Goal: Transaction & Acquisition: Purchase product/service

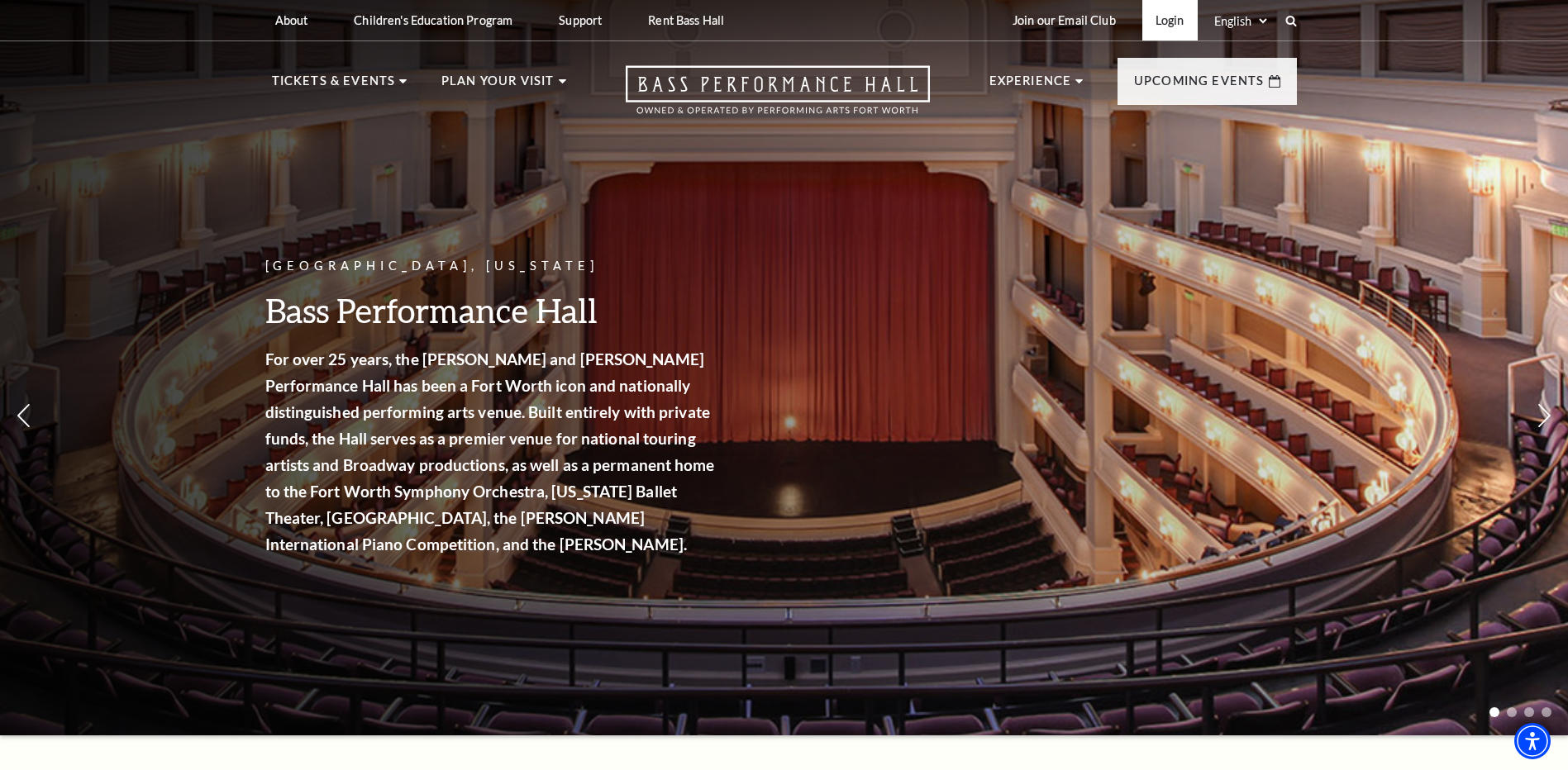
click at [1161, 24] on link "Login" at bounding box center [1170, 20] width 56 height 40
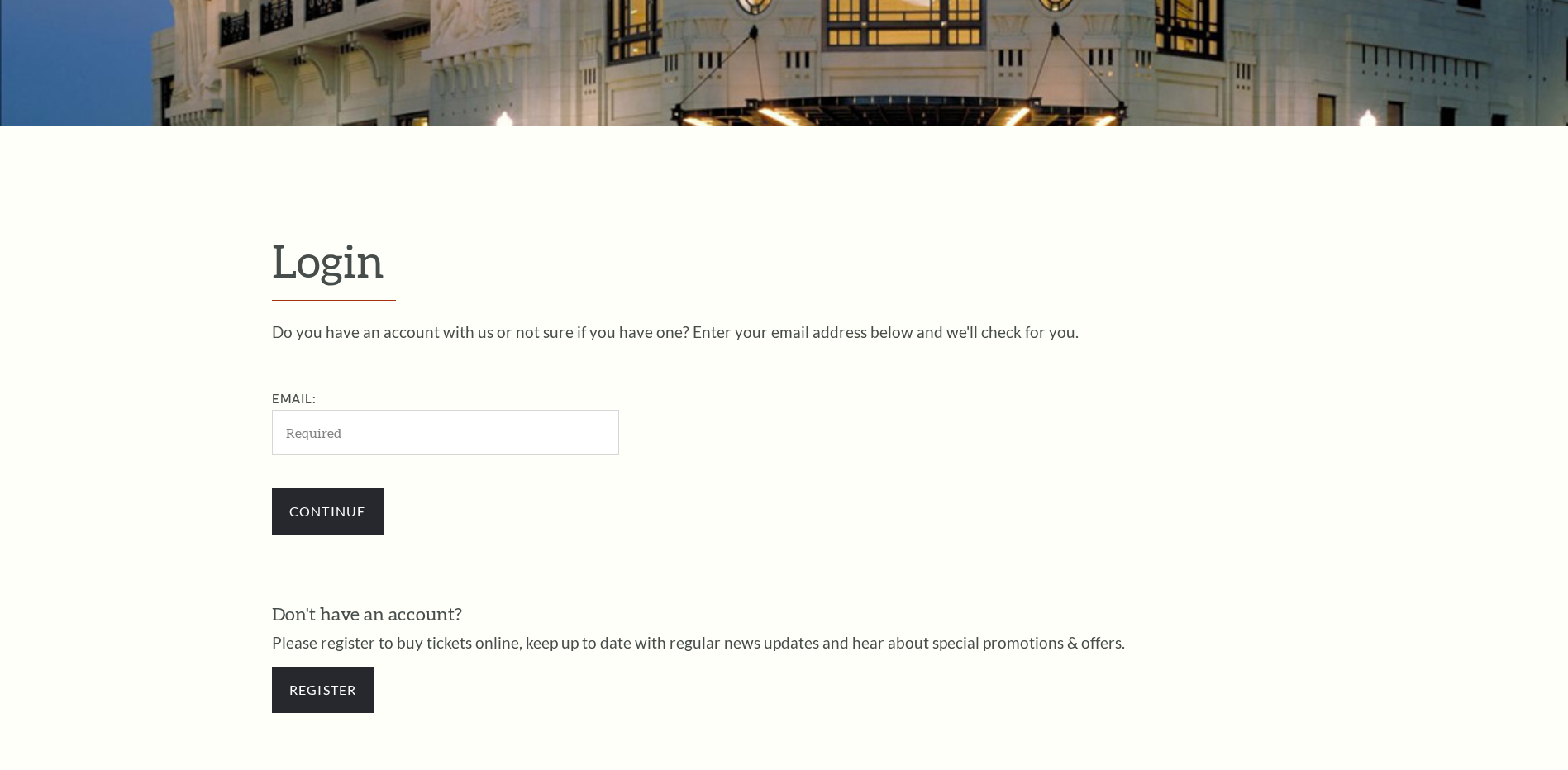
scroll to position [551, 0]
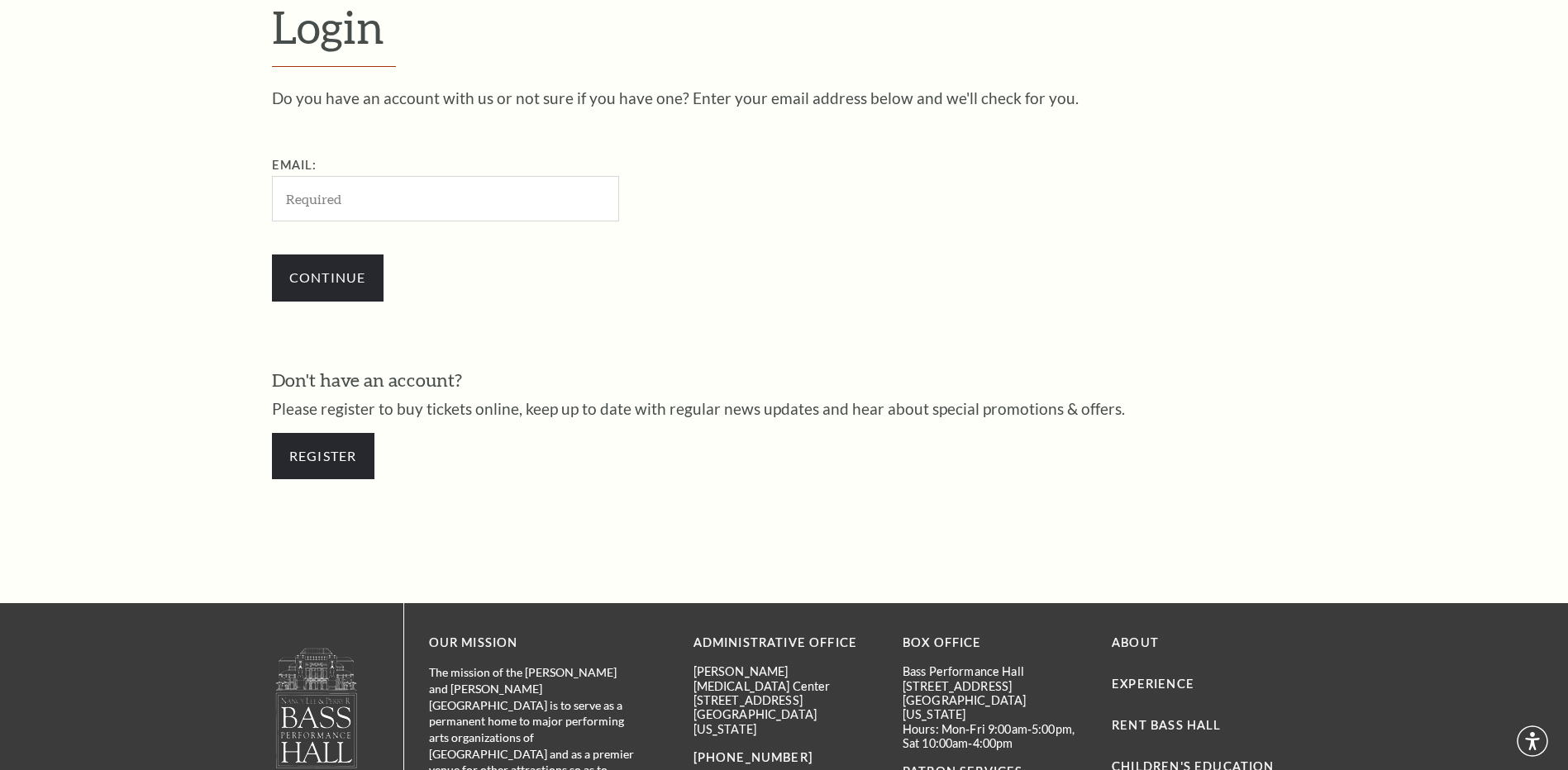
type input "[PERSON_NAME][EMAIL_ADDRESS][PERSON_NAME][DOMAIN_NAME]"
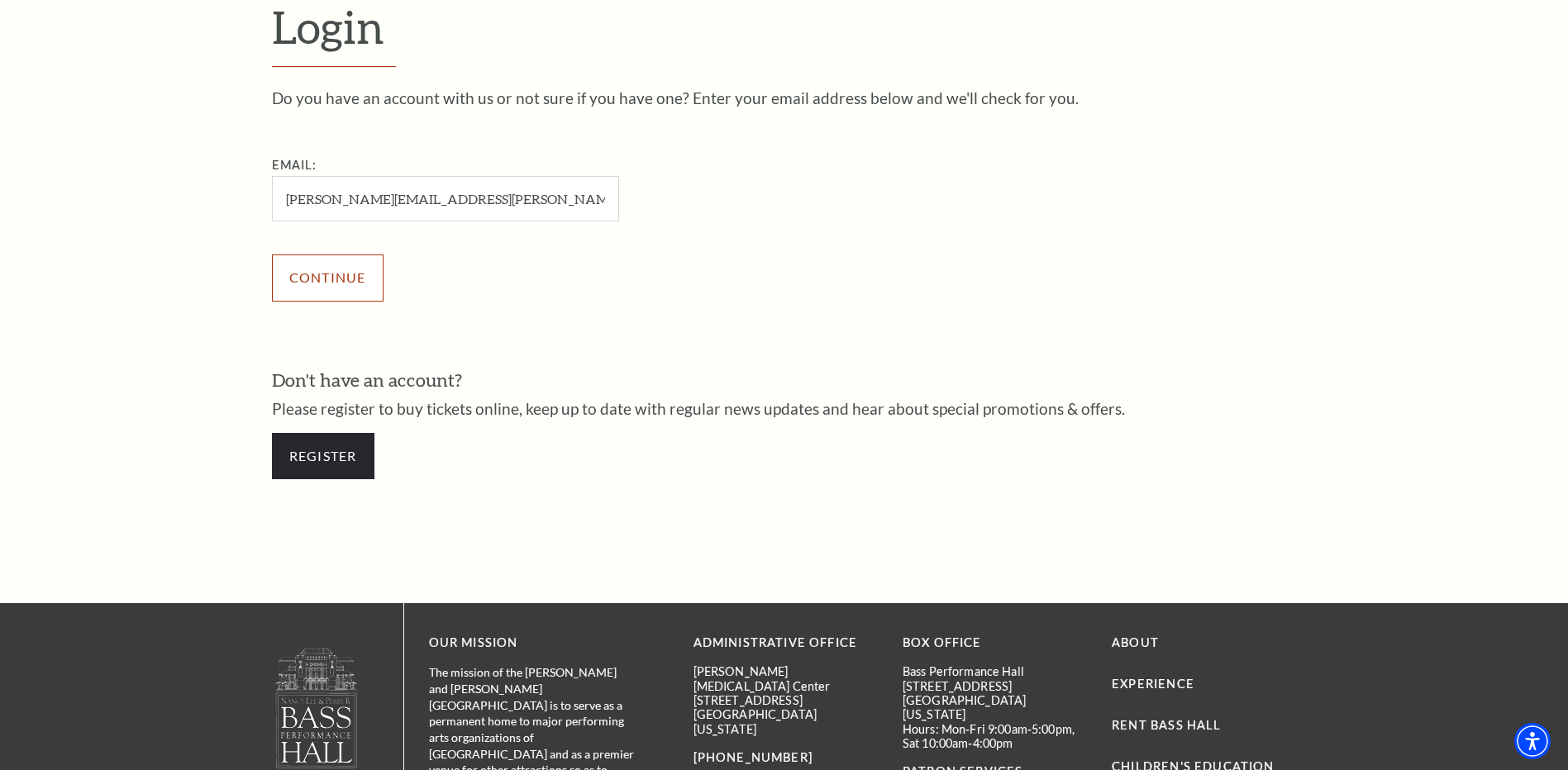
click at [340, 269] on input "Continue" at bounding box center [328, 277] width 112 height 46
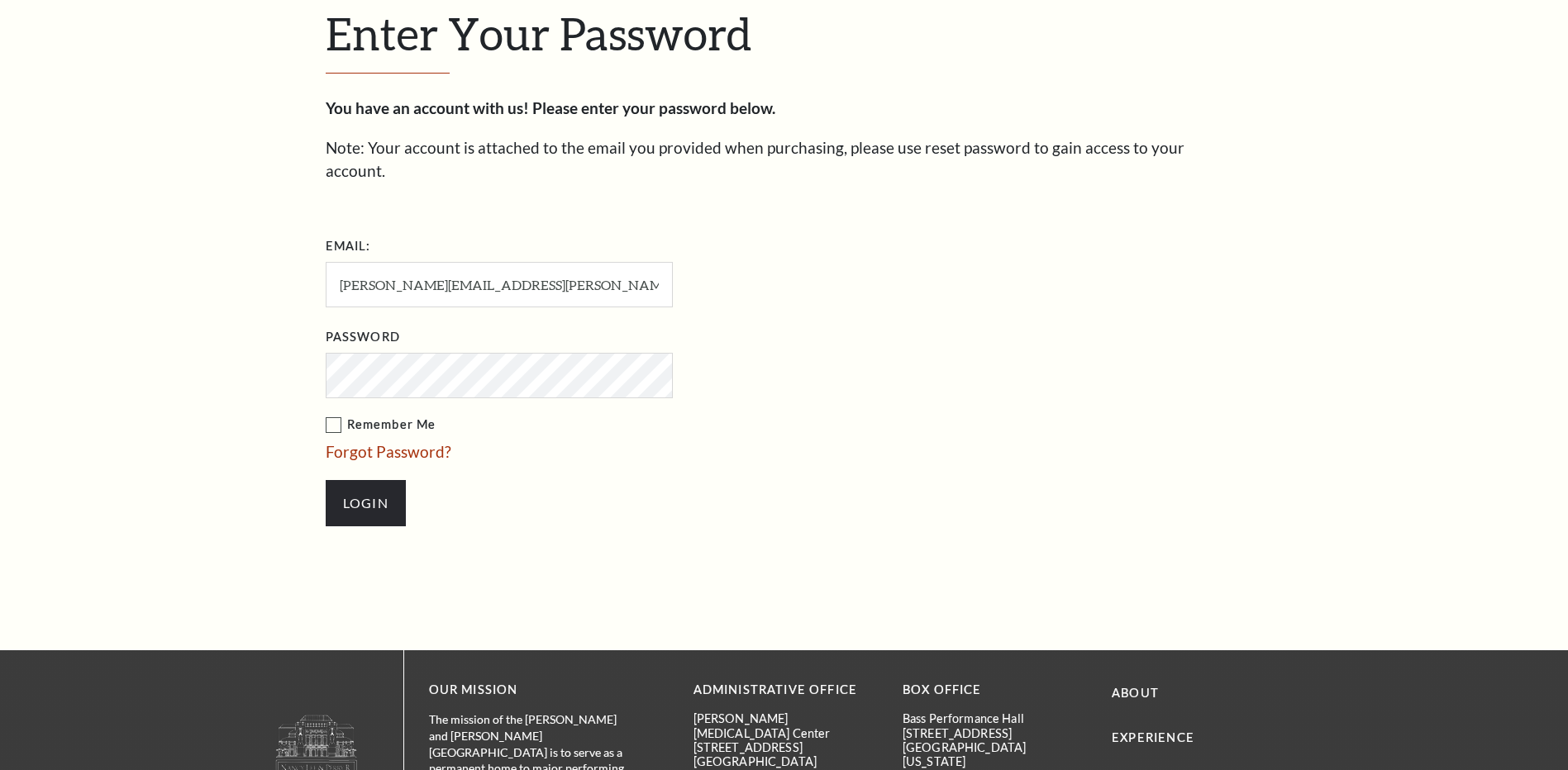
scroll to position [567, 0]
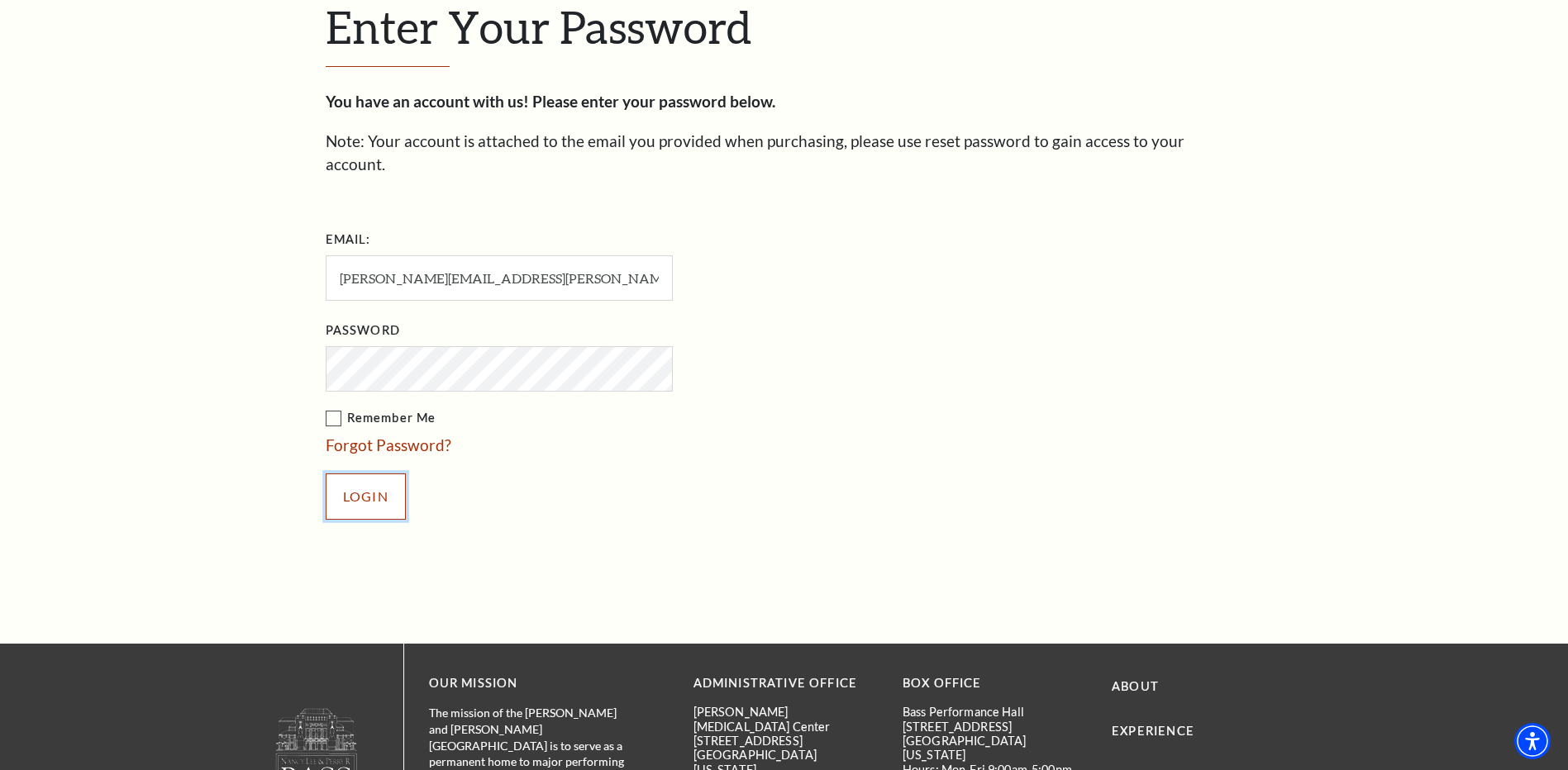
click at [362, 473] on input "Login" at bounding box center [366, 496] width 80 height 46
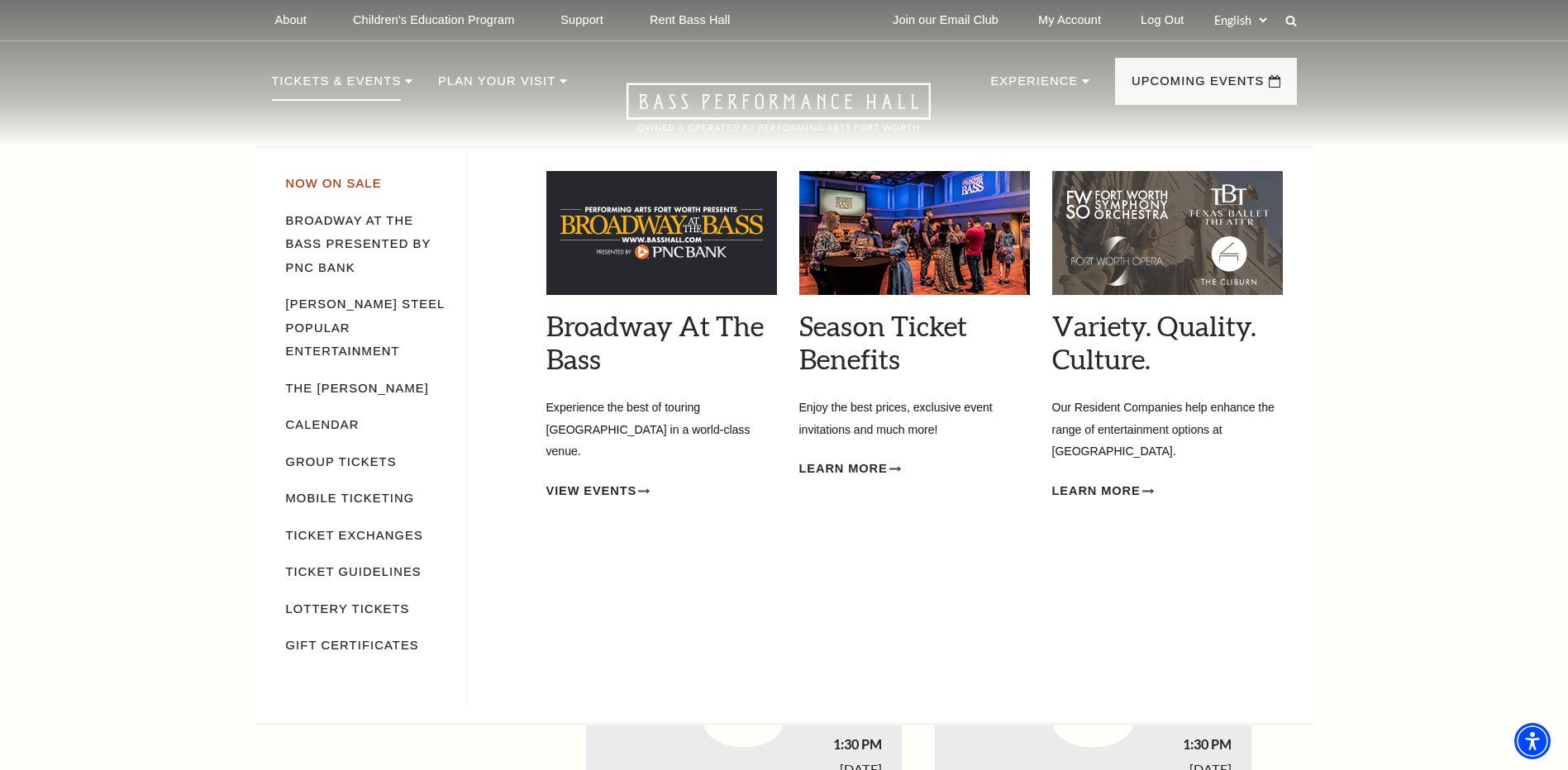
click at [331, 185] on link "Now On Sale" at bounding box center [334, 183] width 96 height 13
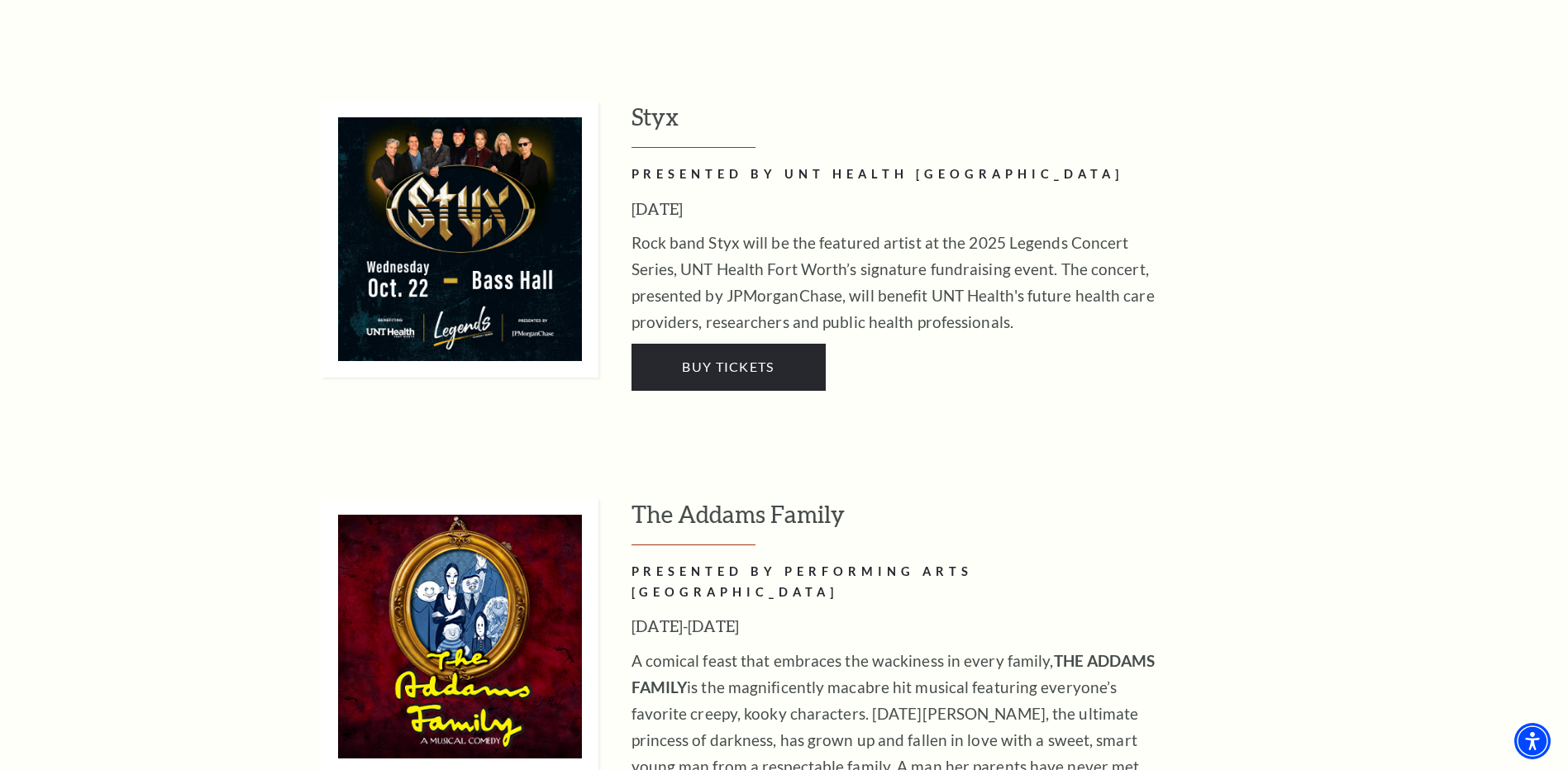
scroll to position [2230, 0]
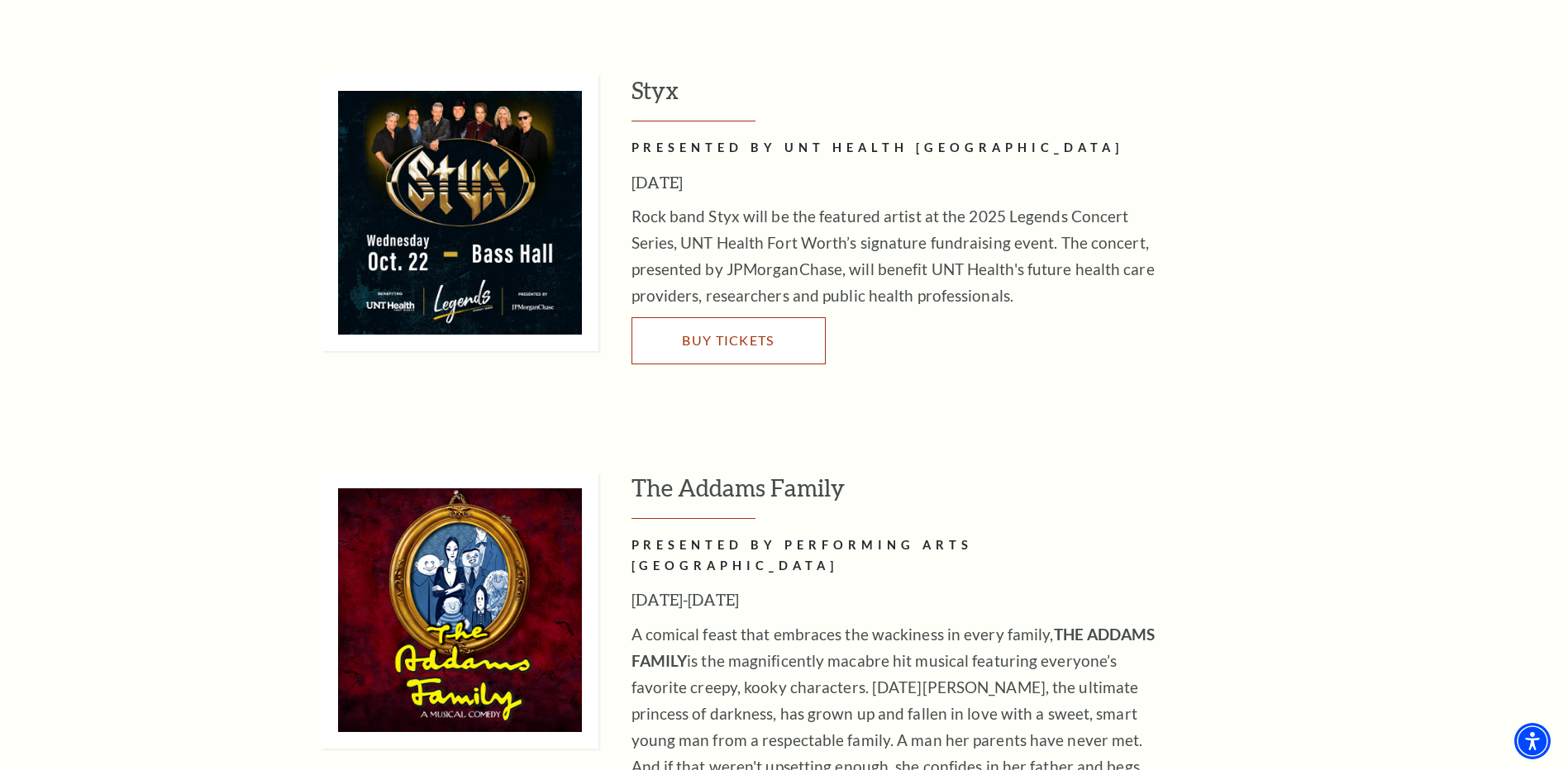
click at [756, 317] on link "Buy Tickets" at bounding box center [728, 340] width 194 height 46
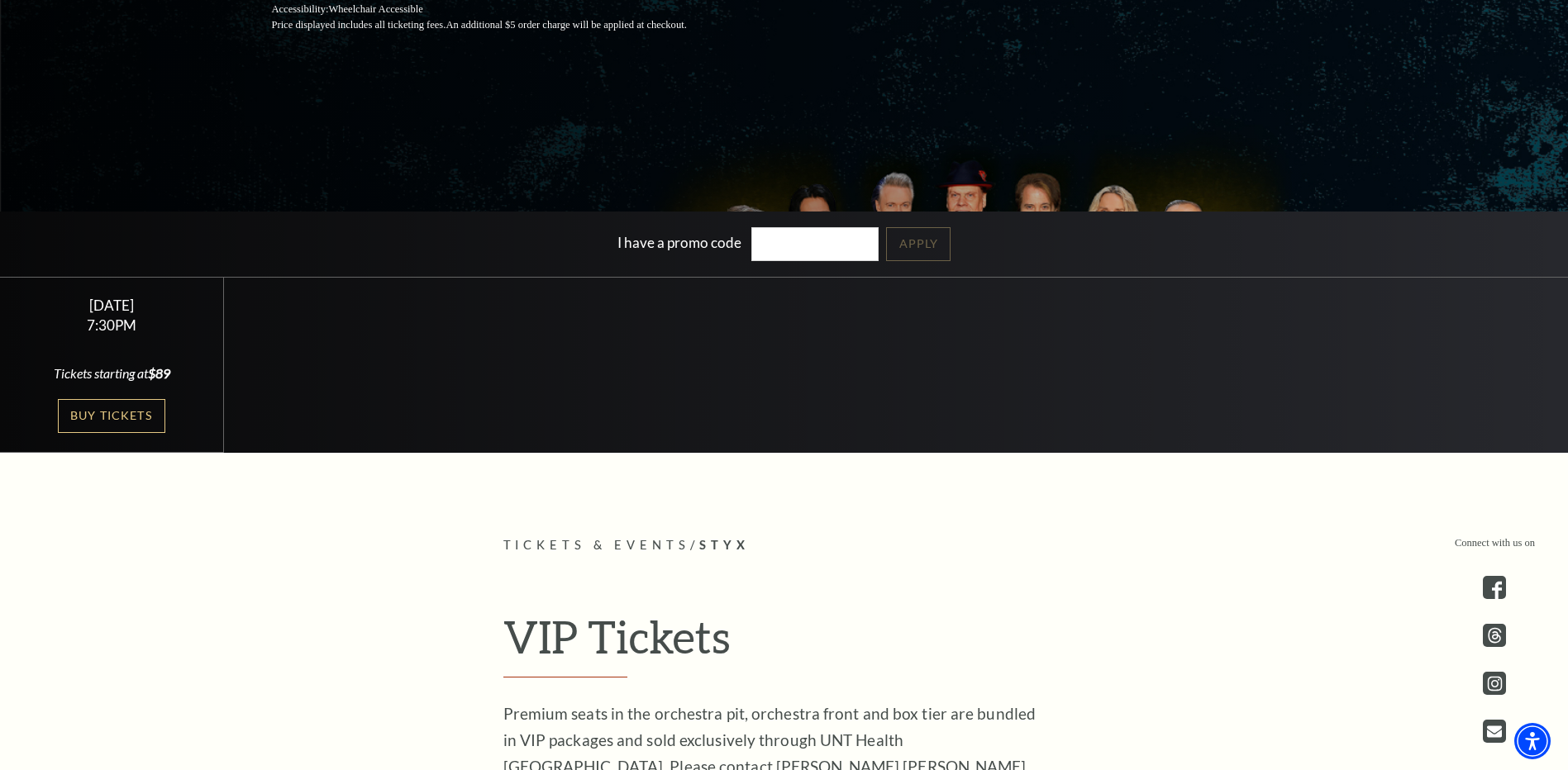
scroll to position [413, 0]
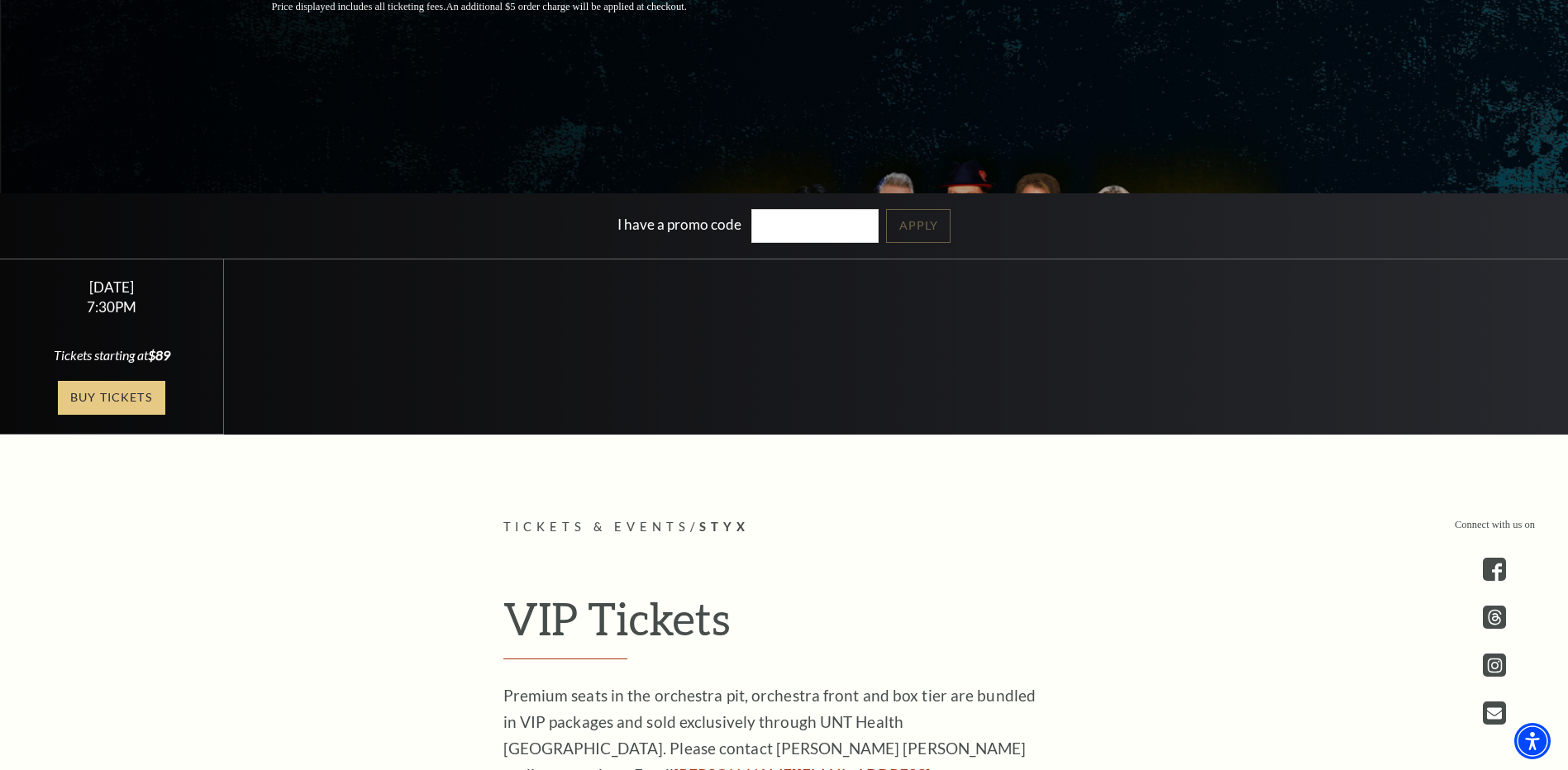
click at [112, 392] on link "Buy Tickets" at bounding box center [111, 397] width 107 height 34
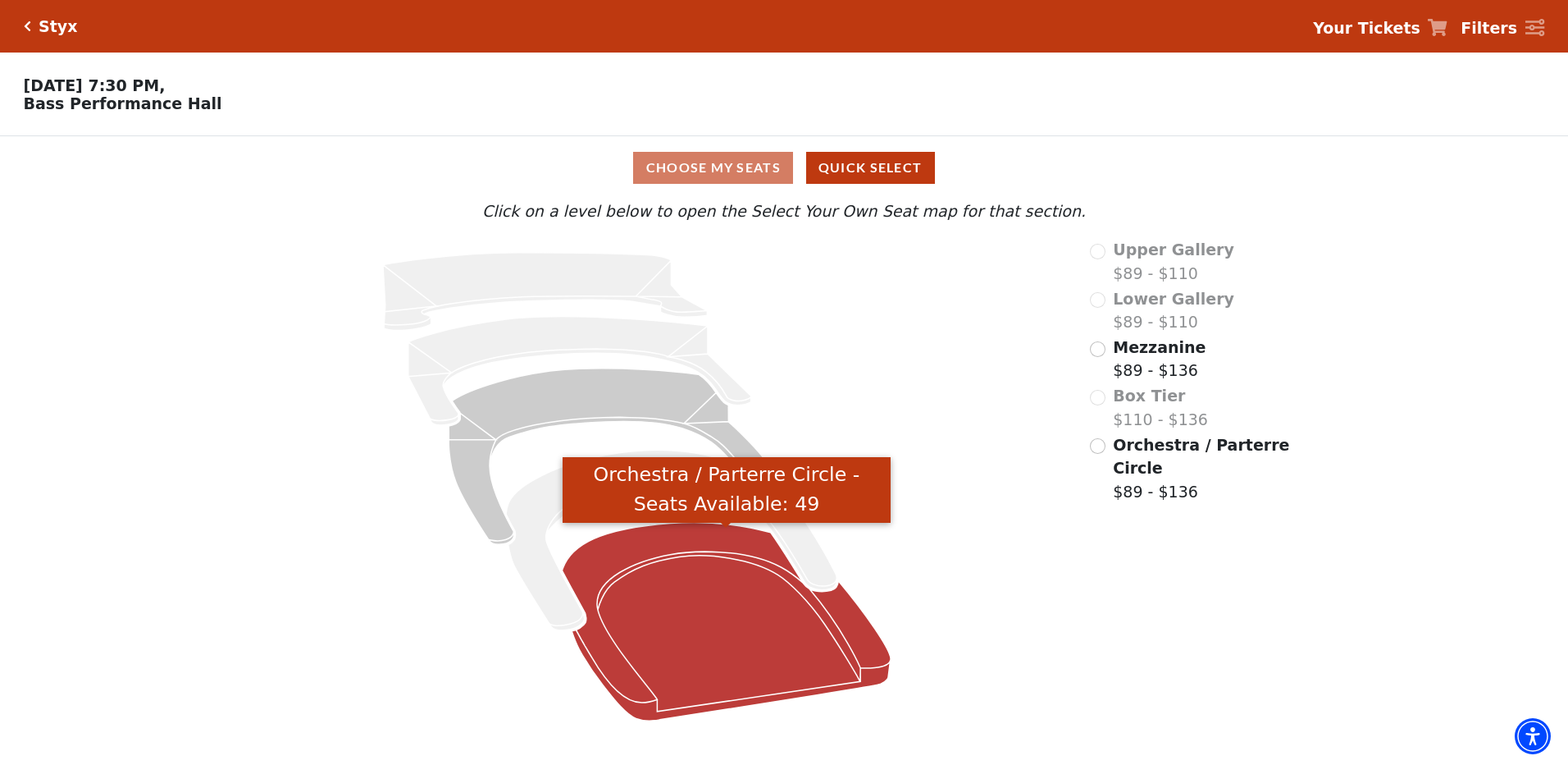
click at [745, 601] on icon "Orchestra / Parterre Circle - Seats Available: 49" at bounding box center [726, 621] width 329 height 198
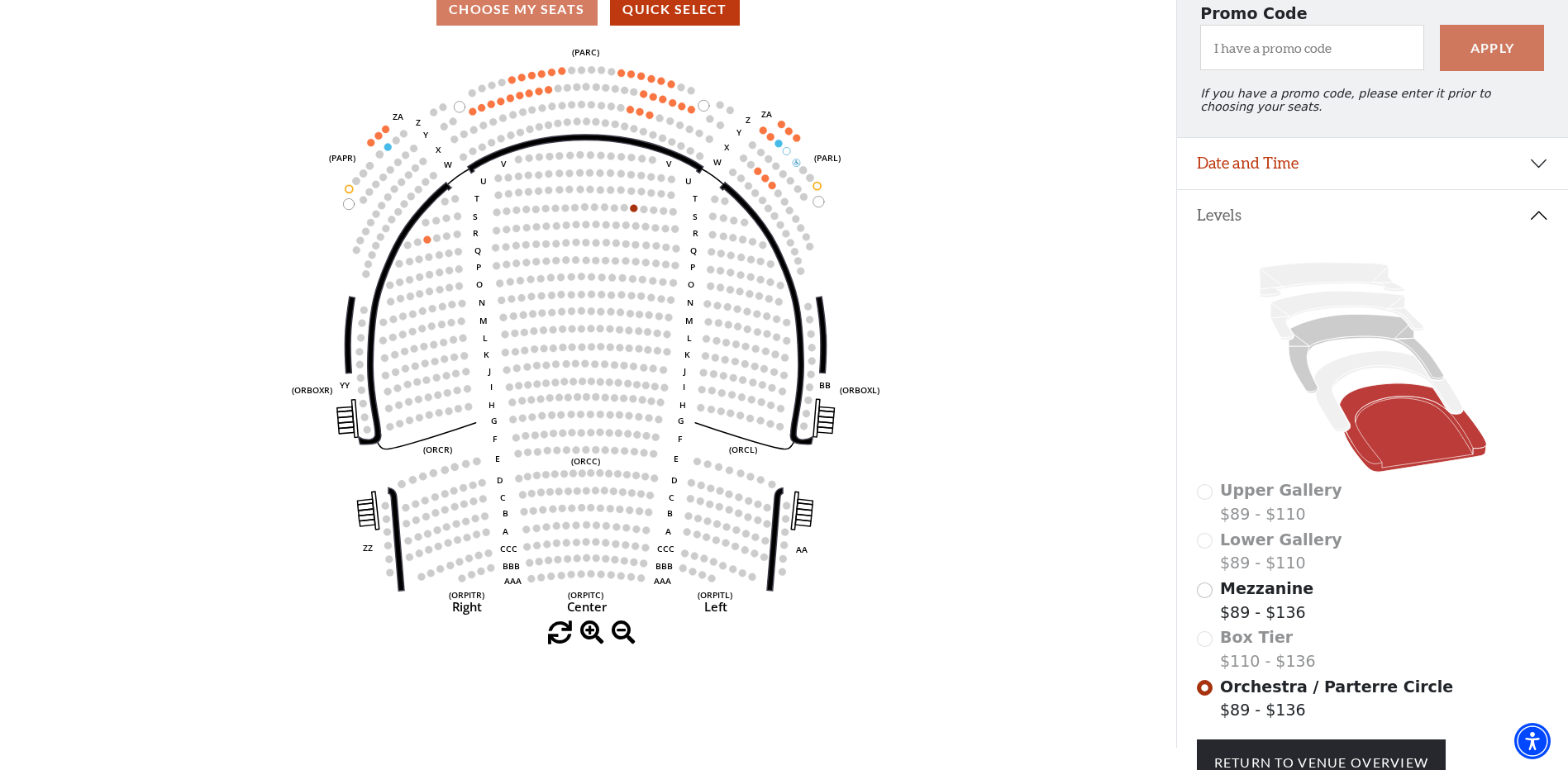
scroll to position [77, 0]
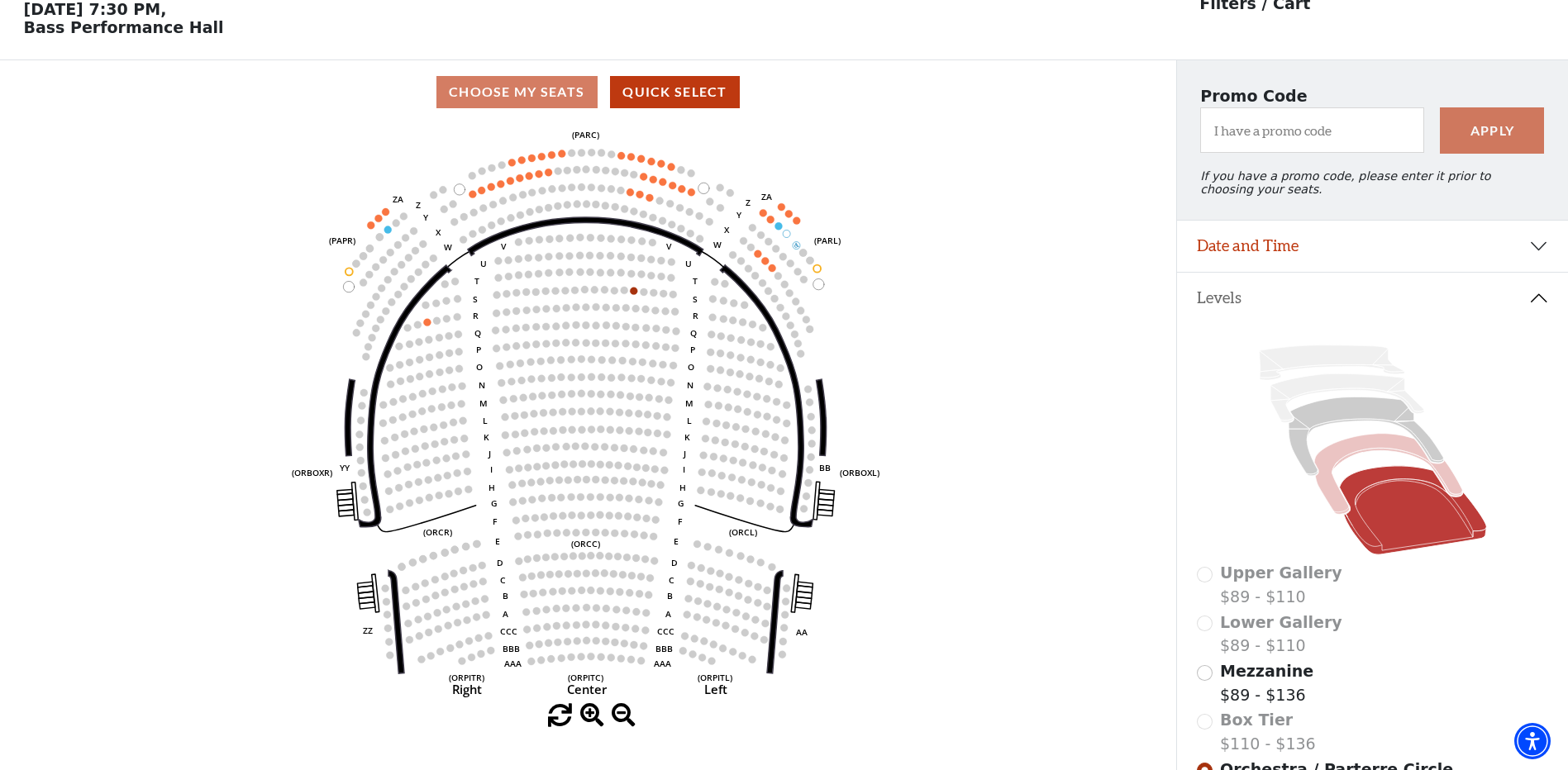
click at [1355, 456] on icon at bounding box center [1388, 474] width 148 height 81
click at [1347, 422] on icon at bounding box center [1365, 436] width 154 height 78
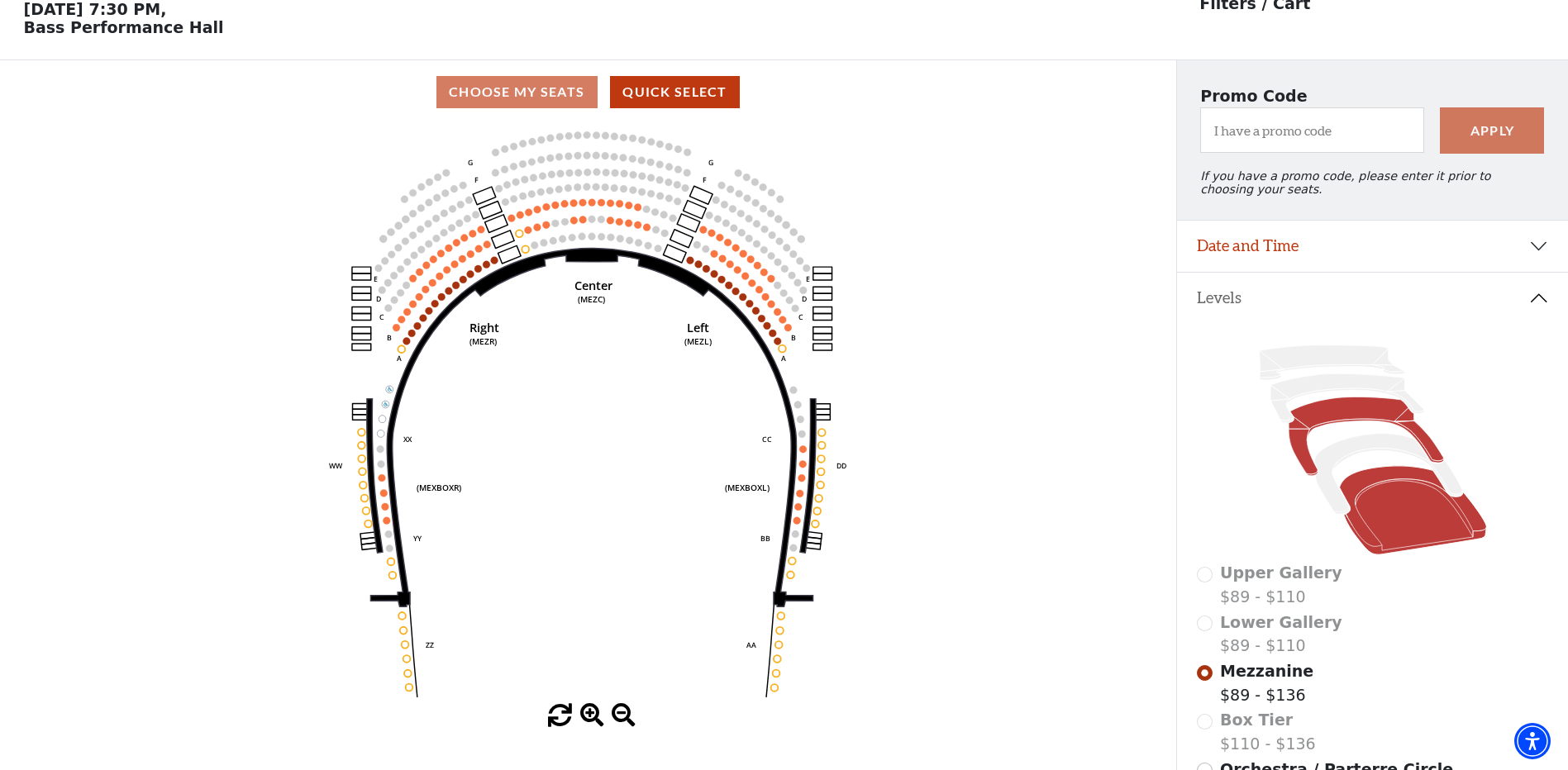
click at [1381, 513] on icon at bounding box center [1412, 510] width 147 height 88
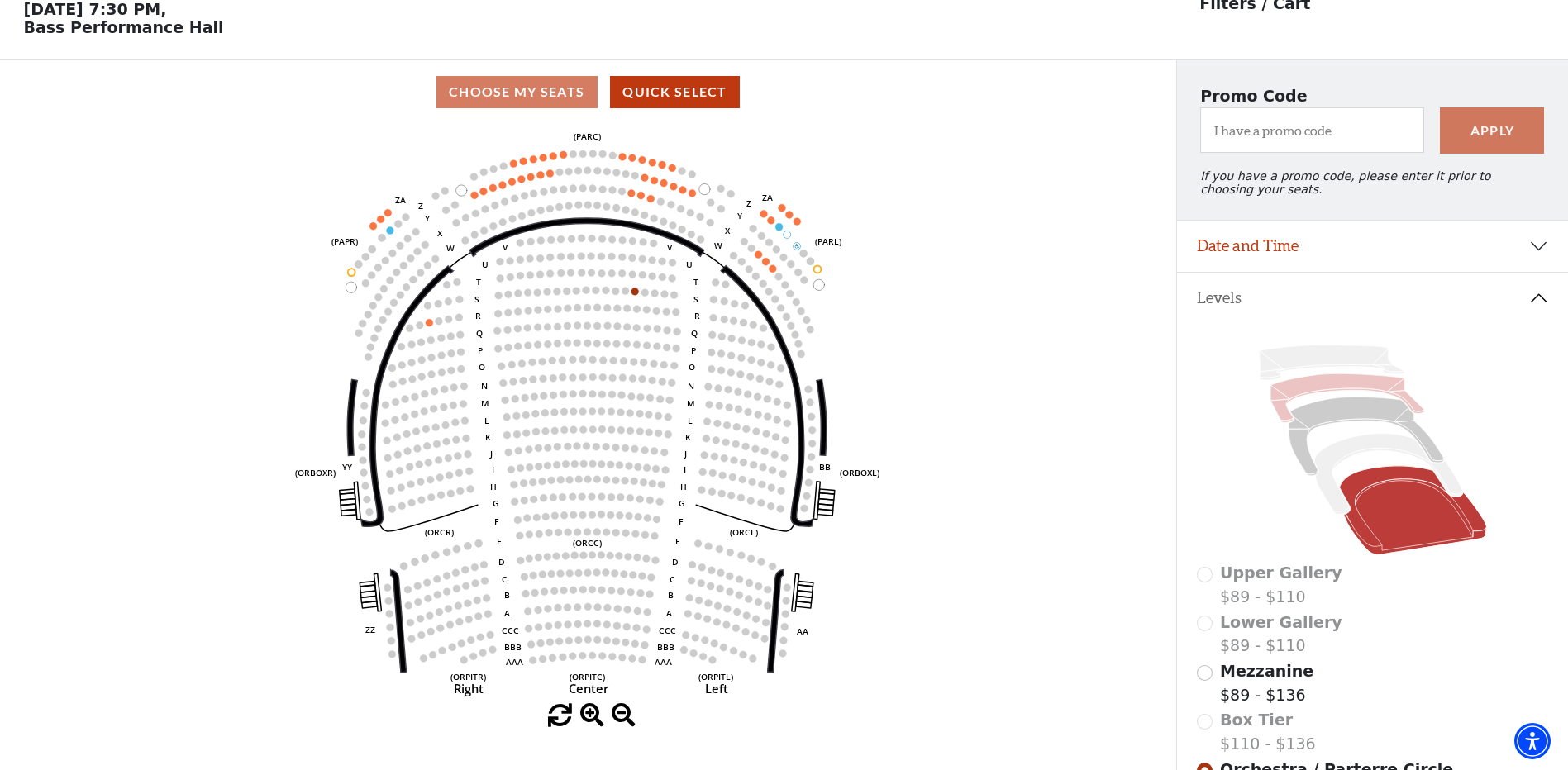
click at [1327, 395] on icon at bounding box center [1347, 399] width 153 height 49
click at [1318, 364] on icon at bounding box center [1331, 362] width 146 height 35
click at [1321, 397] on icon at bounding box center [1347, 399] width 153 height 49
click at [1338, 422] on icon at bounding box center [1365, 436] width 154 height 78
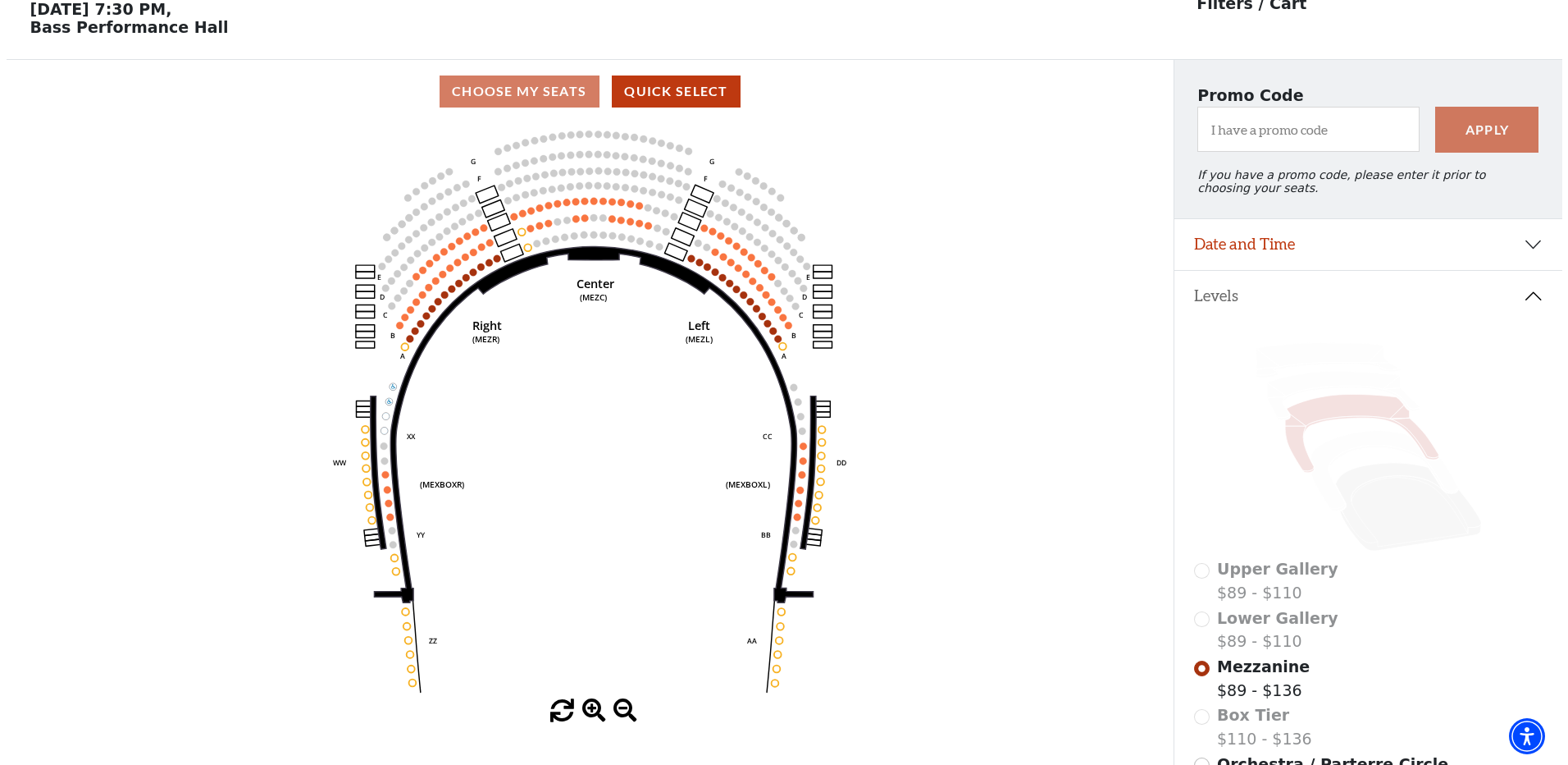
scroll to position [0, 0]
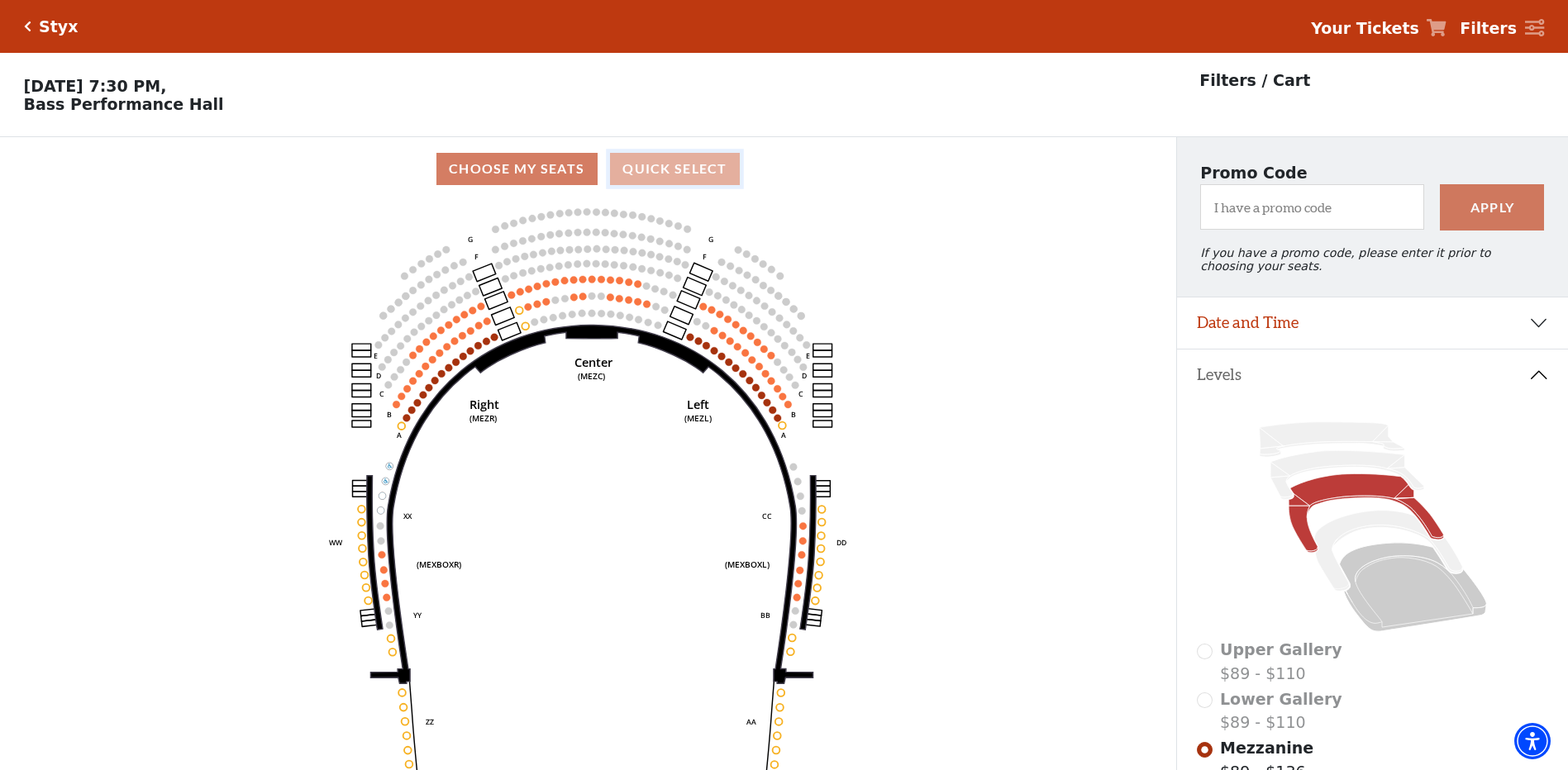
click at [669, 176] on button "Quick Select" at bounding box center [675, 168] width 130 height 32
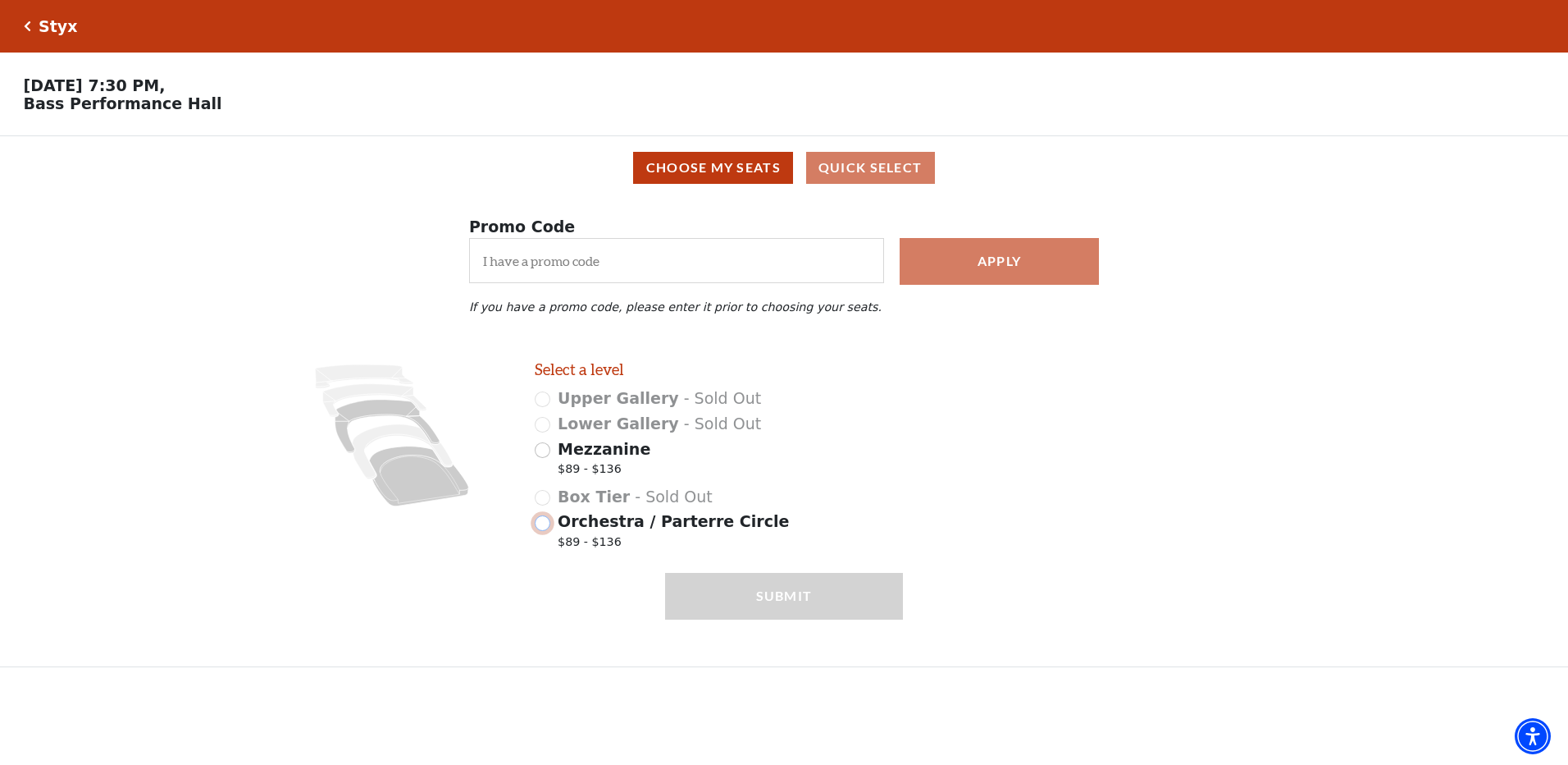
click at [542, 530] on input "Orchestra / Parterre Circle $89 - $136" at bounding box center [542, 523] width 16 height 16
radio input "true"
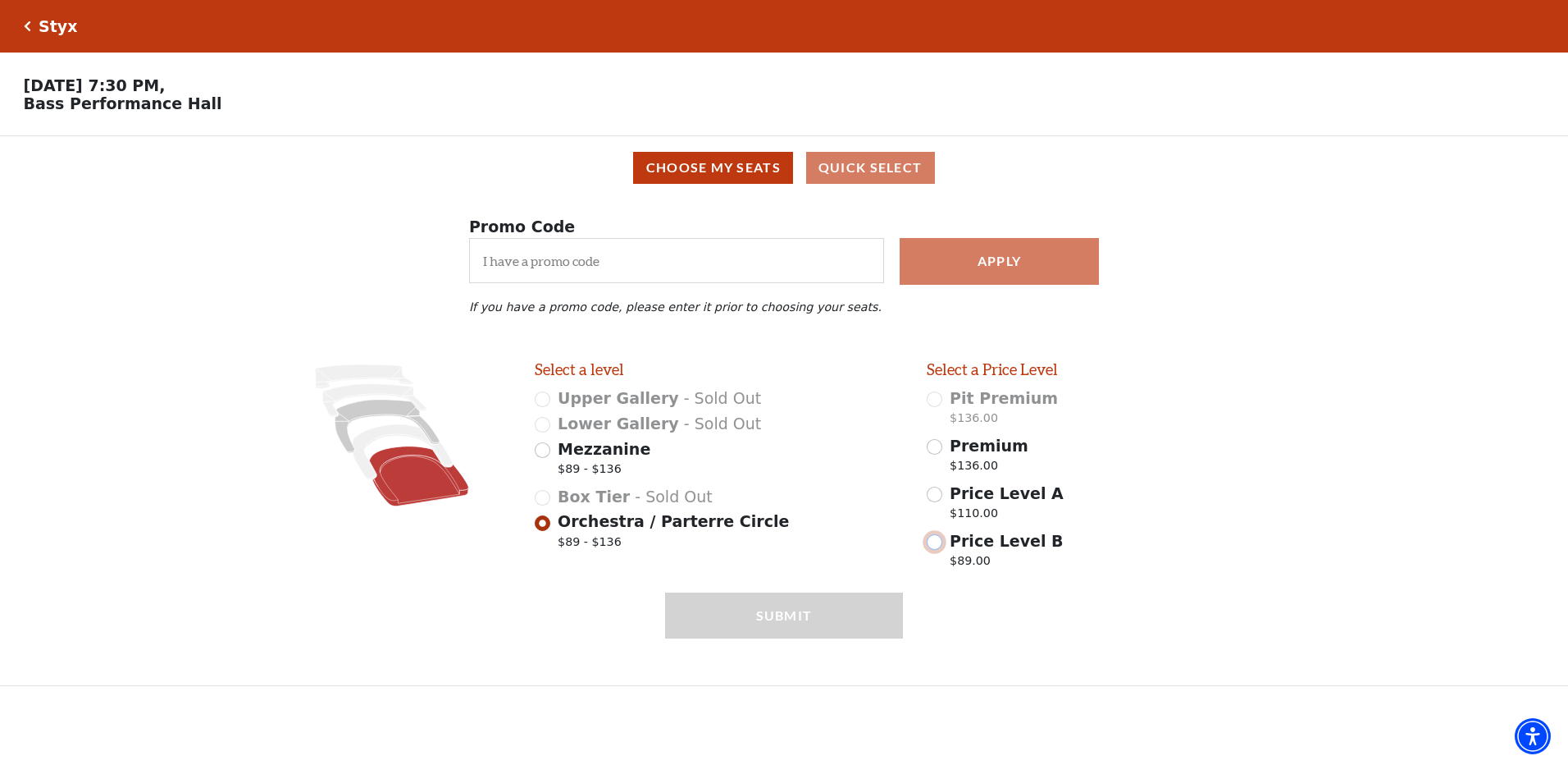
click at [938, 550] on input "Price Level B $89.00" at bounding box center [934, 542] width 16 height 16
radio input "true"
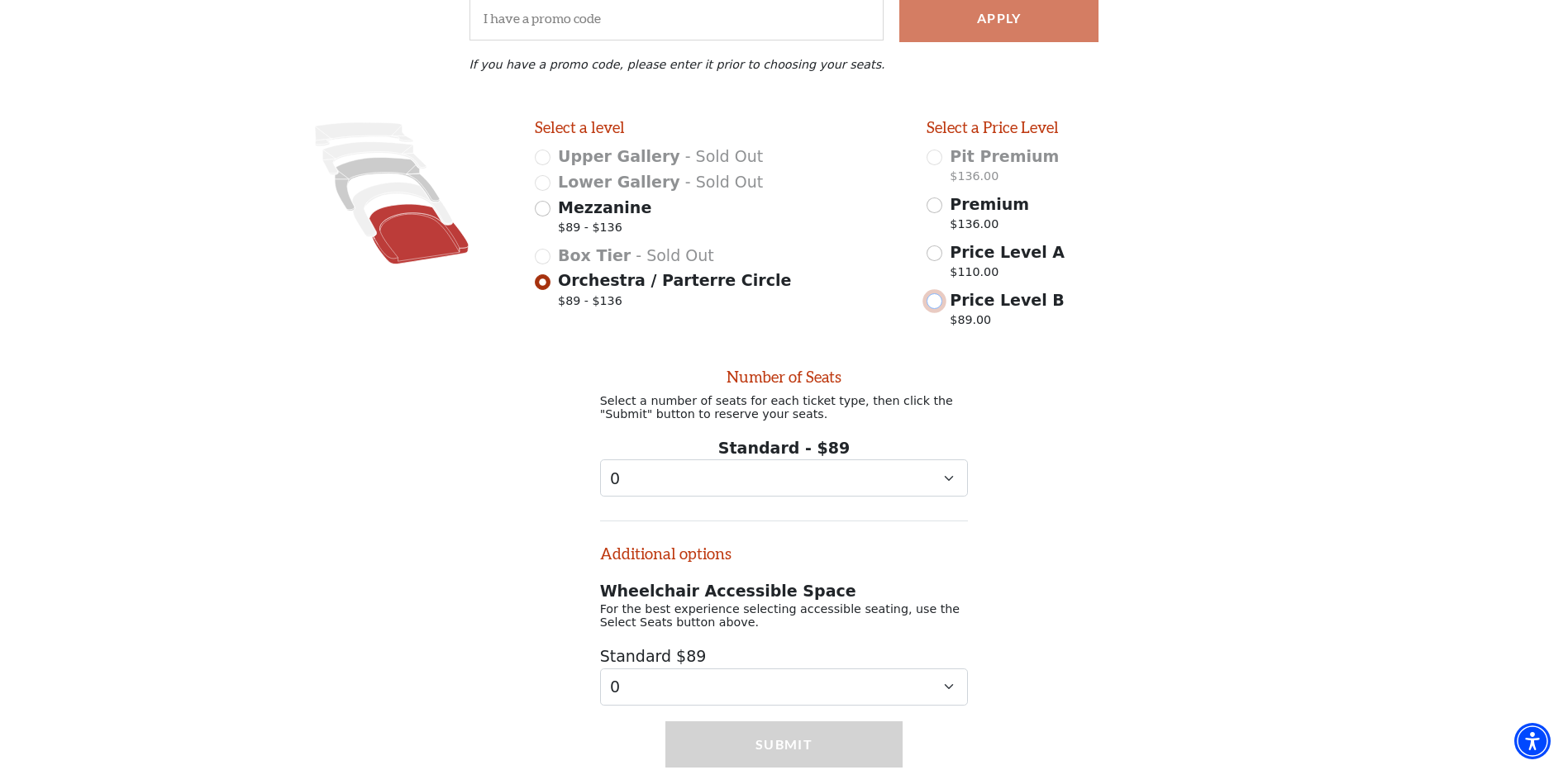
scroll to position [325, 0]
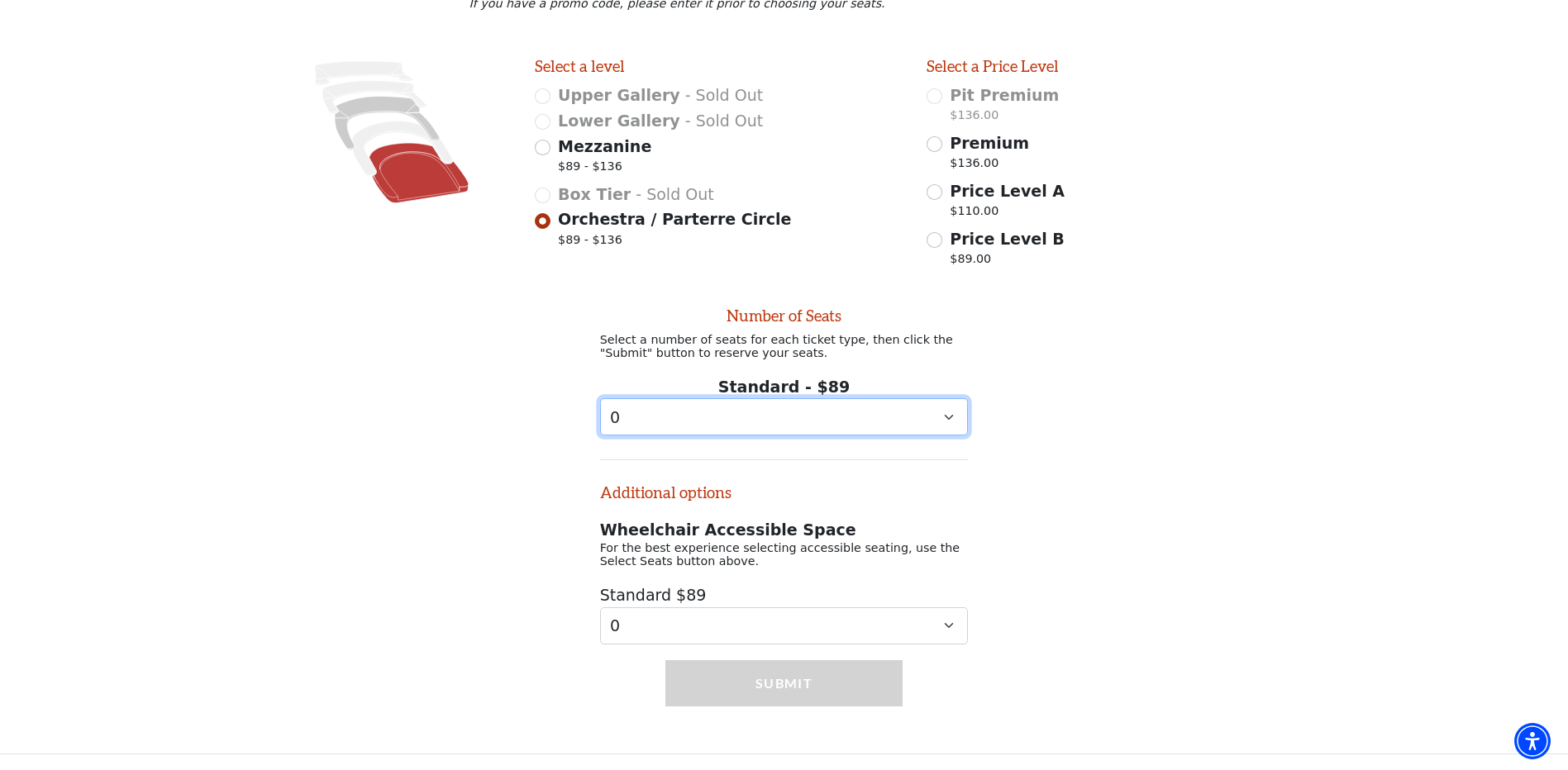
click at [947, 409] on select "0 1 2" at bounding box center [784, 416] width 369 height 37
select select "1"
click at [600, 398] on select "0 1 2" at bounding box center [784, 416] width 369 height 37
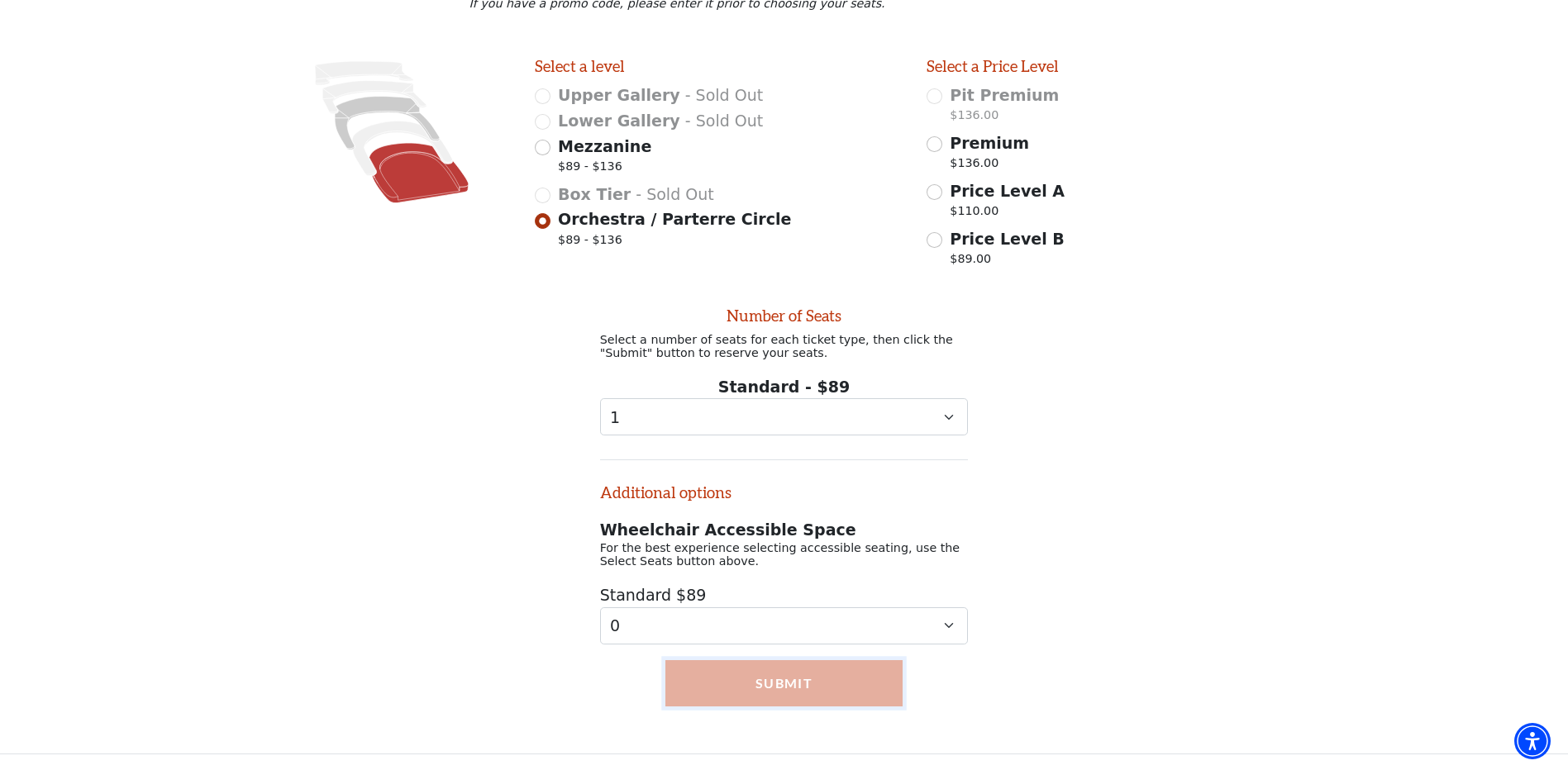
click at [810, 673] on button "Submit" at bounding box center [784, 683] width 238 height 46
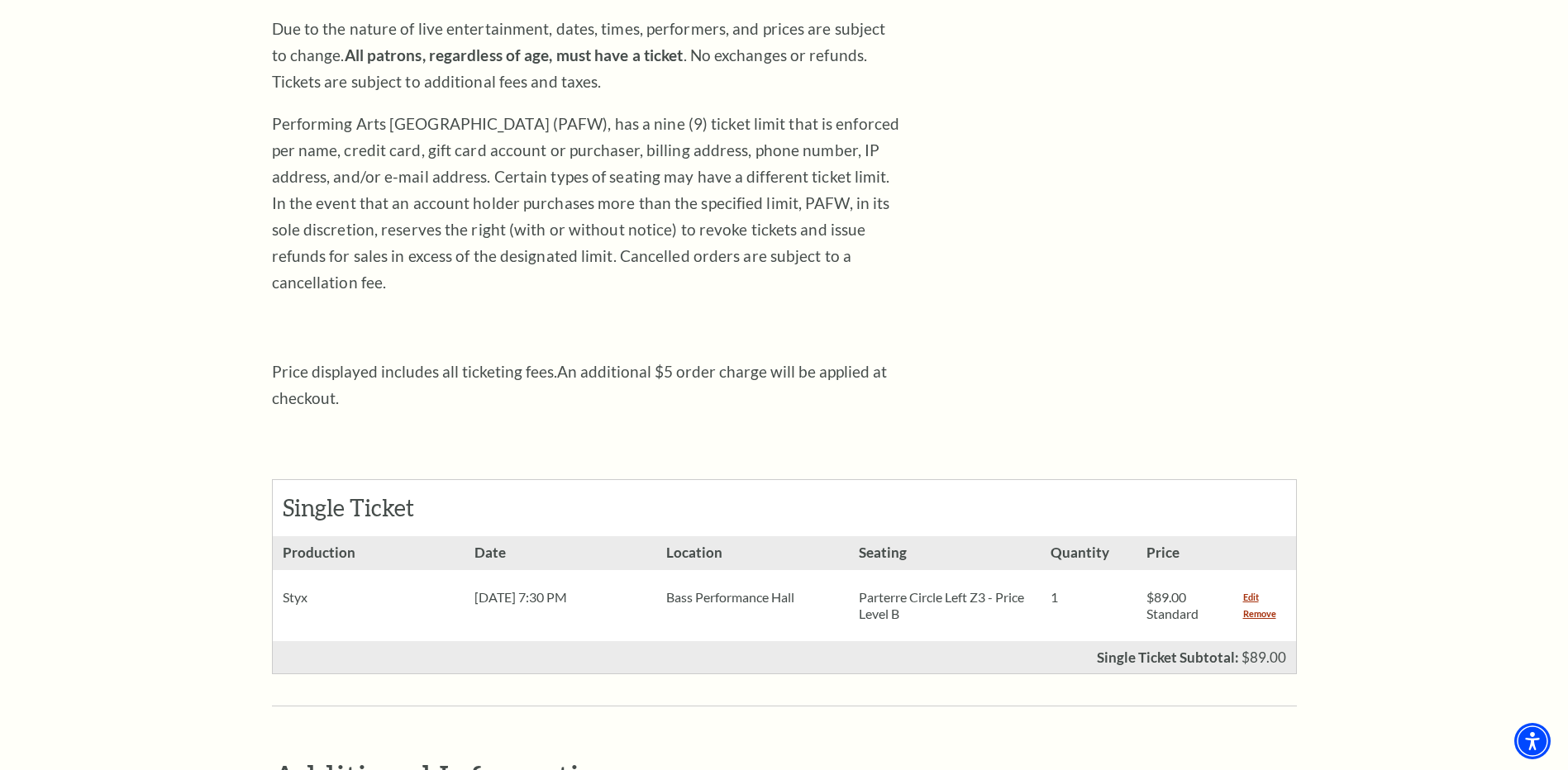
scroll to position [330, 0]
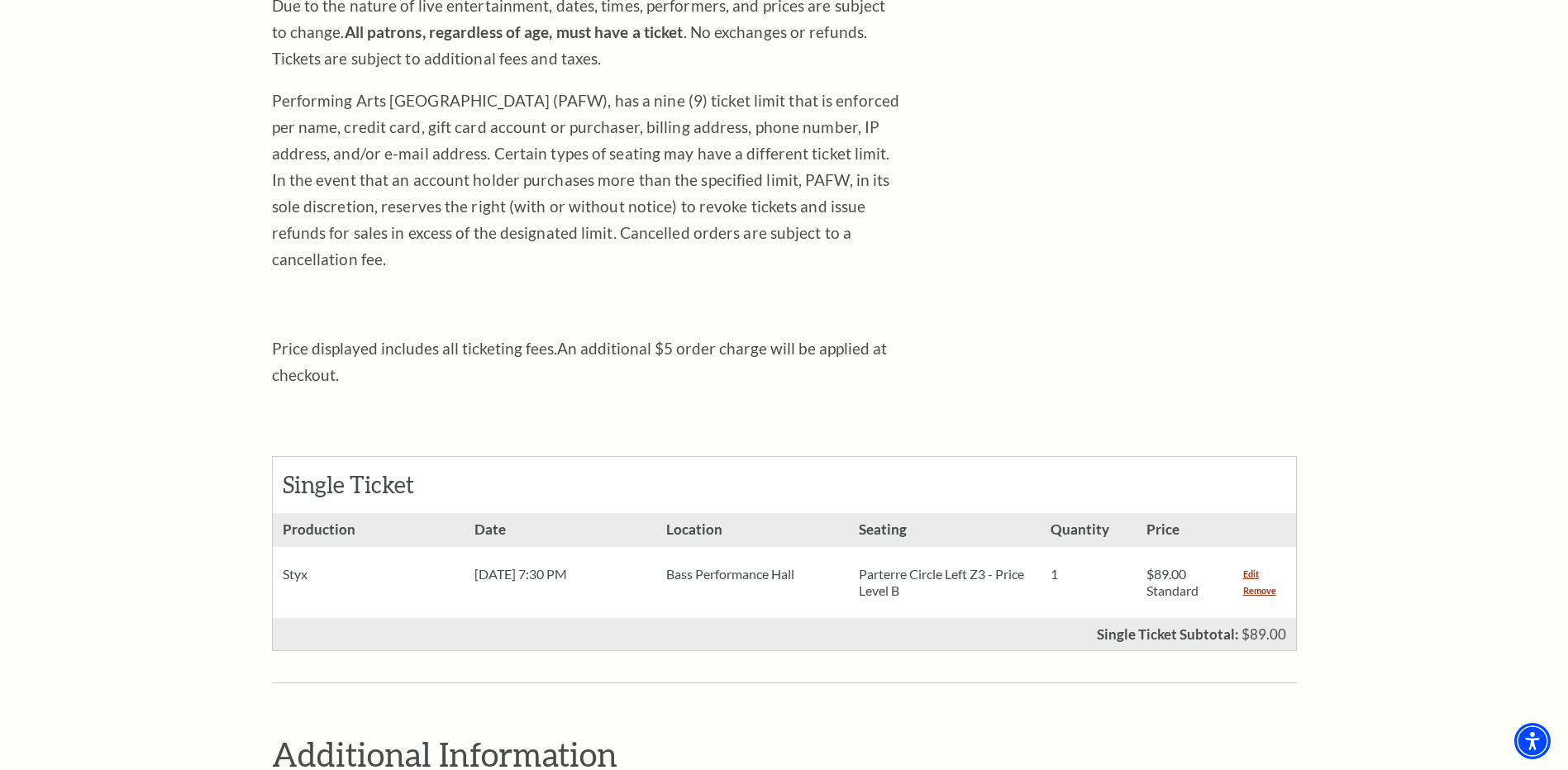
click at [1041, 205] on div "Shopping Cart Due to the nature of live entertainment, dates, times, performers…" at bounding box center [784, 733] width 1025 height 1665
click at [1262, 582] on link "Remove" at bounding box center [1259, 590] width 33 height 17
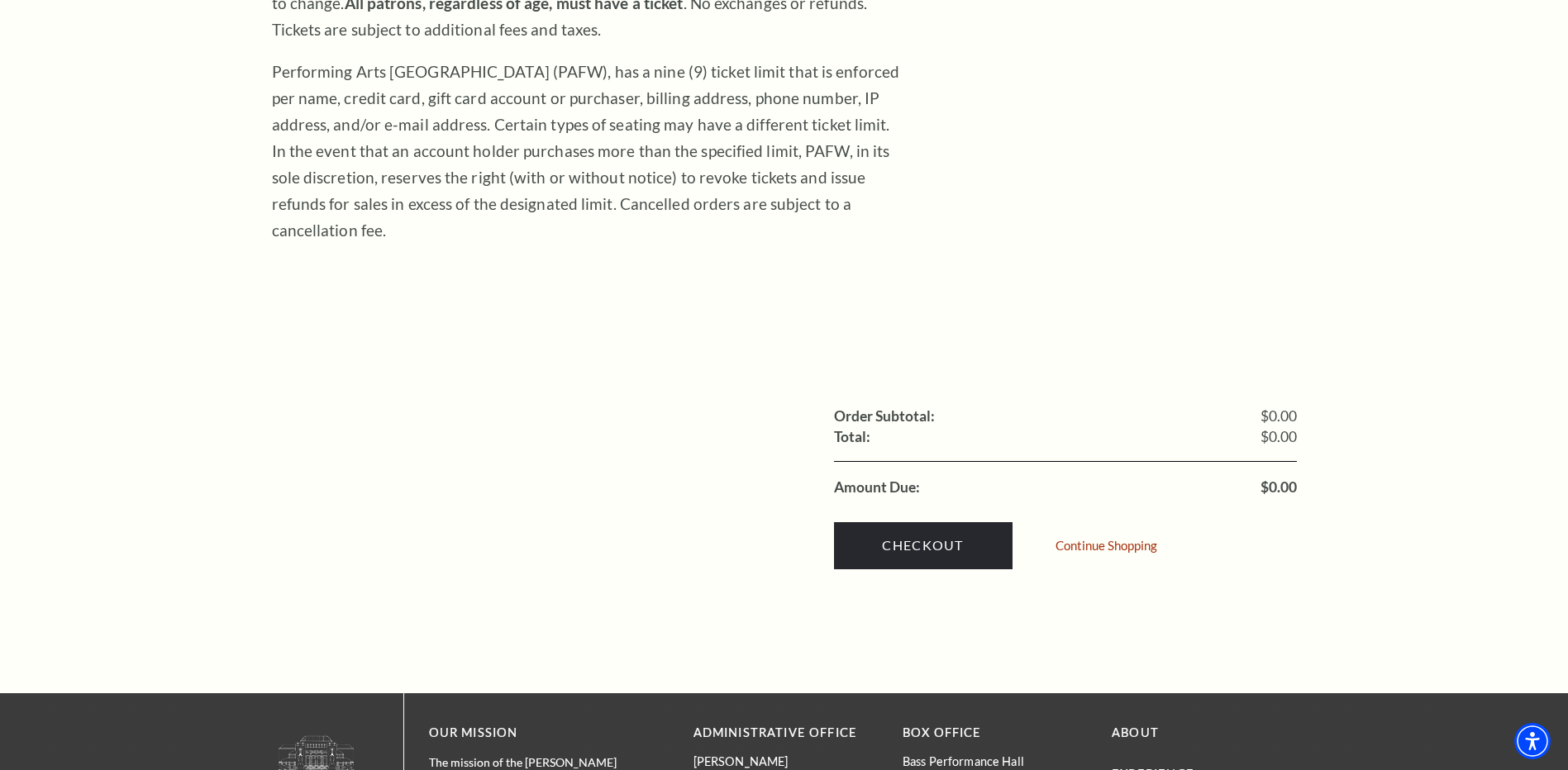
scroll to position [413, 0]
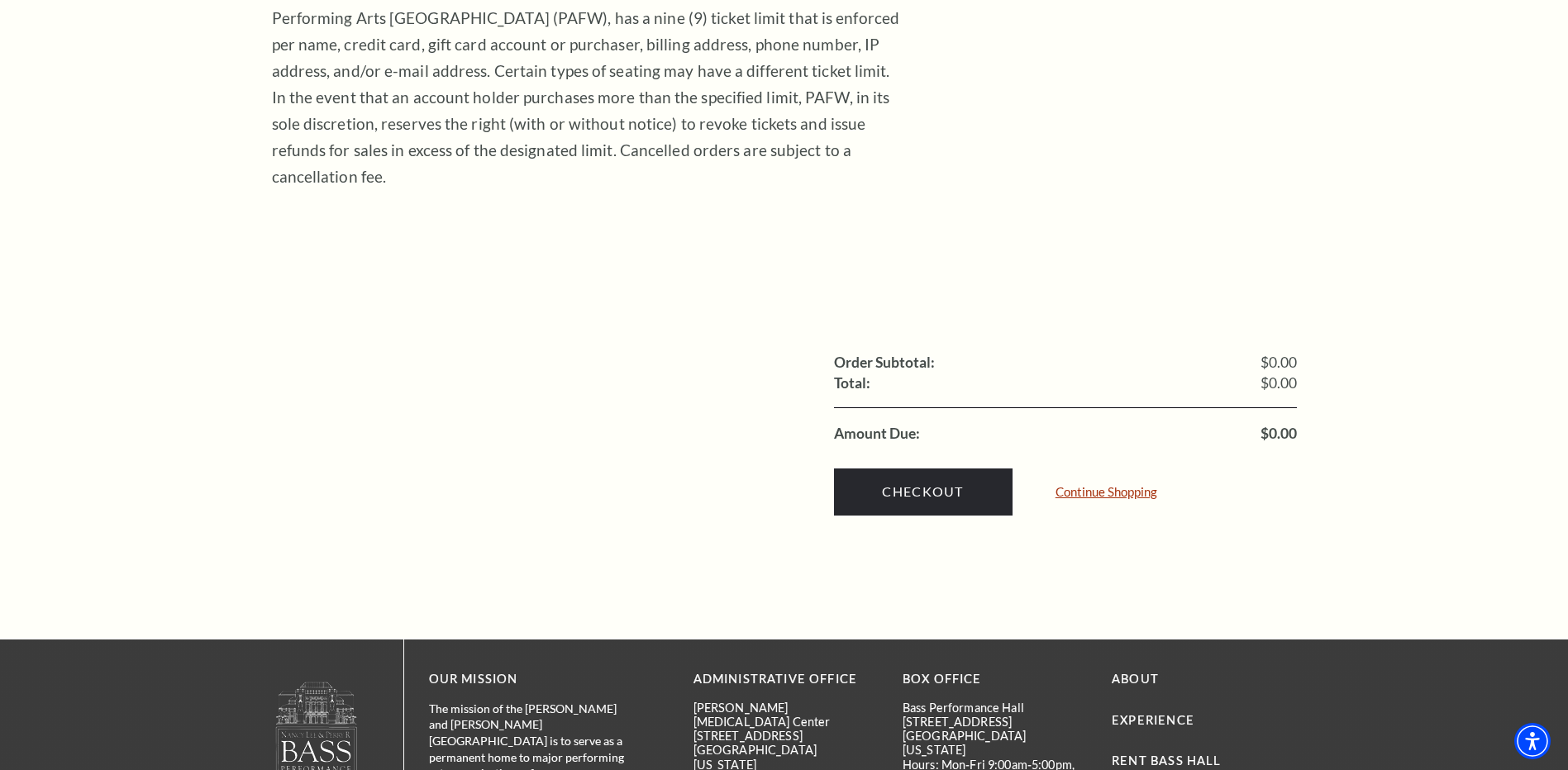
click at [1099, 486] on link "Continue Shopping" at bounding box center [1106, 492] width 102 height 12
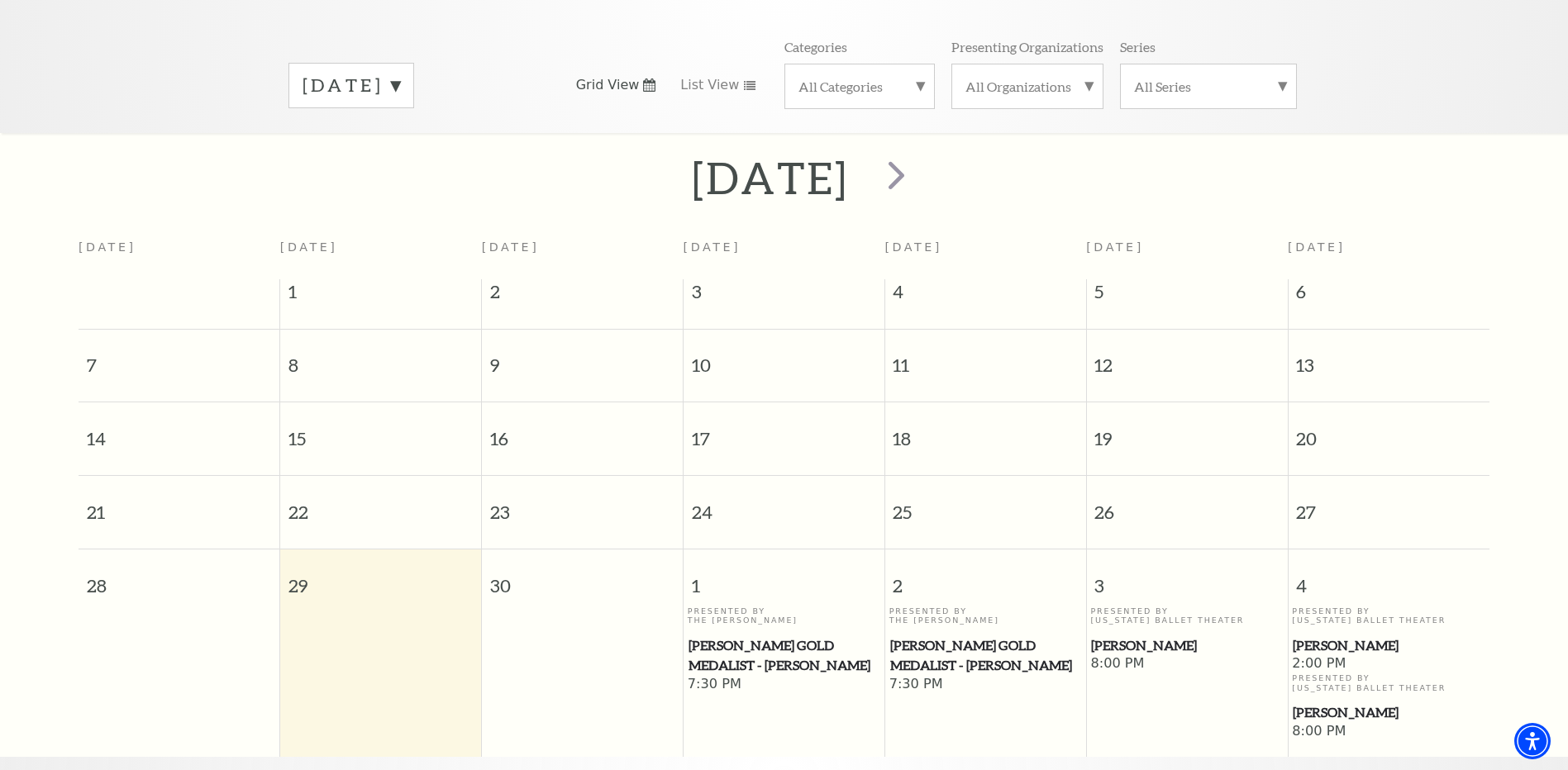
scroll to position [311, 0]
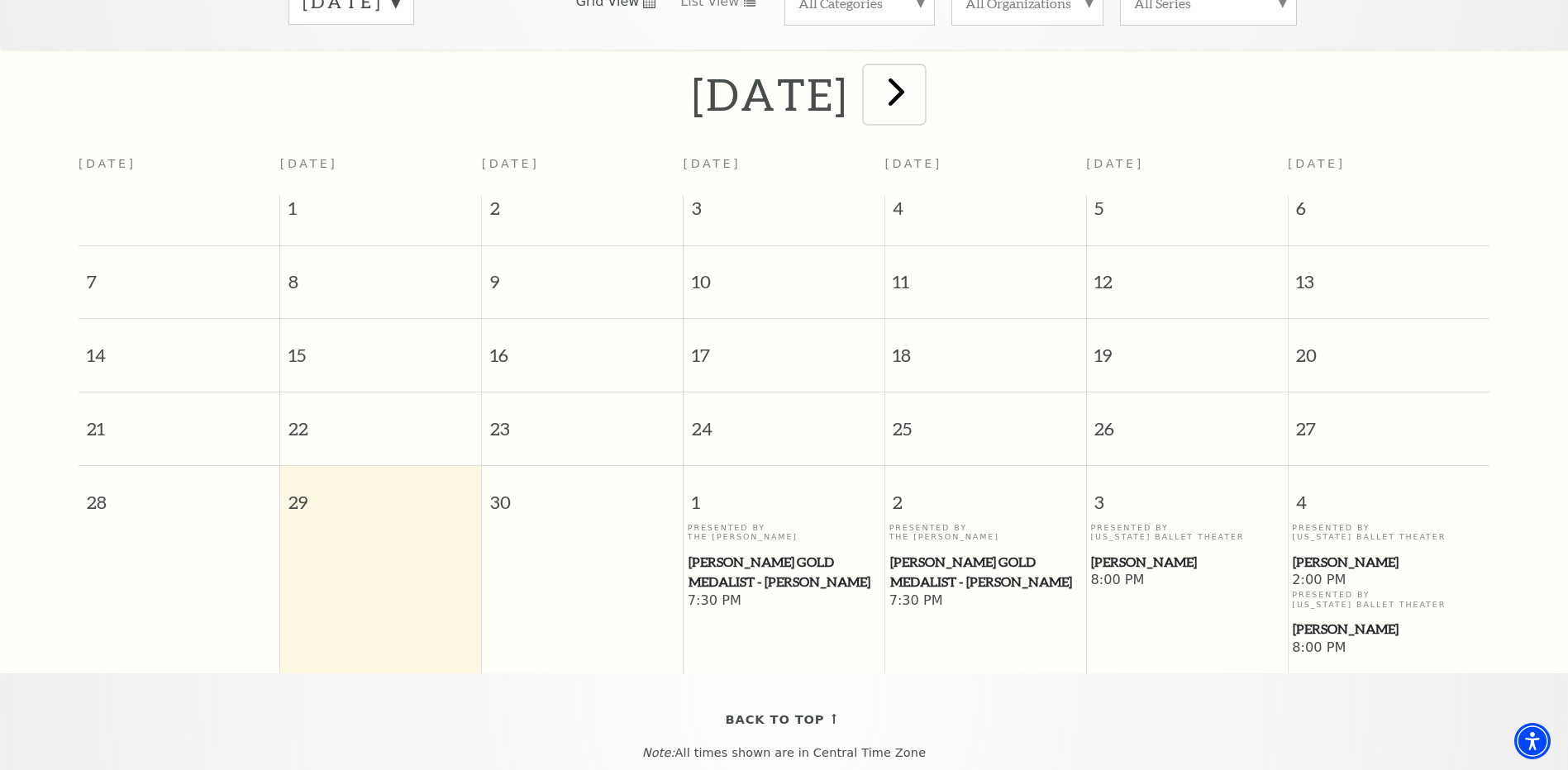
click at [920, 78] on span "next" at bounding box center [896, 91] width 47 height 47
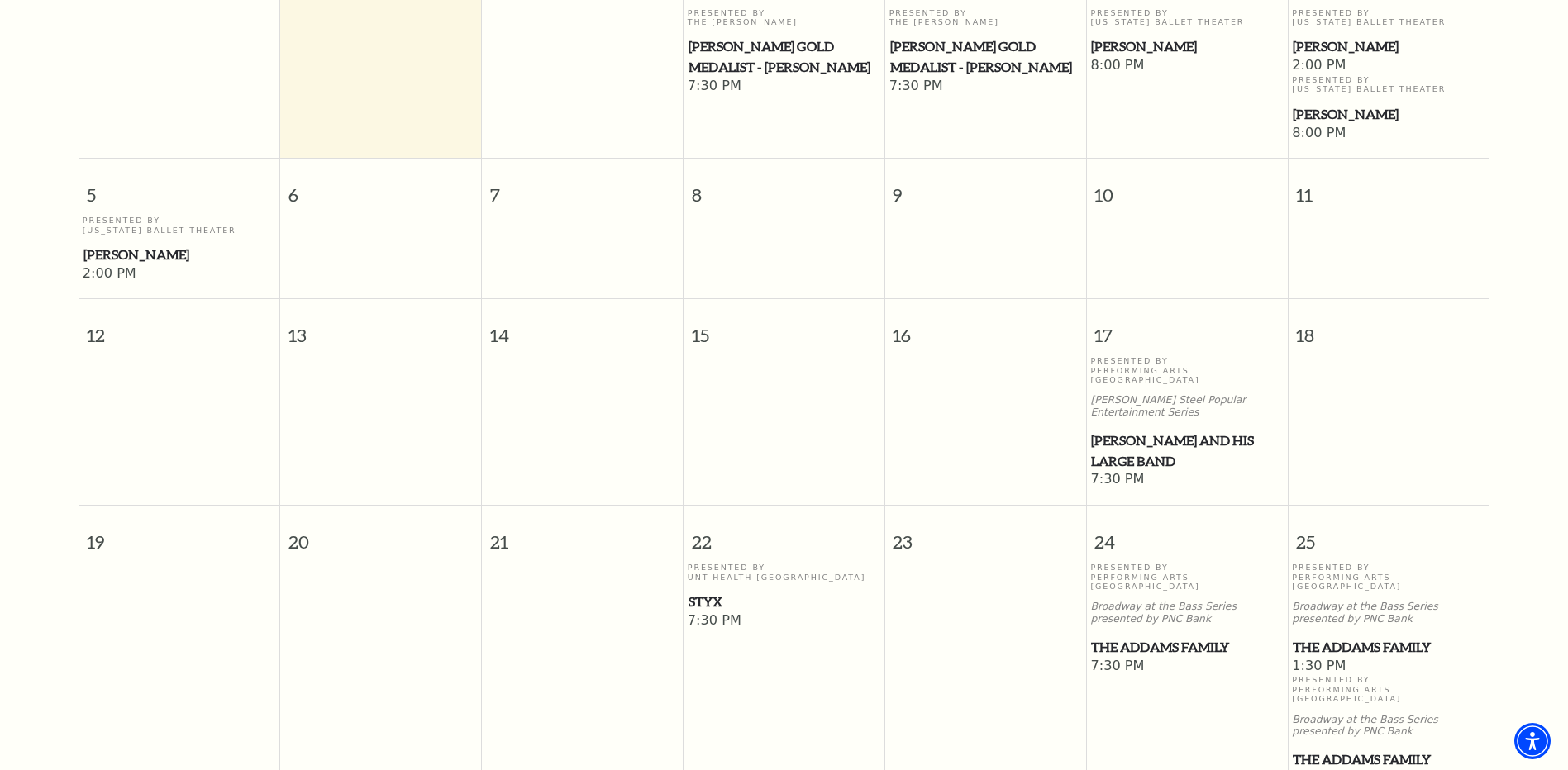
scroll to position [559, 0]
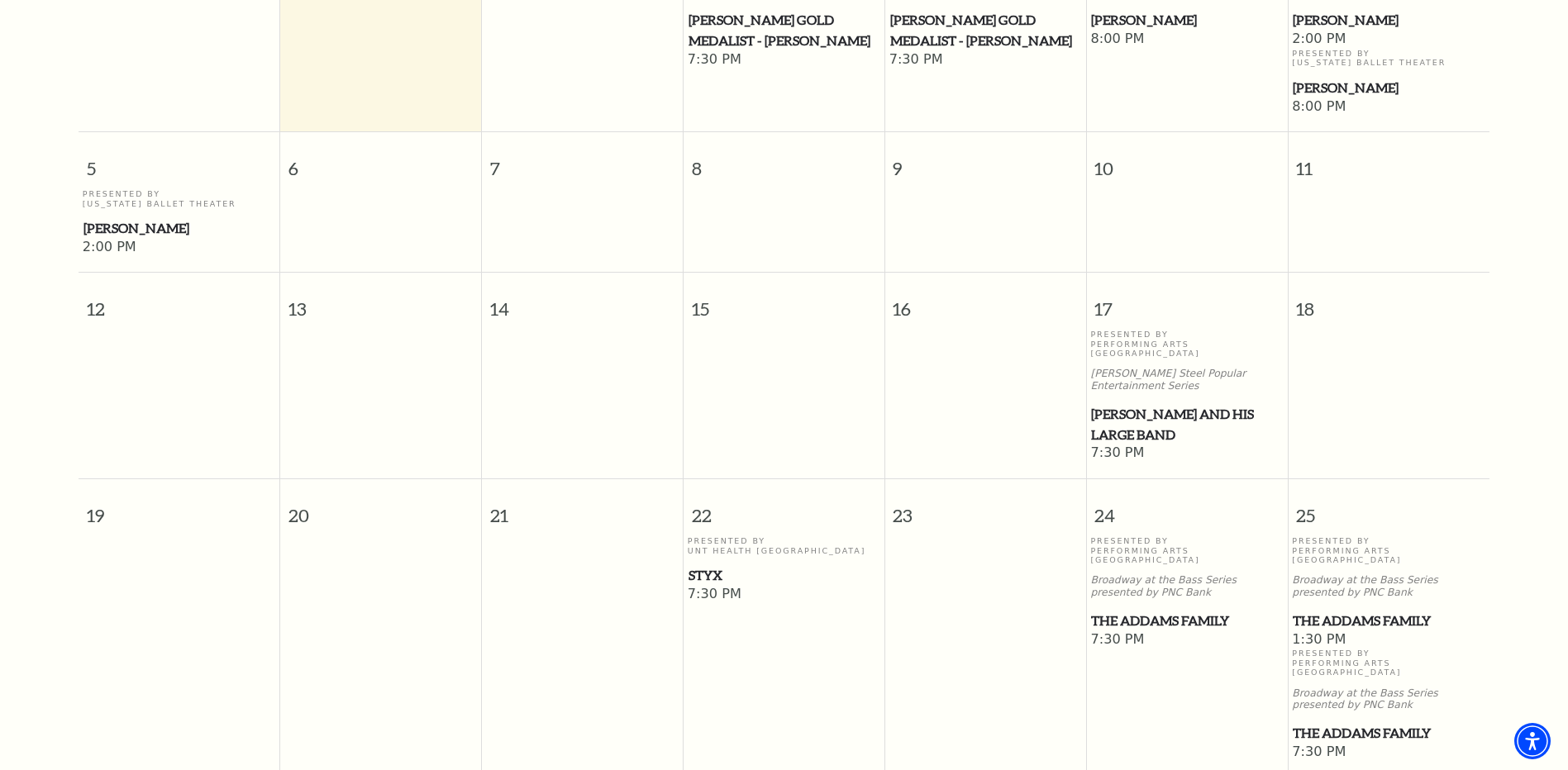
click at [713, 565] on span "Styx" at bounding box center [784, 576] width 191 height 21
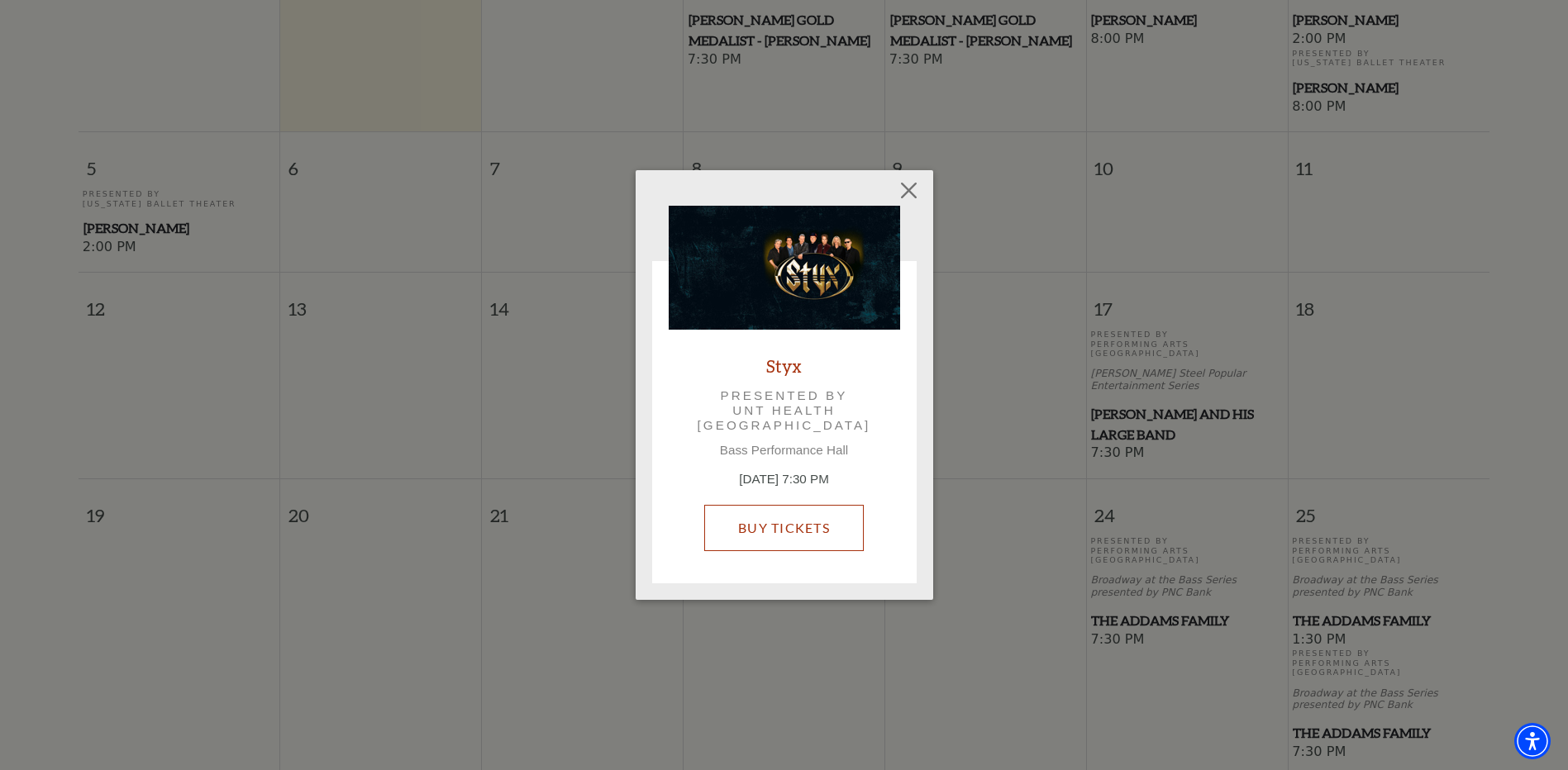
click at [775, 530] on link "Buy Tickets" at bounding box center [784, 527] width 160 height 46
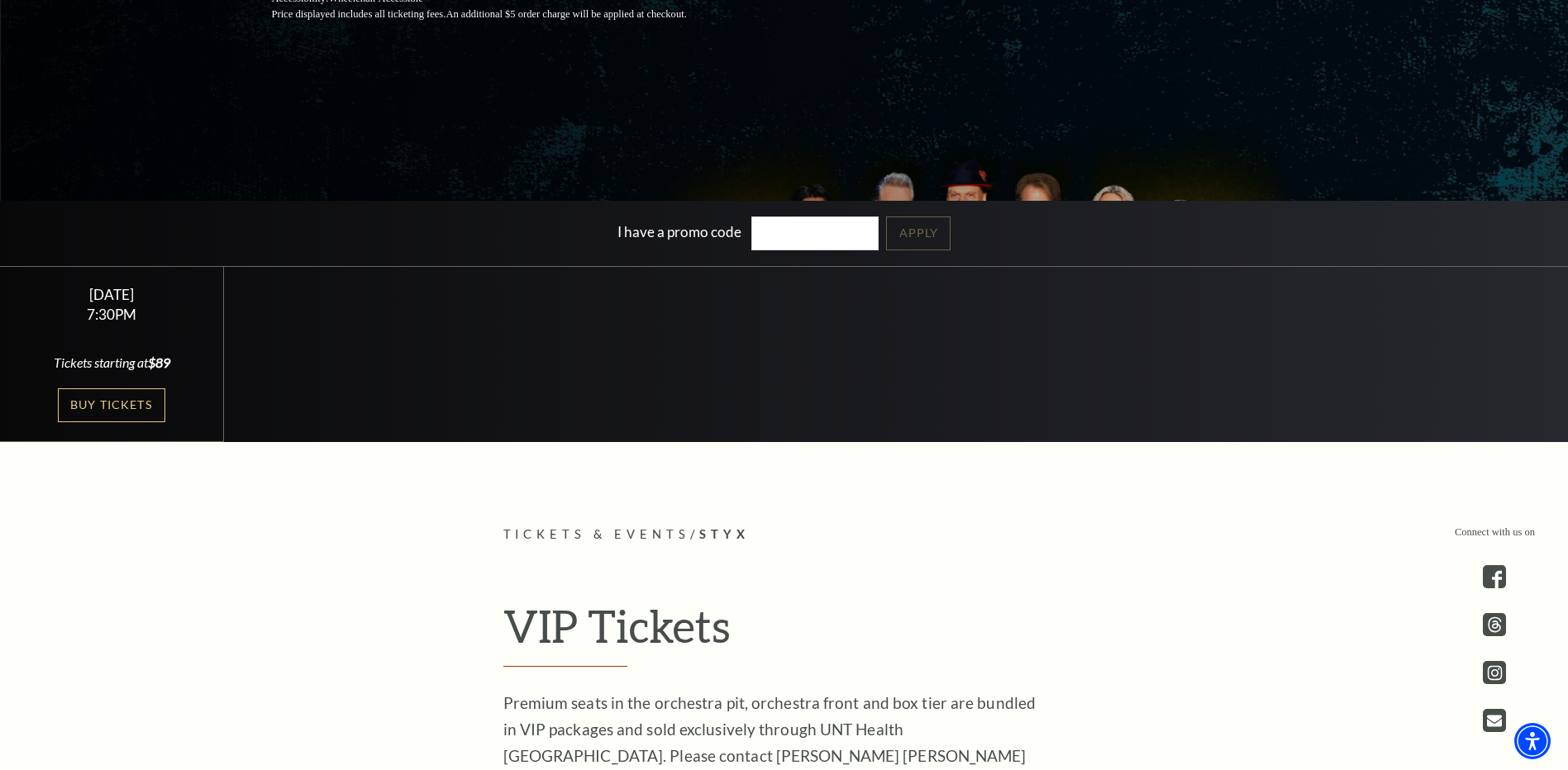
scroll to position [413, 0]
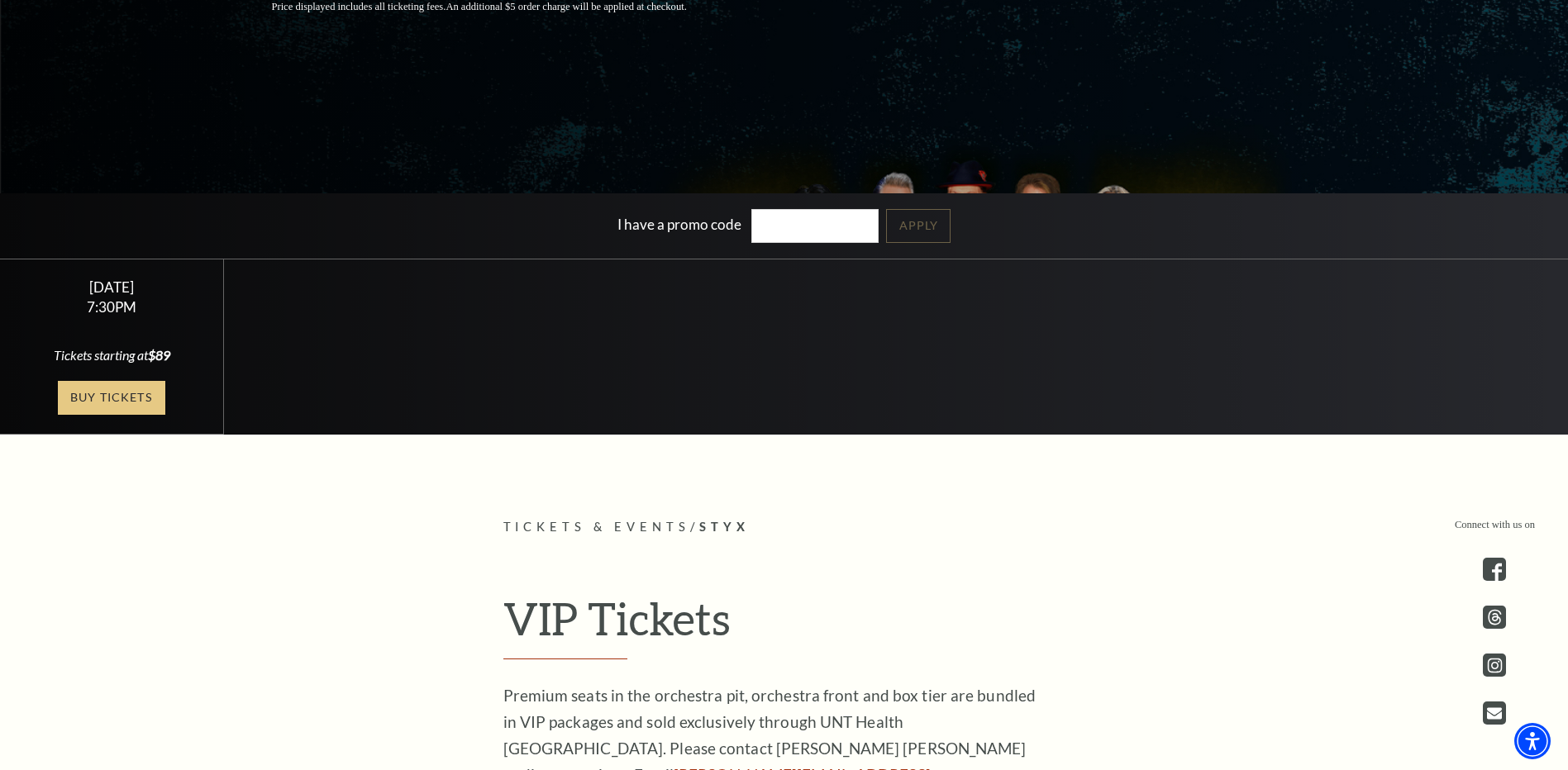
click at [126, 394] on link "Buy Tickets" at bounding box center [111, 397] width 107 height 34
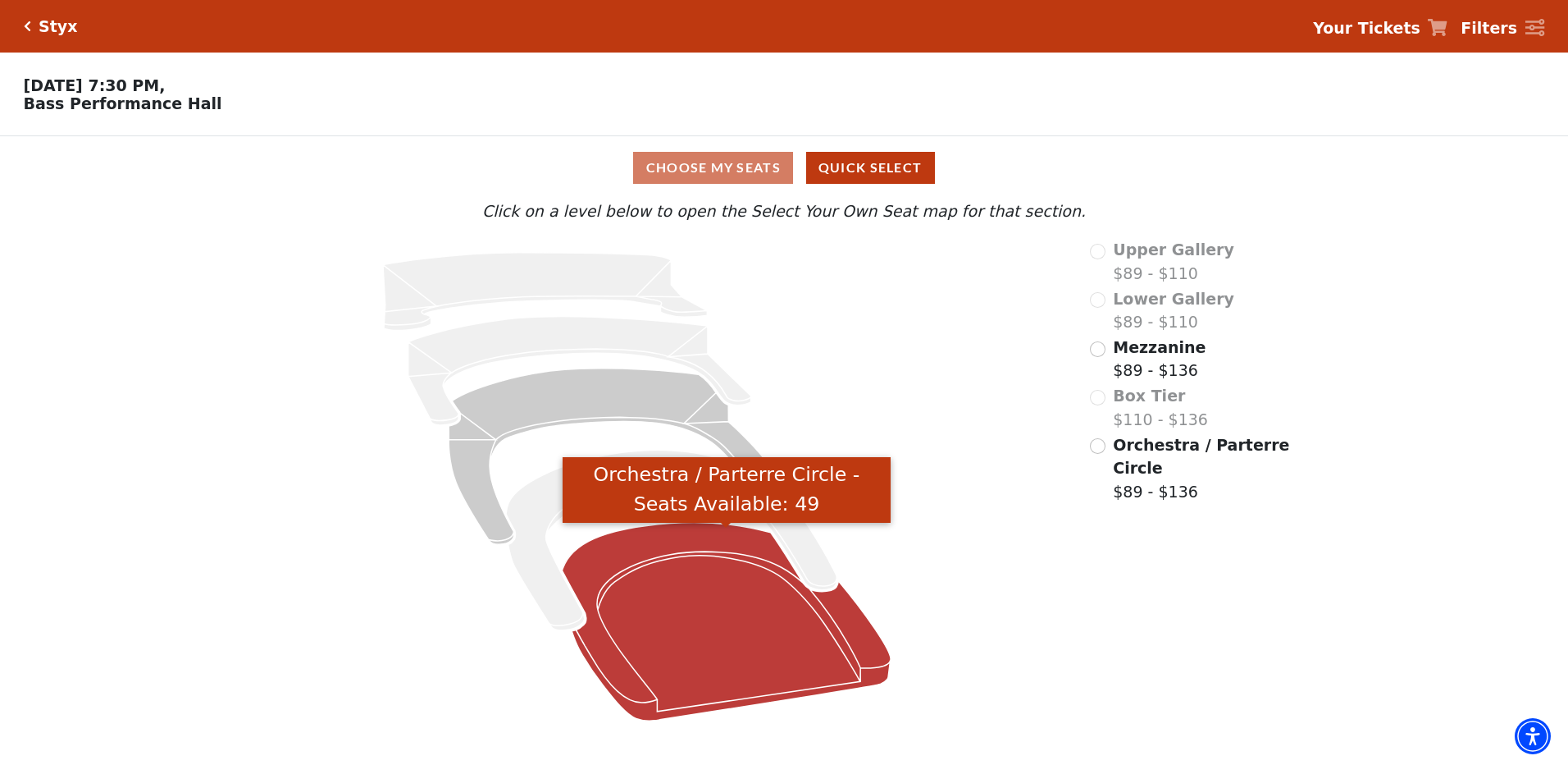
click at [695, 612] on icon "Orchestra / Parterre Circle - Seats Available: 49" at bounding box center [726, 621] width 329 height 198
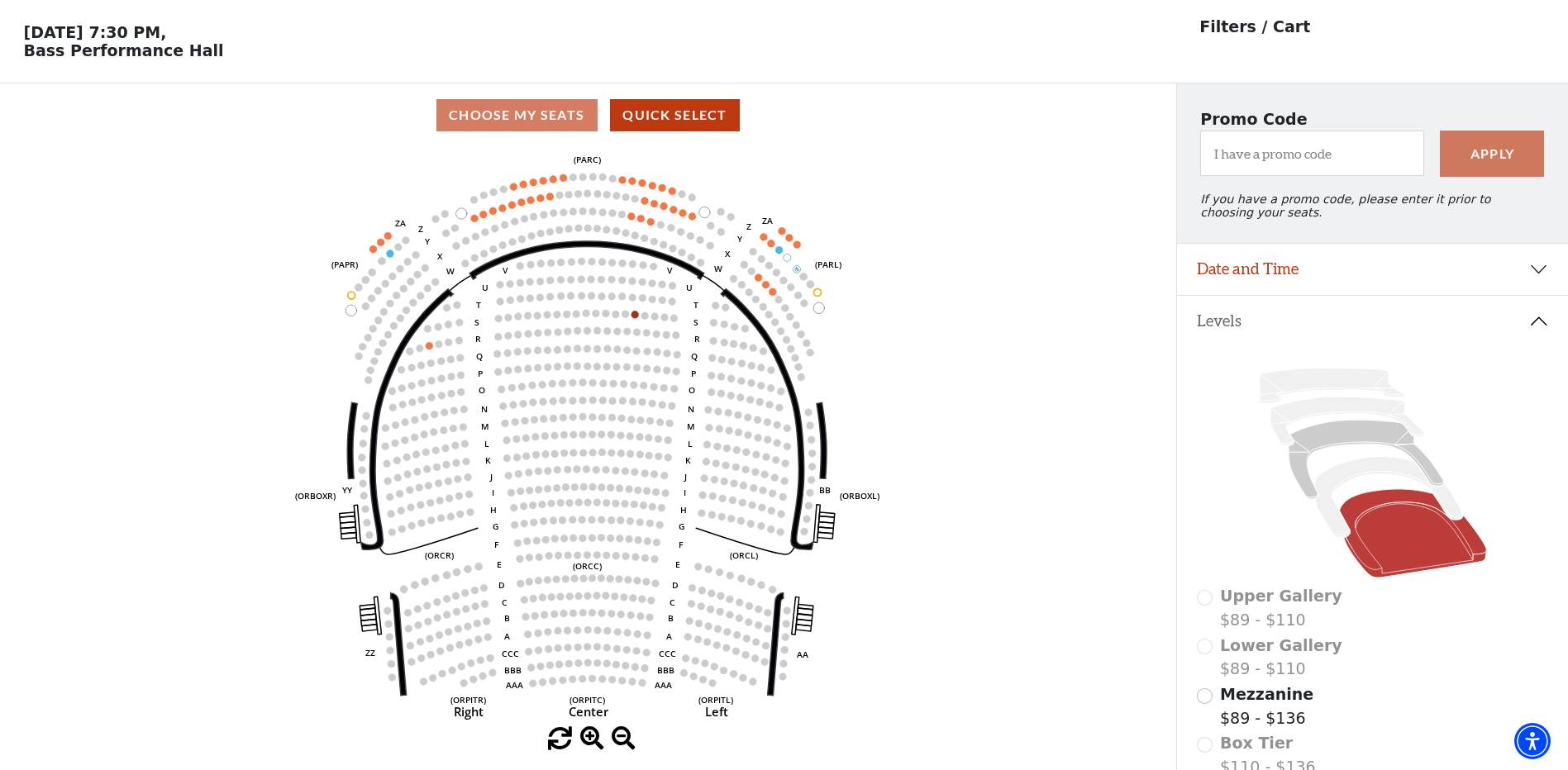
scroll to position [77, 0]
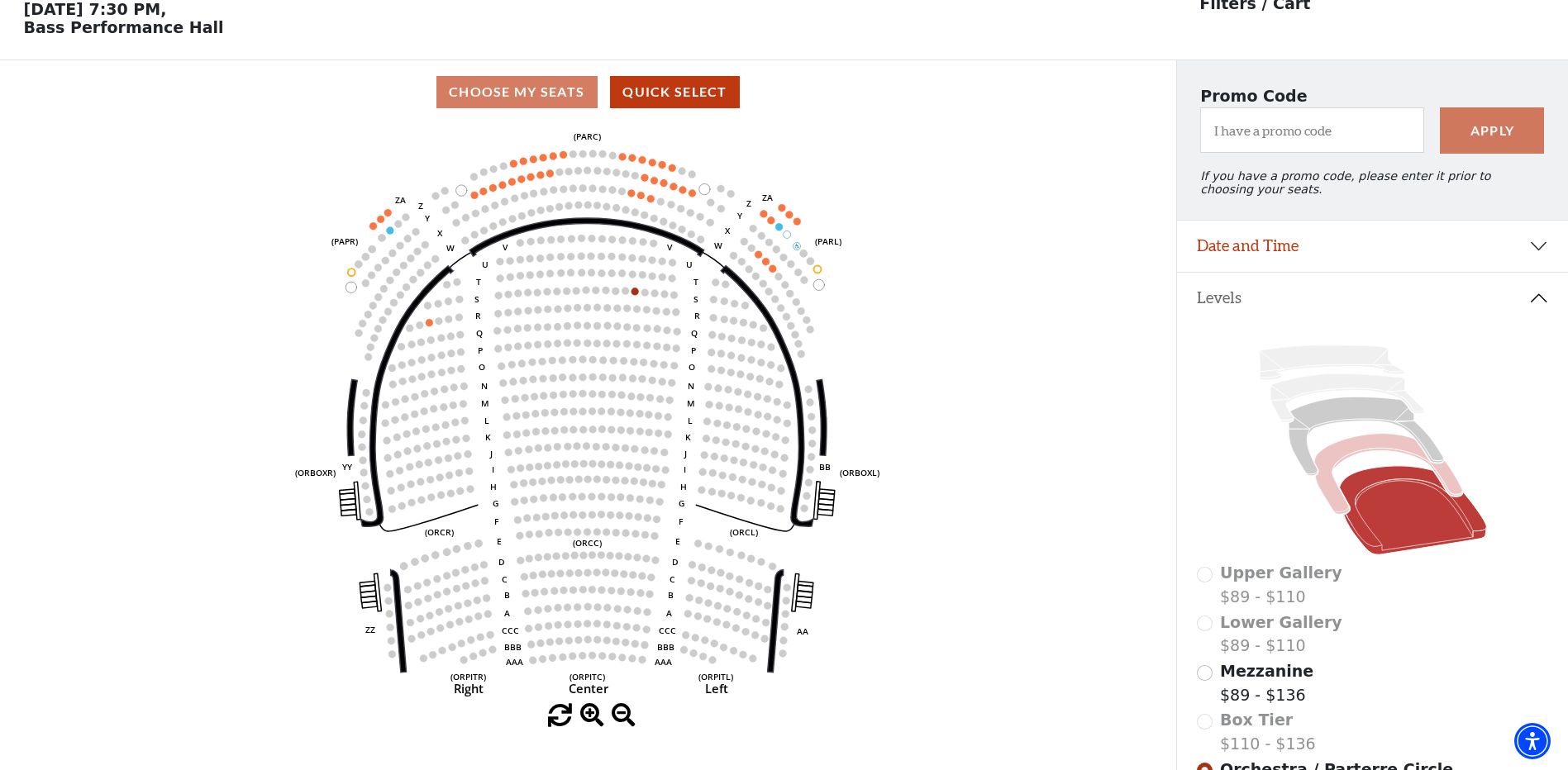
click at [1362, 454] on icon at bounding box center [1388, 474] width 148 height 81
click at [1358, 426] on icon at bounding box center [1365, 436] width 154 height 78
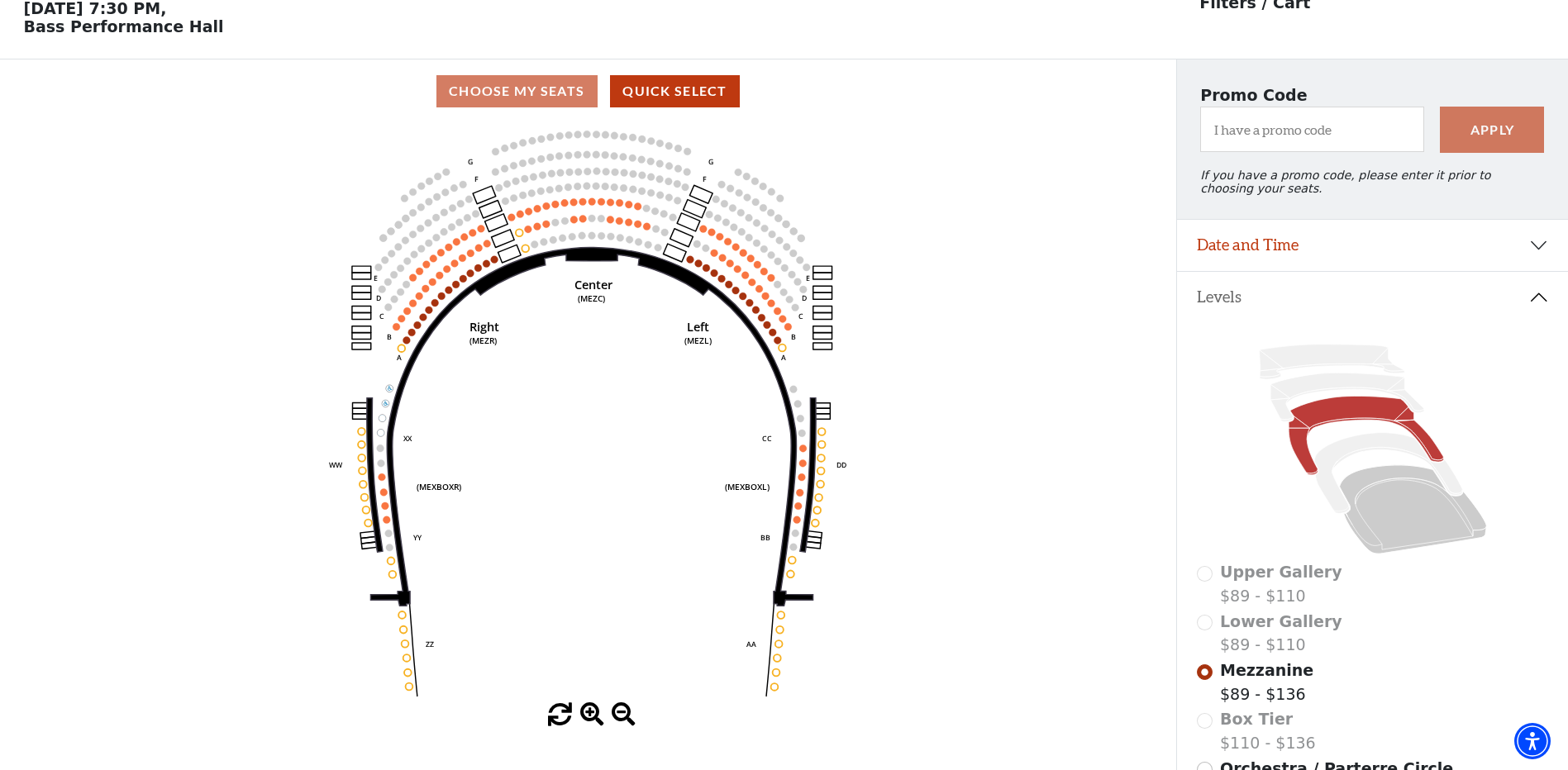
scroll to position [0, 0]
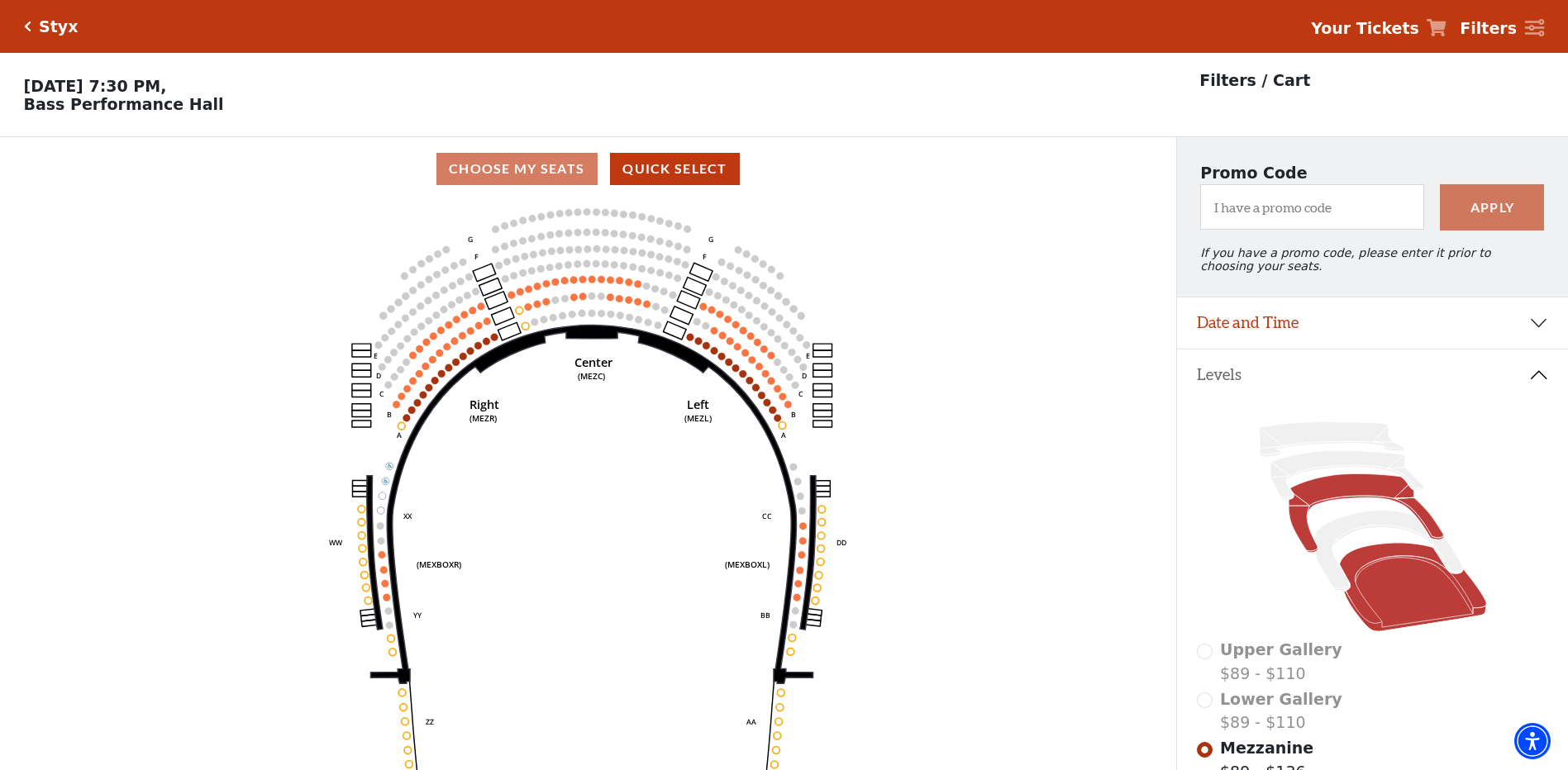
click at [1407, 609] on icon at bounding box center [1412, 586] width 147 height 88
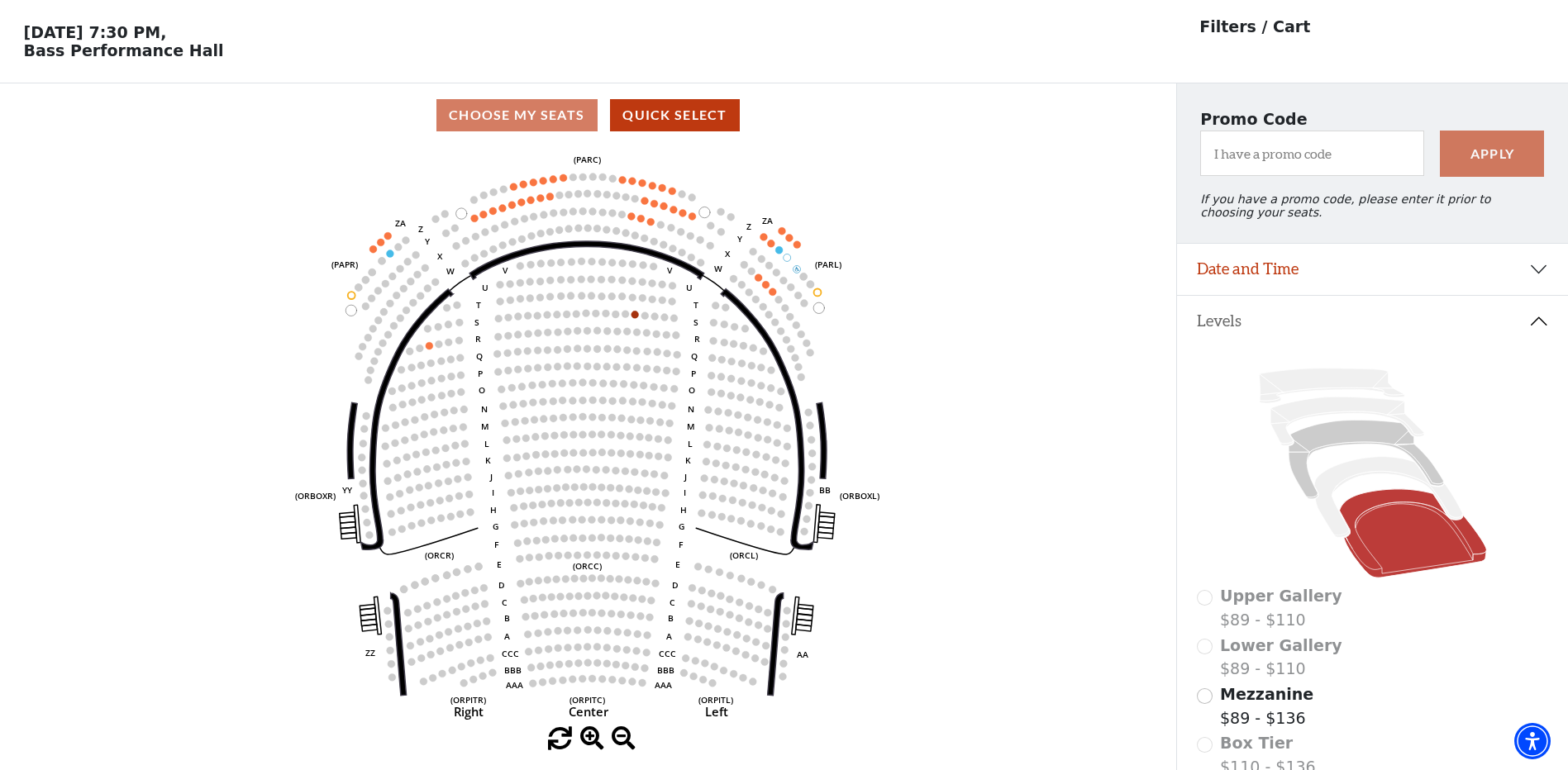
scroll to position [77, 0]
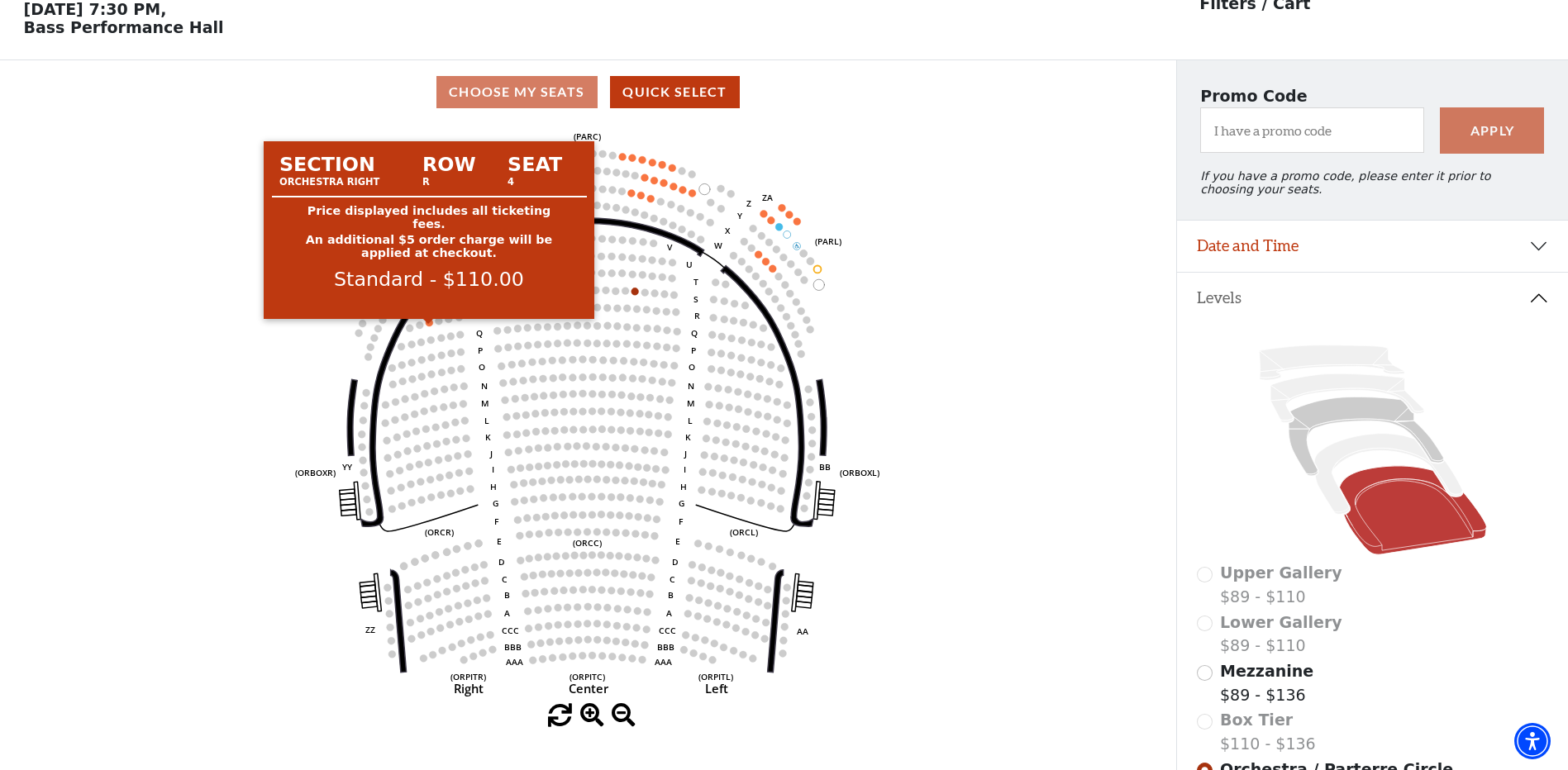
click at [428, 327] on circle at bounding box center [429, 322] width 8 height 8
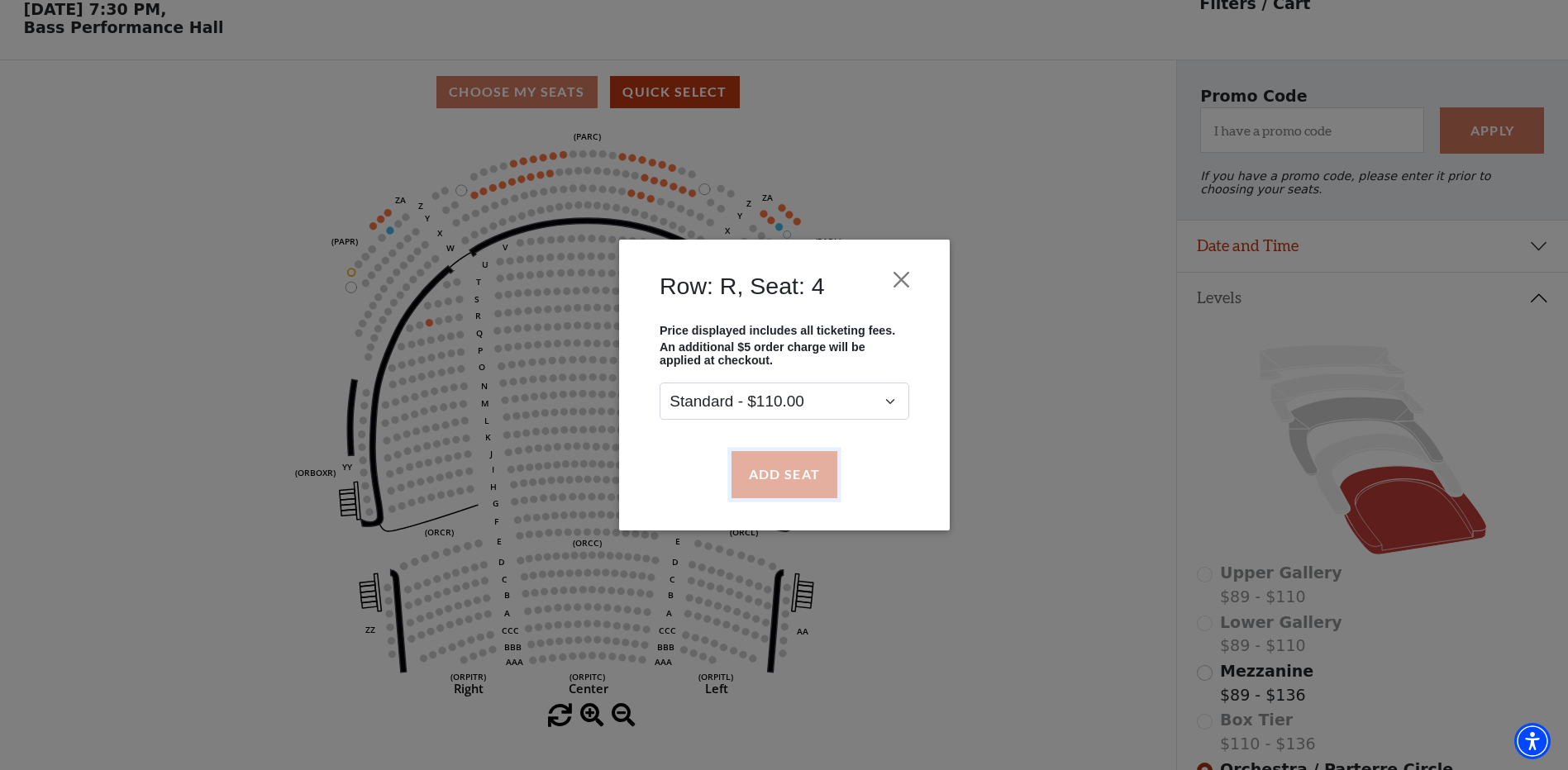
click at [781, 468] on button "Add Seat" at bounding box center [783, 474] width 105 height 46
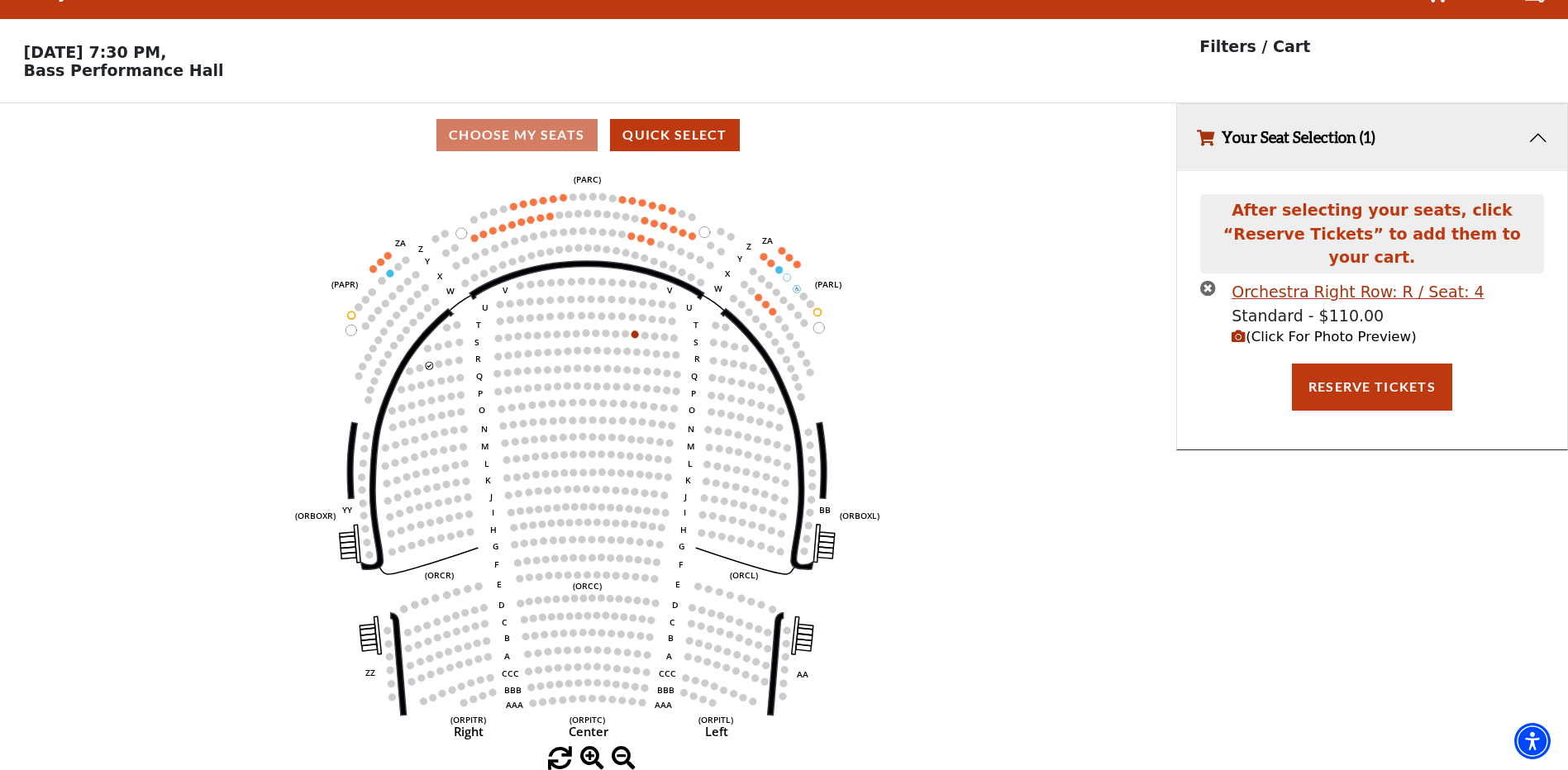
scroll to position [0, 0]
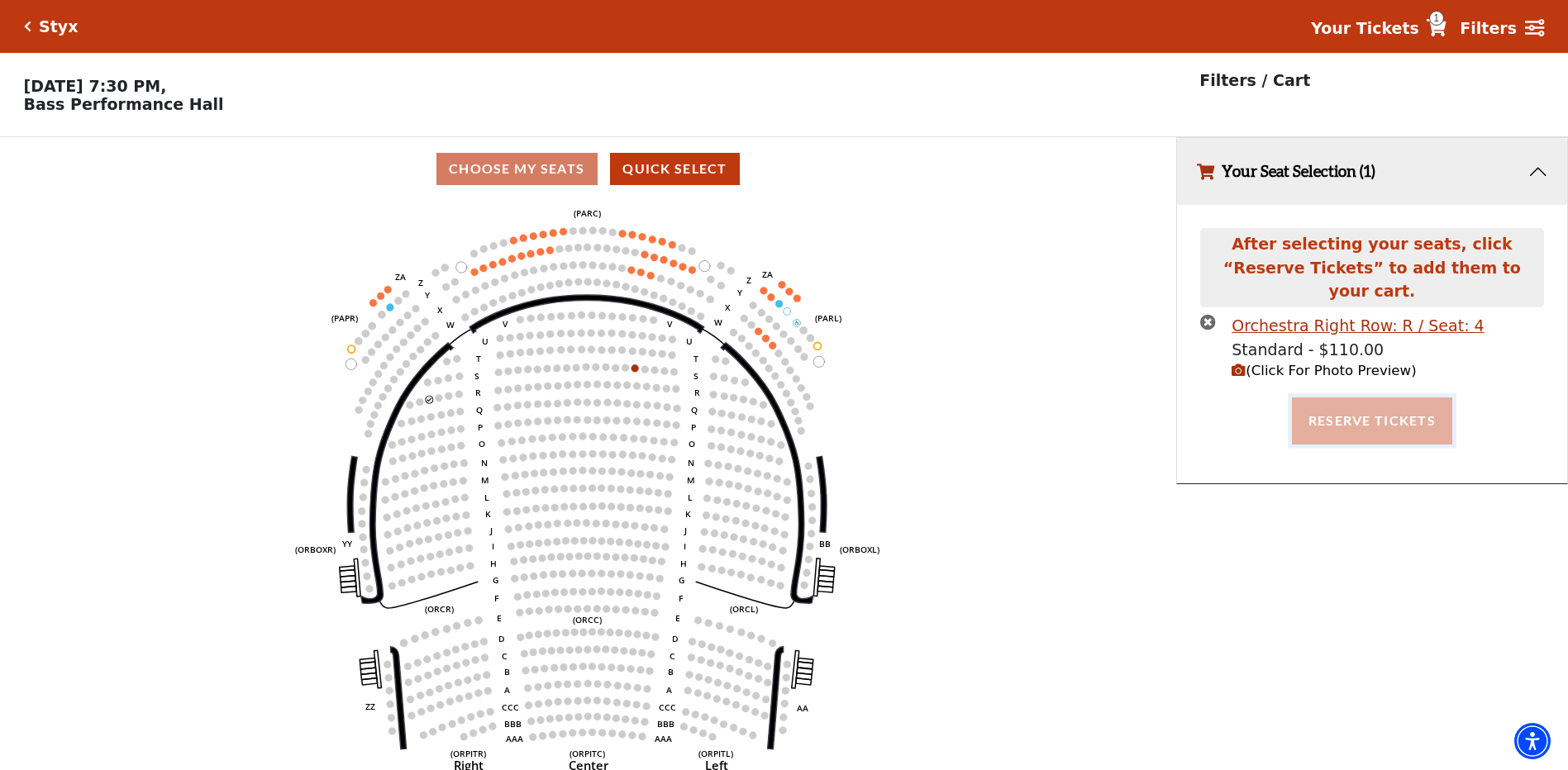
click at [1369, 401] on button "Reserve Tickets" at bounding box center [1372, 420] width 160 height 46
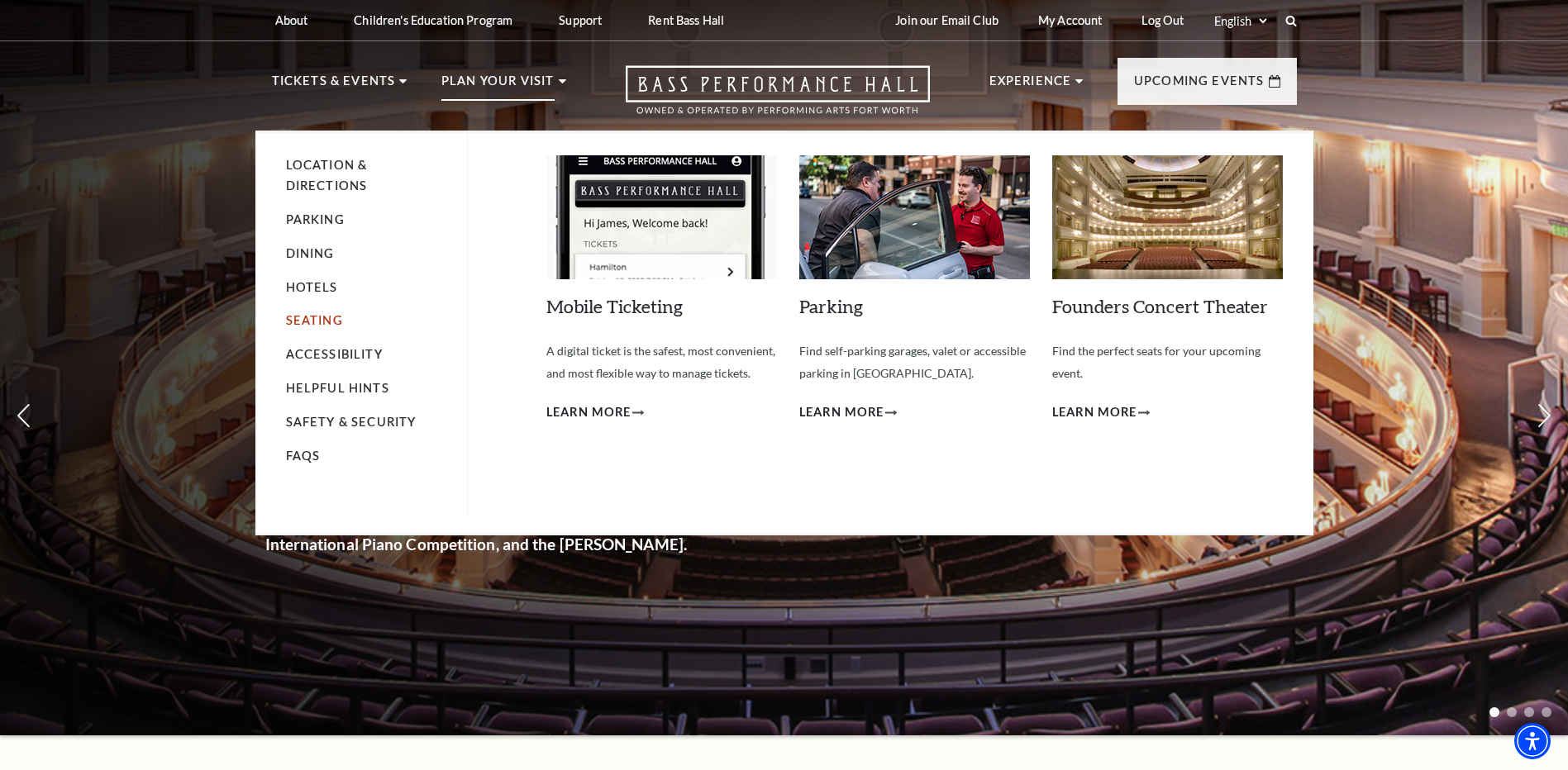
click at [320, 321] on link "Seating" at bounding box center [314, 320] width 57 height 14
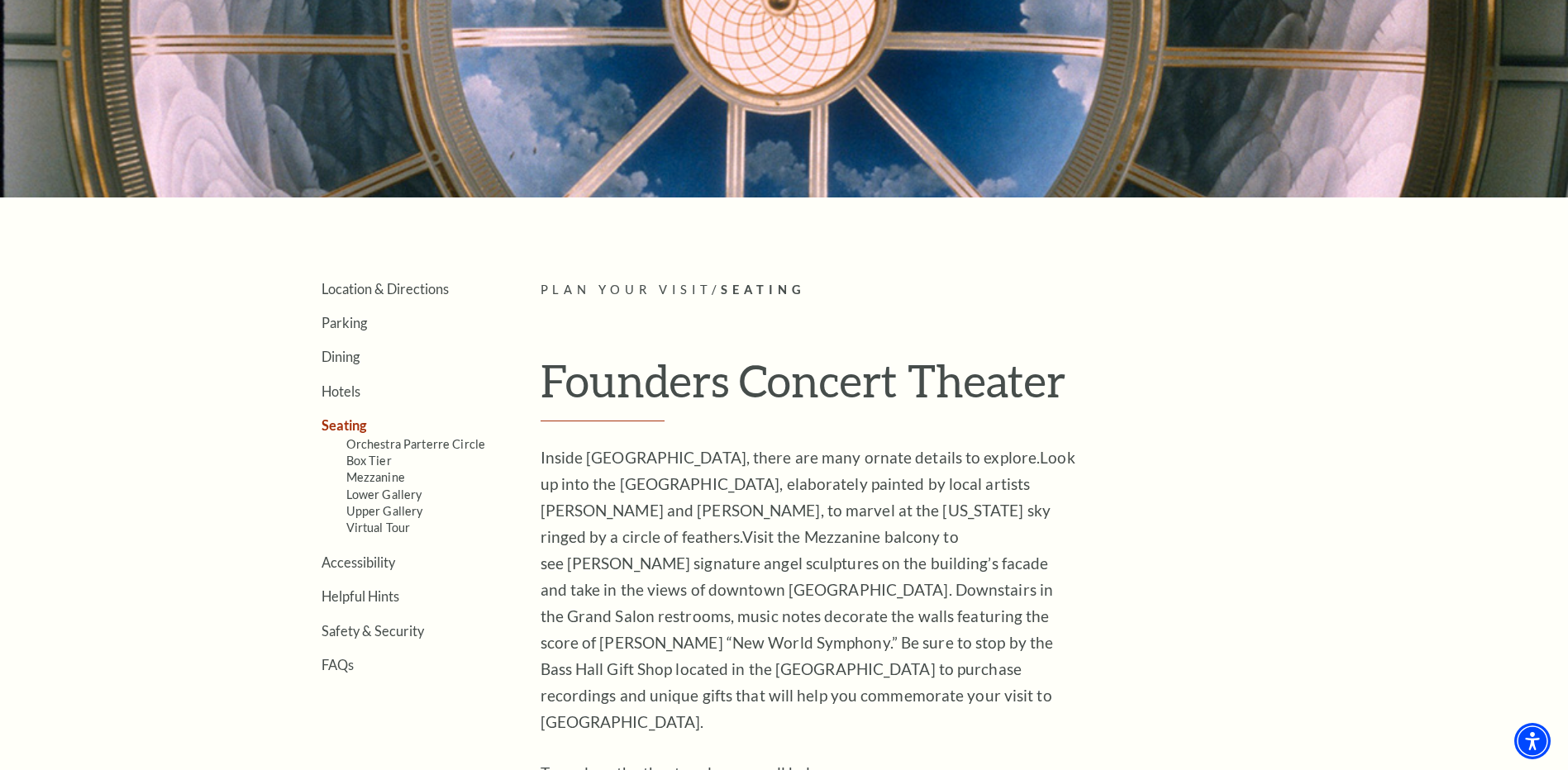
scroll to position [247, 0]
click at [438, 438] on link "Orchestra Parterre Circle" at bounding box center [416, 443] width 139 height 14
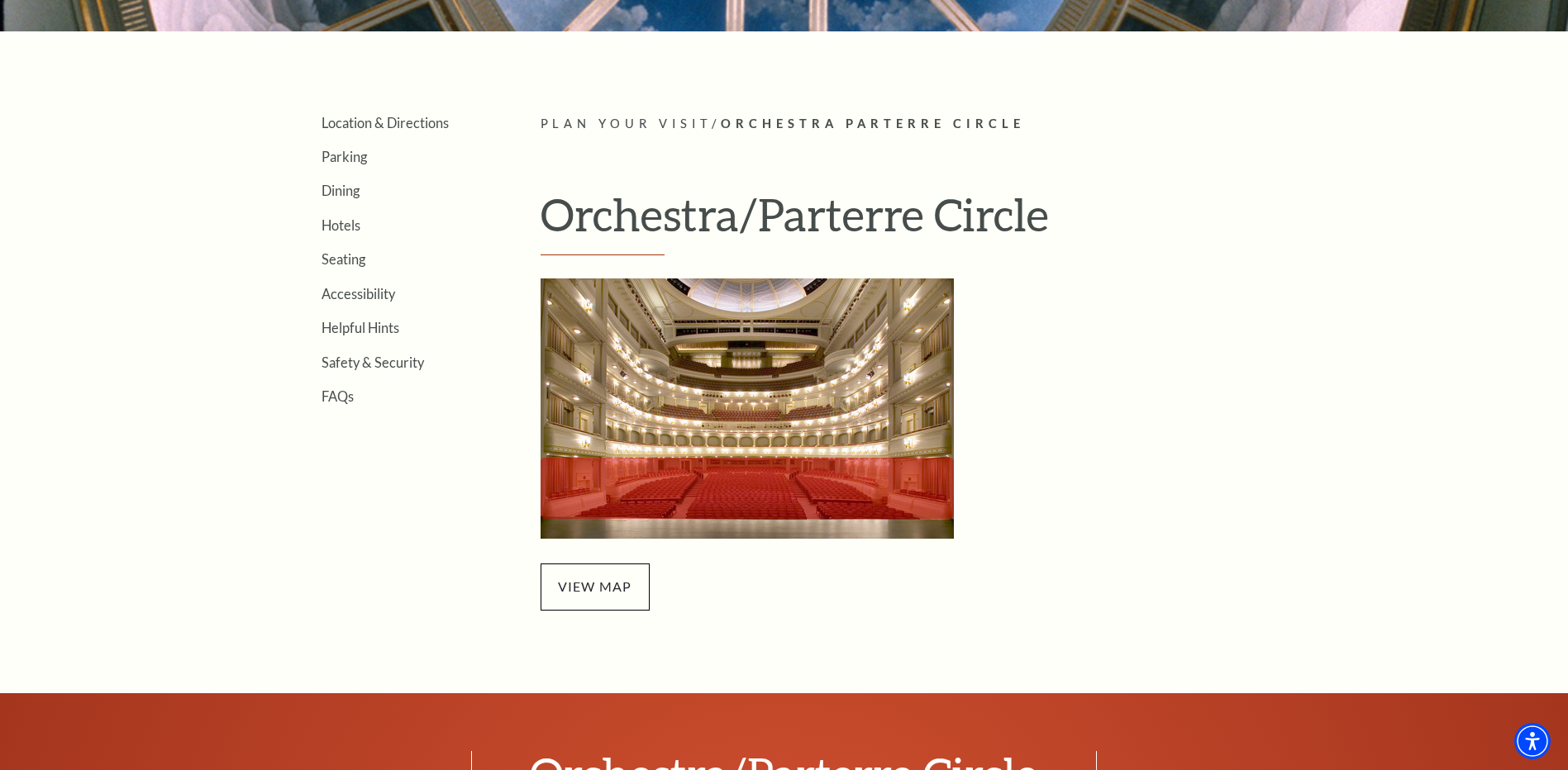
scroll to position [496, 0]
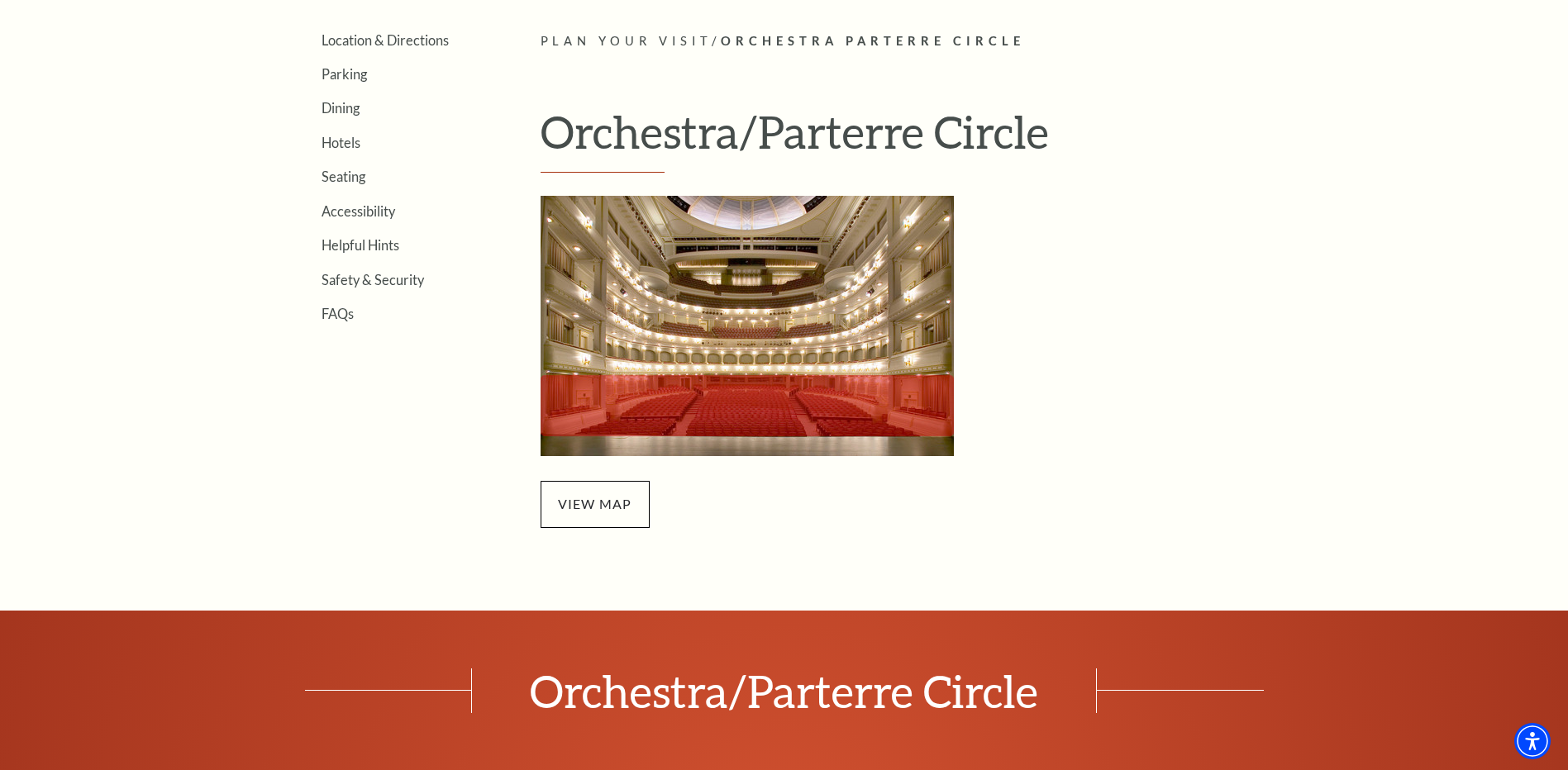
click at [743, 354] on img "Orchestra/Parterre Circle Seating Map - open in a new tab" at bounding box center [747, 326] width 413 height 260
click at [585, 500] on span "view map" at bounding box center [594, 503] width 109 height 46
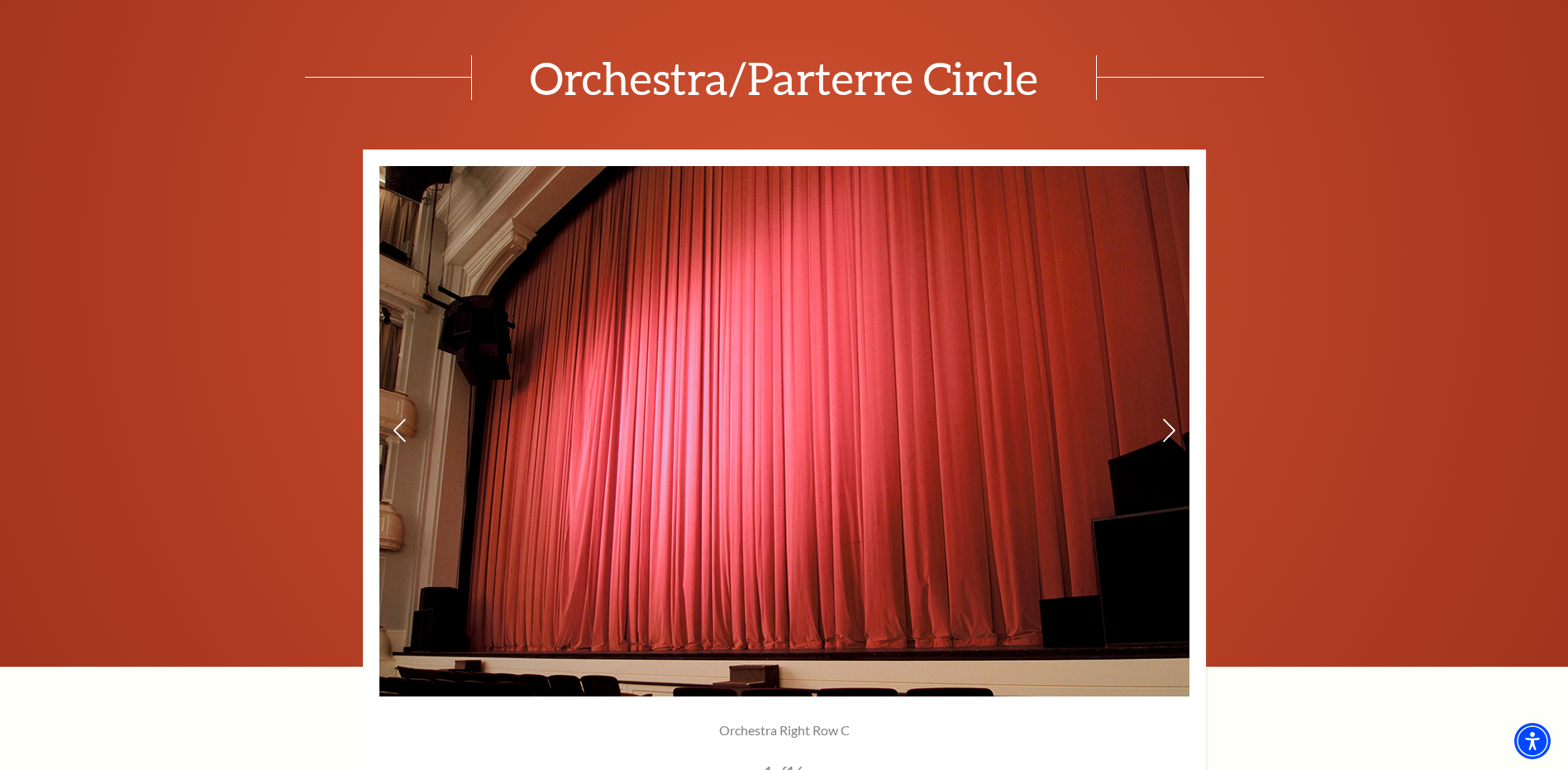
scroll to position [1321, 0]
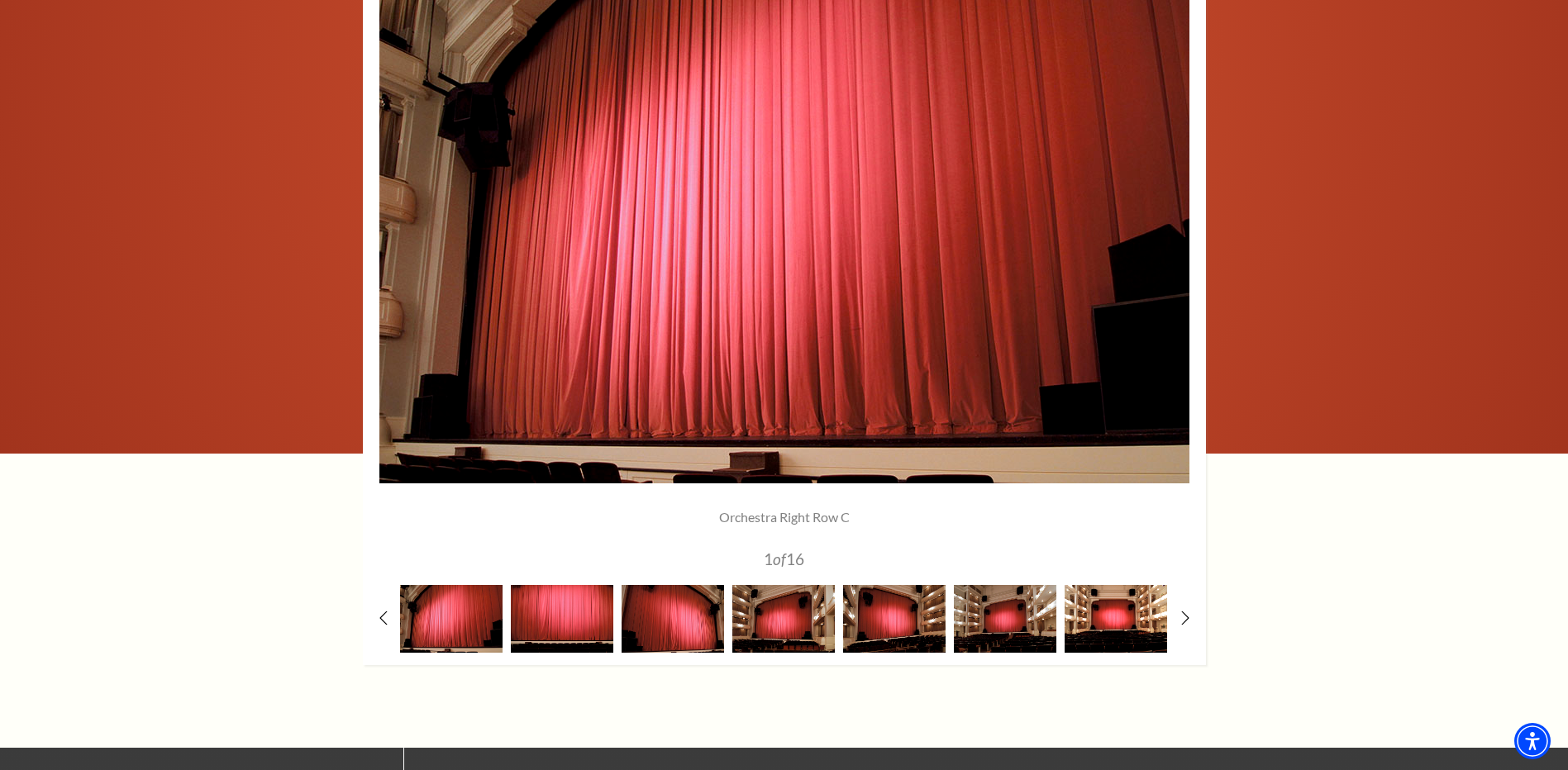
click at [1132, 628] on img at bounding box center [1116, 618] width 103 height 67
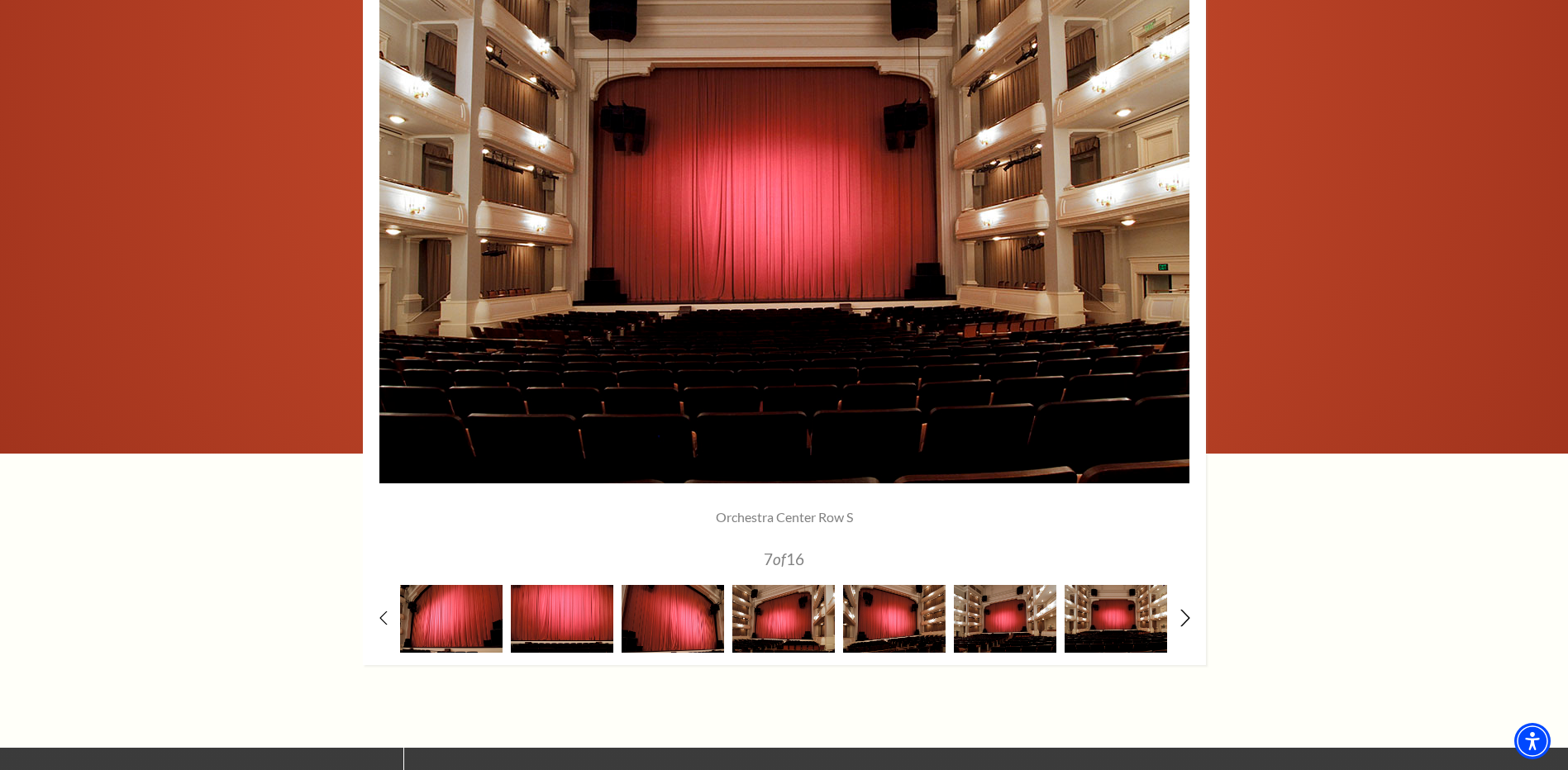
click at [1189, 618] on icon at bounding box center [1184, 618] width 10 height 17
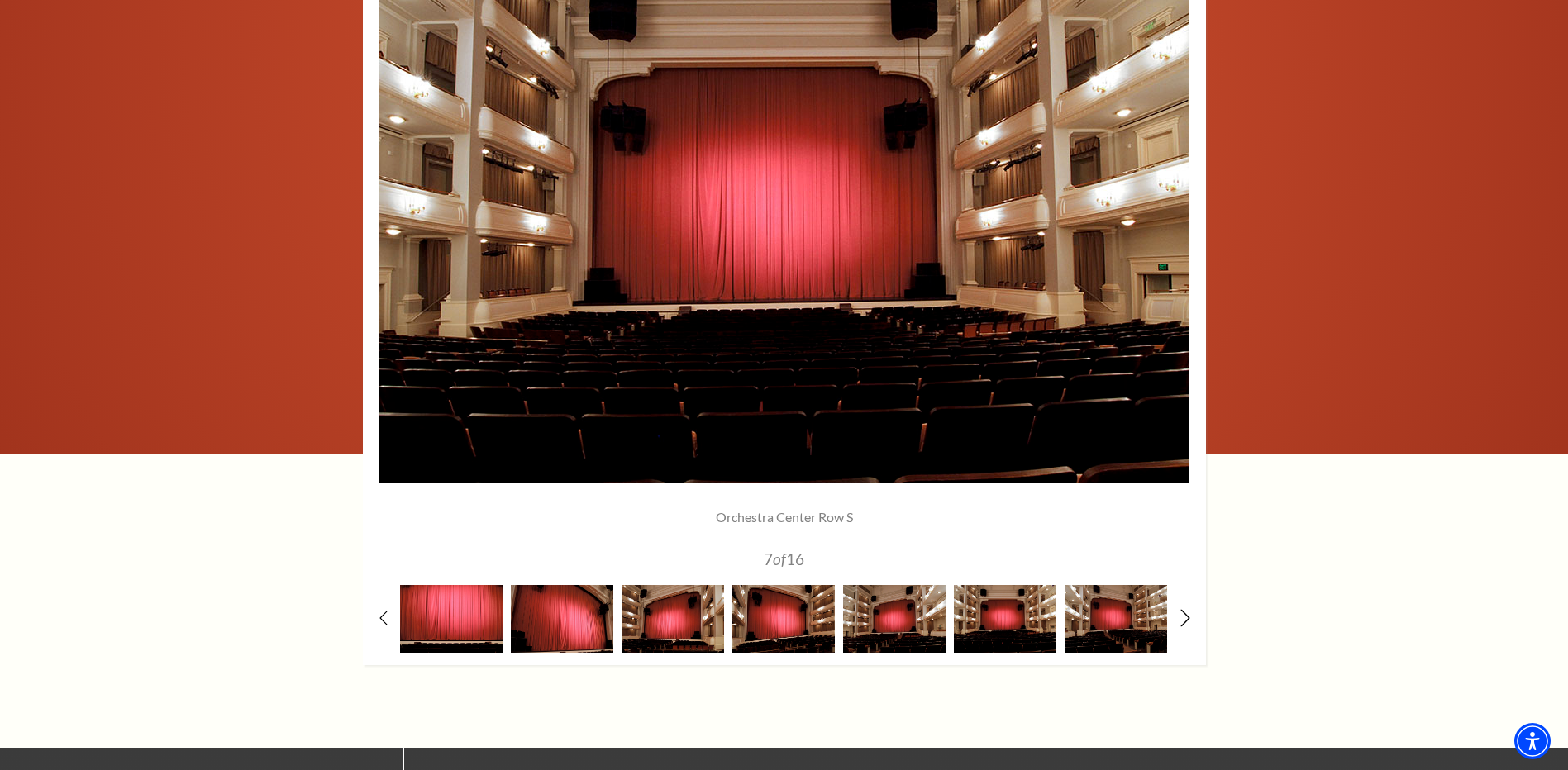
click at [1187, 618] on use at bounding box center [1184, 618] width 9 height 17
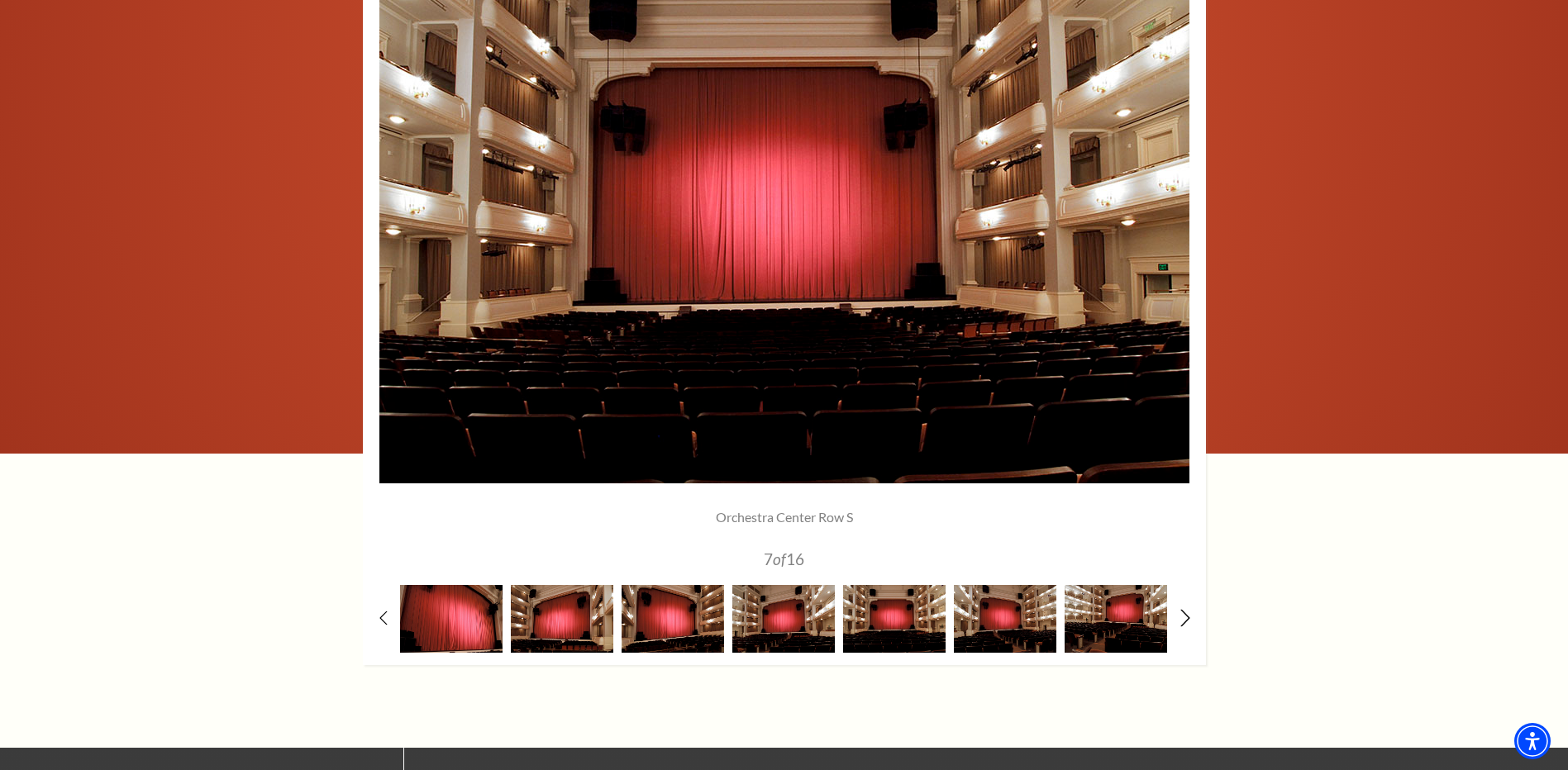
click at [1187, 618] on use at bounding box center [1184, 618] width 9 height 17
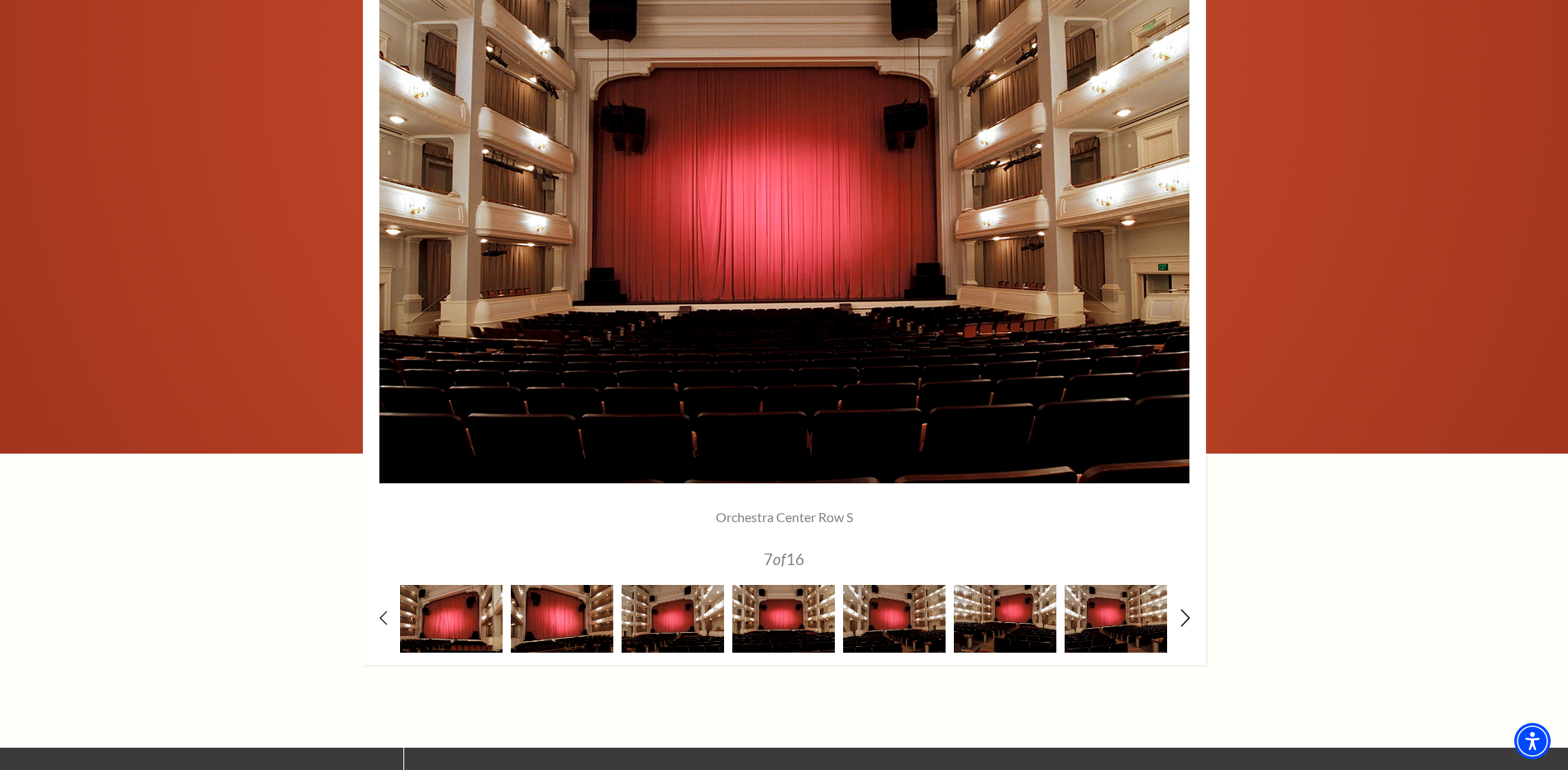
click at [1187, 618] on use at bounding box center [1184, 618] width 9 height 17
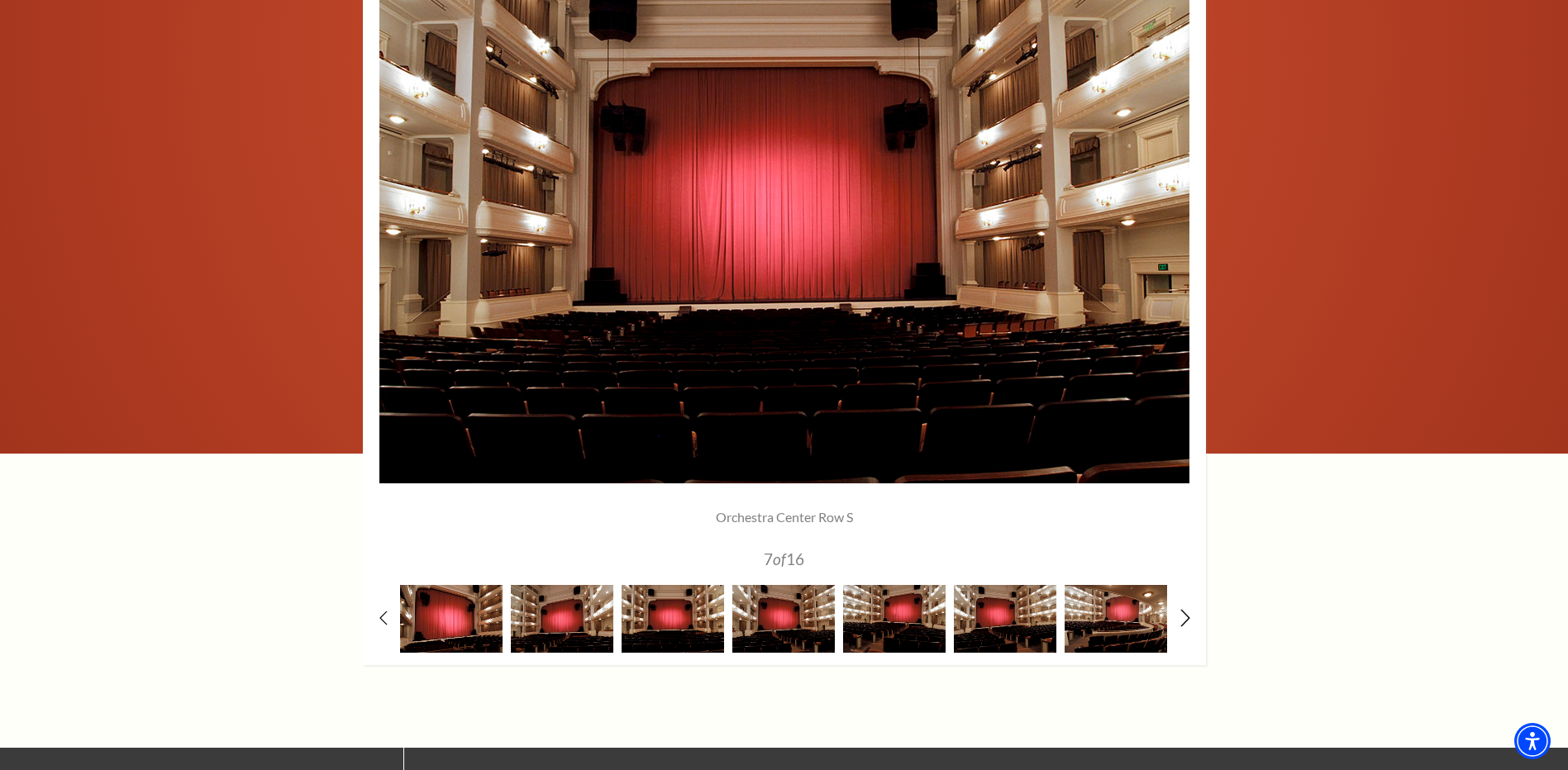
click at [1187, 618] on use at bounding box center [1184, 618] width 9 height 17
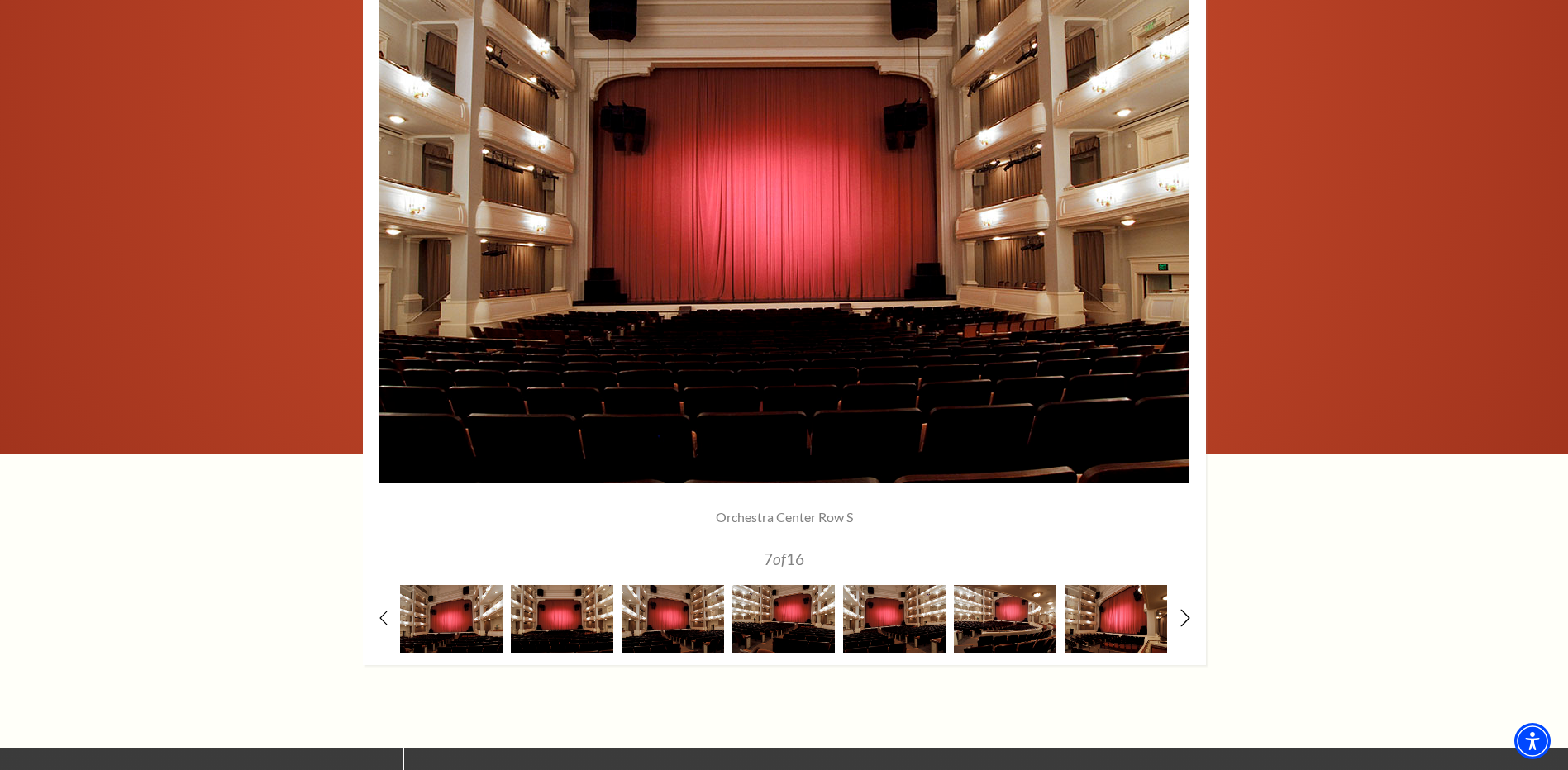
click at [1187, 618] on use at bounding box center [1184, 618] width 9 height 17
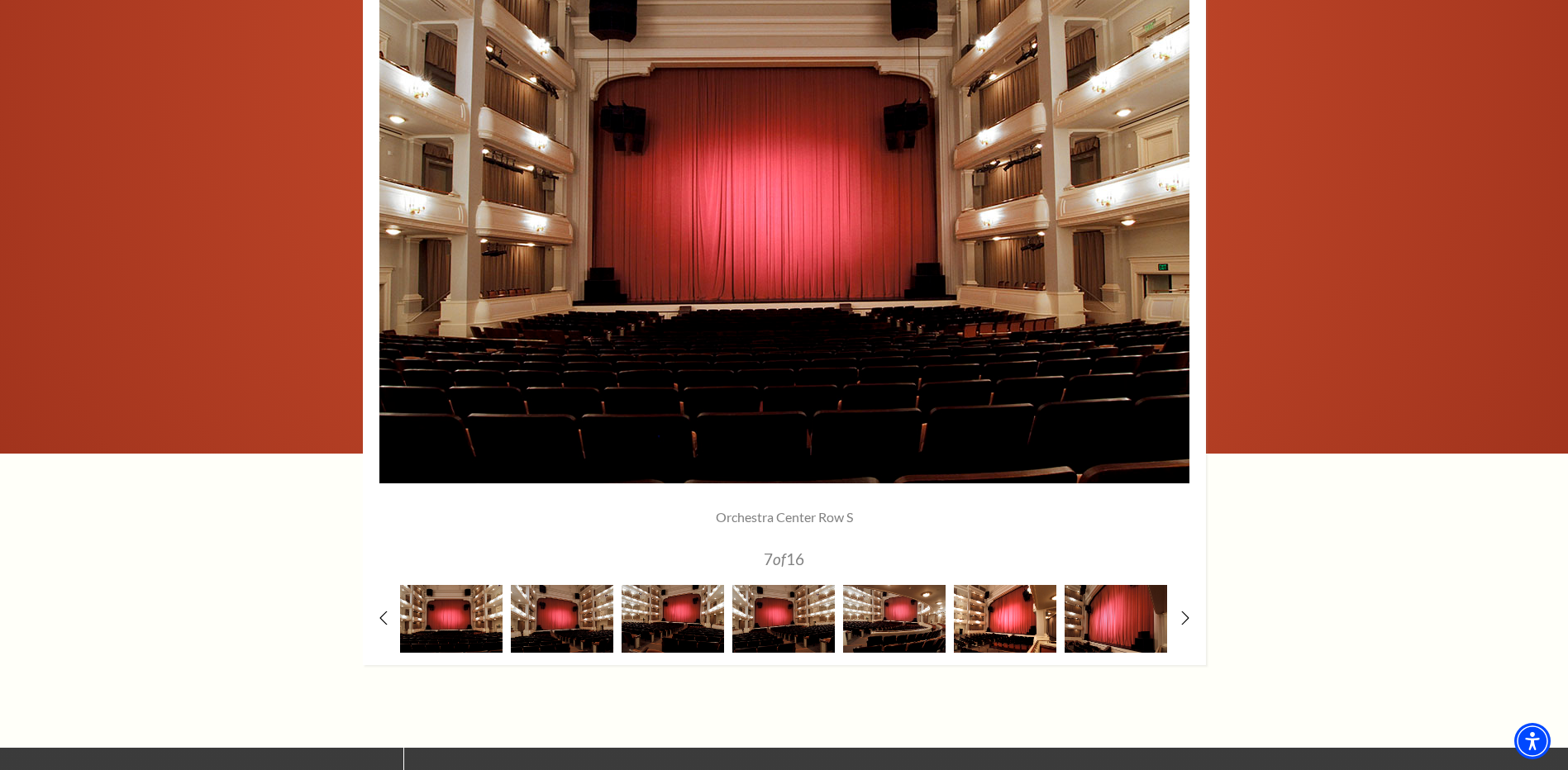
click at [1000, 625] on img at bounding box center [1005, 618] width 103 height 67
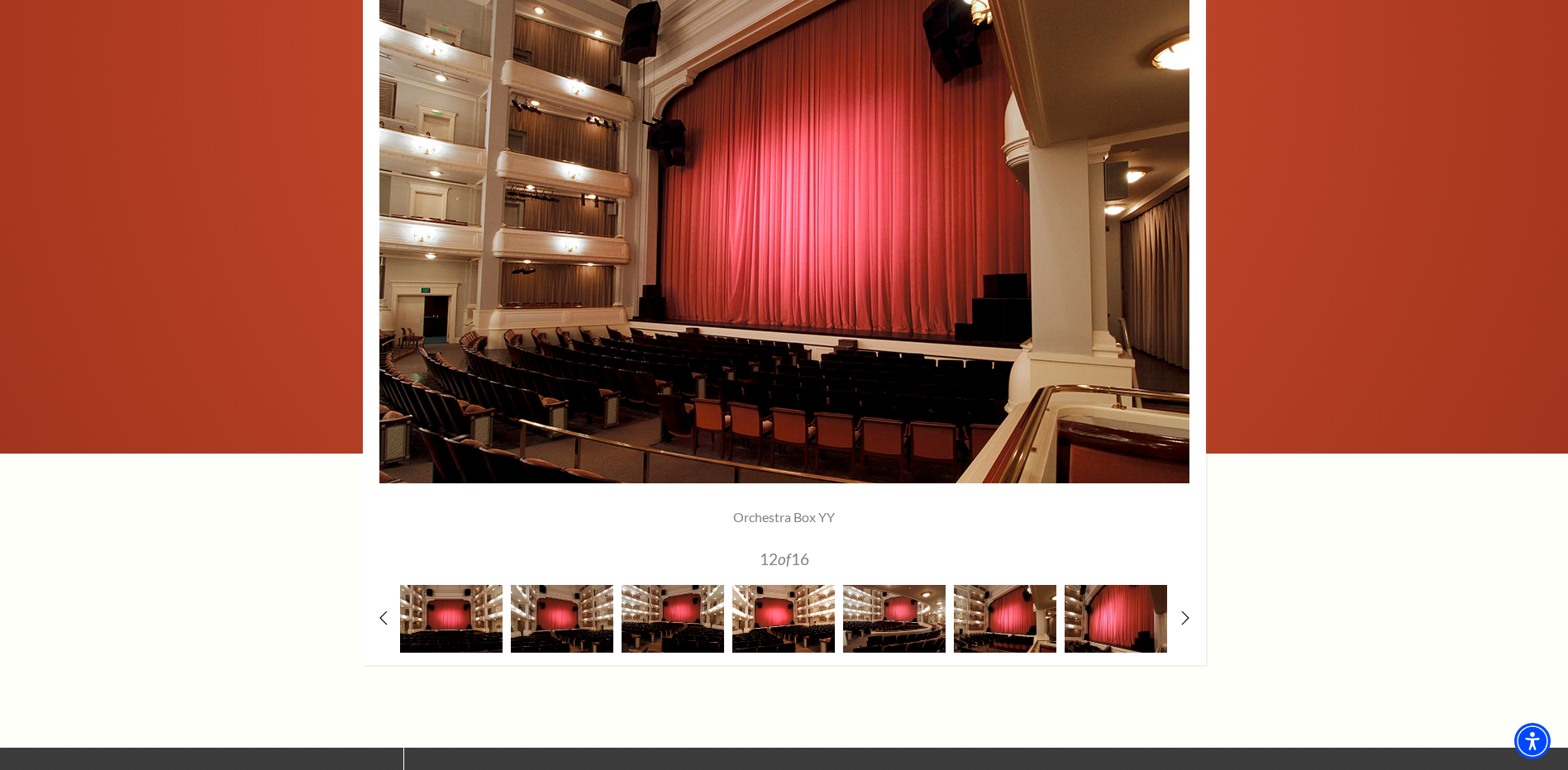
click at [789, 618] on img at bounding box center [784, 618] width 103 height 67
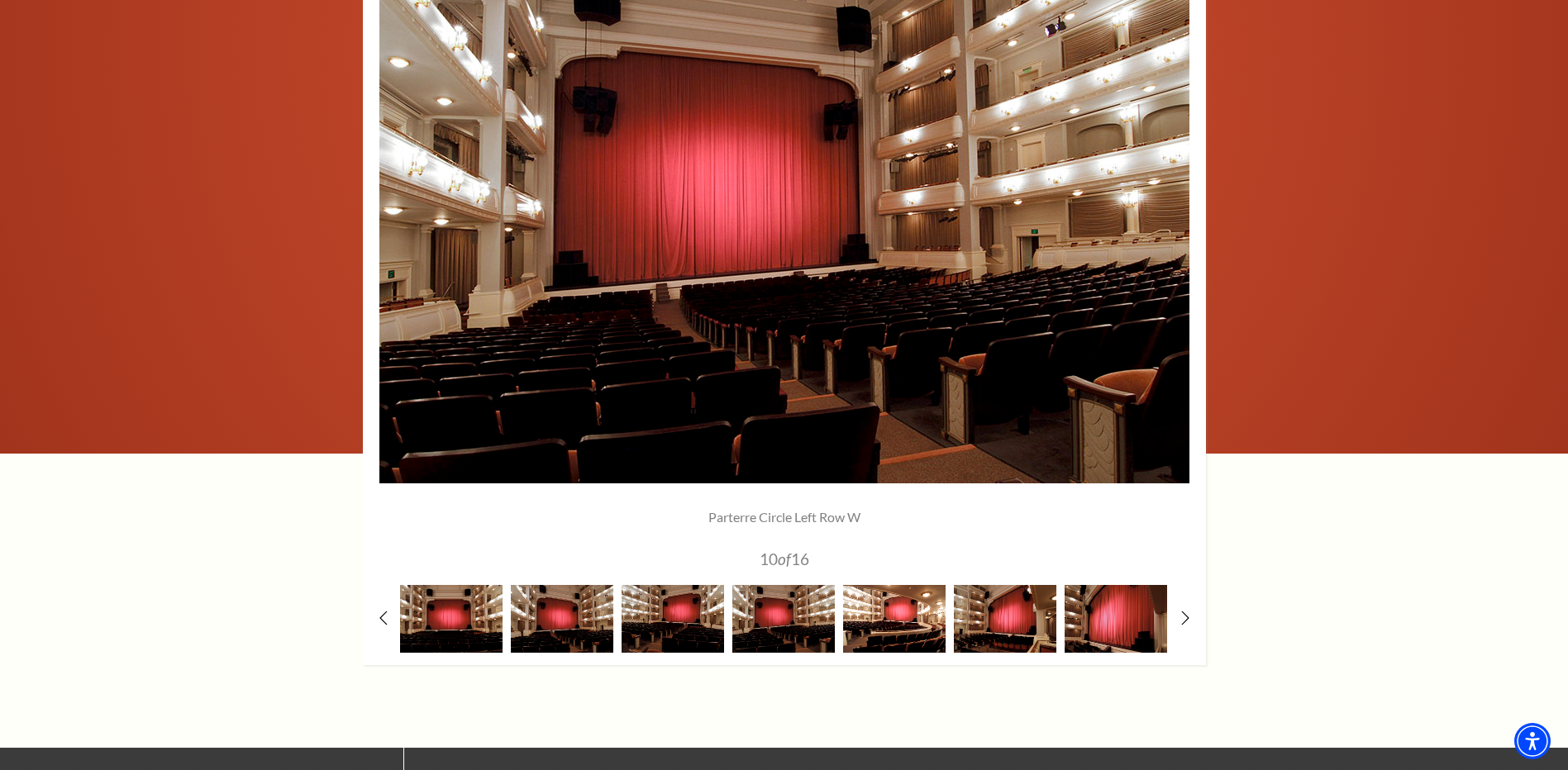
click at [886, 629] on img at bounding box center [894, 618] width 103 height 67
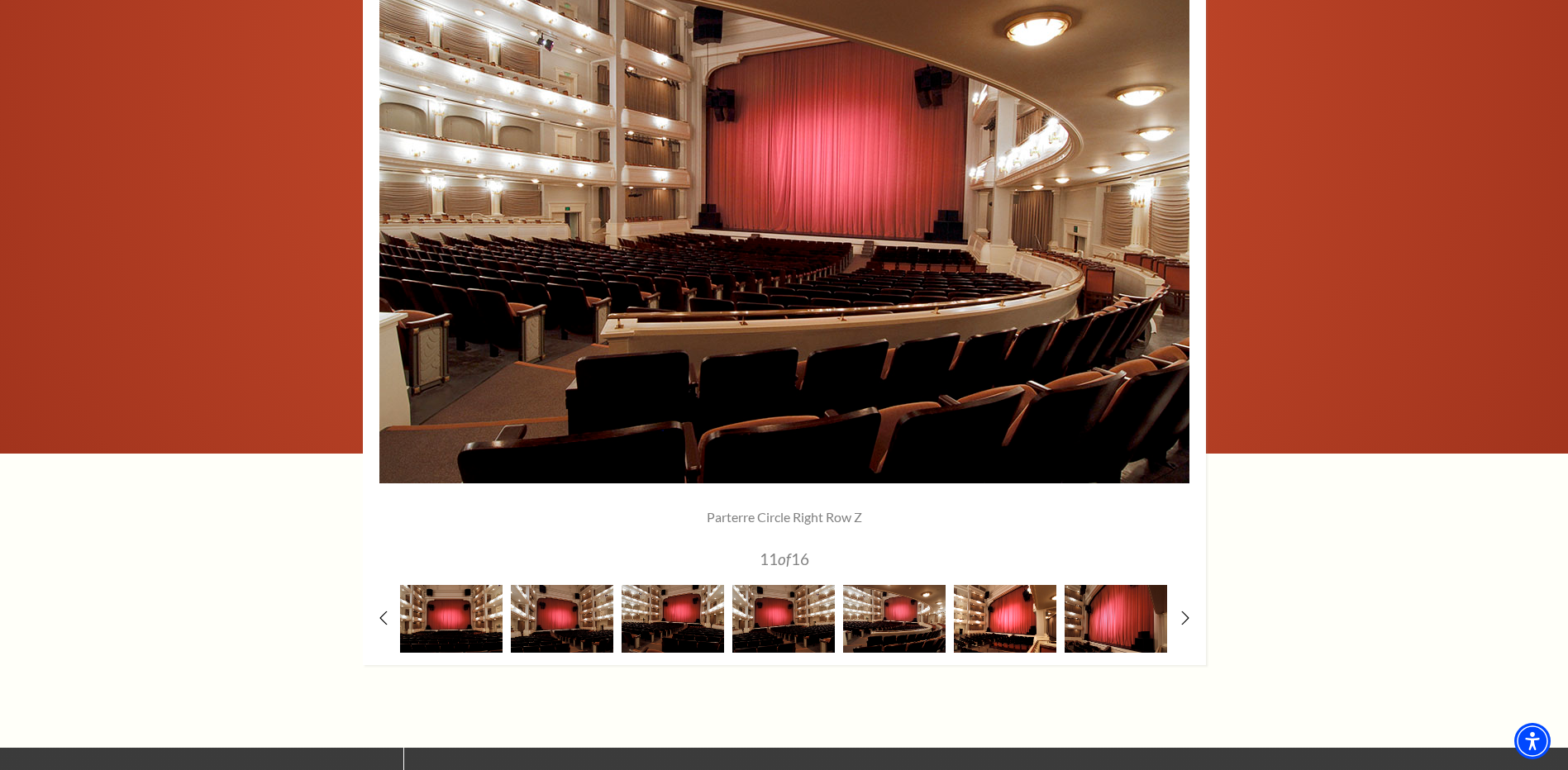
click at [984, 630] on img at bounding box center [1005, 618] width 103 height 67
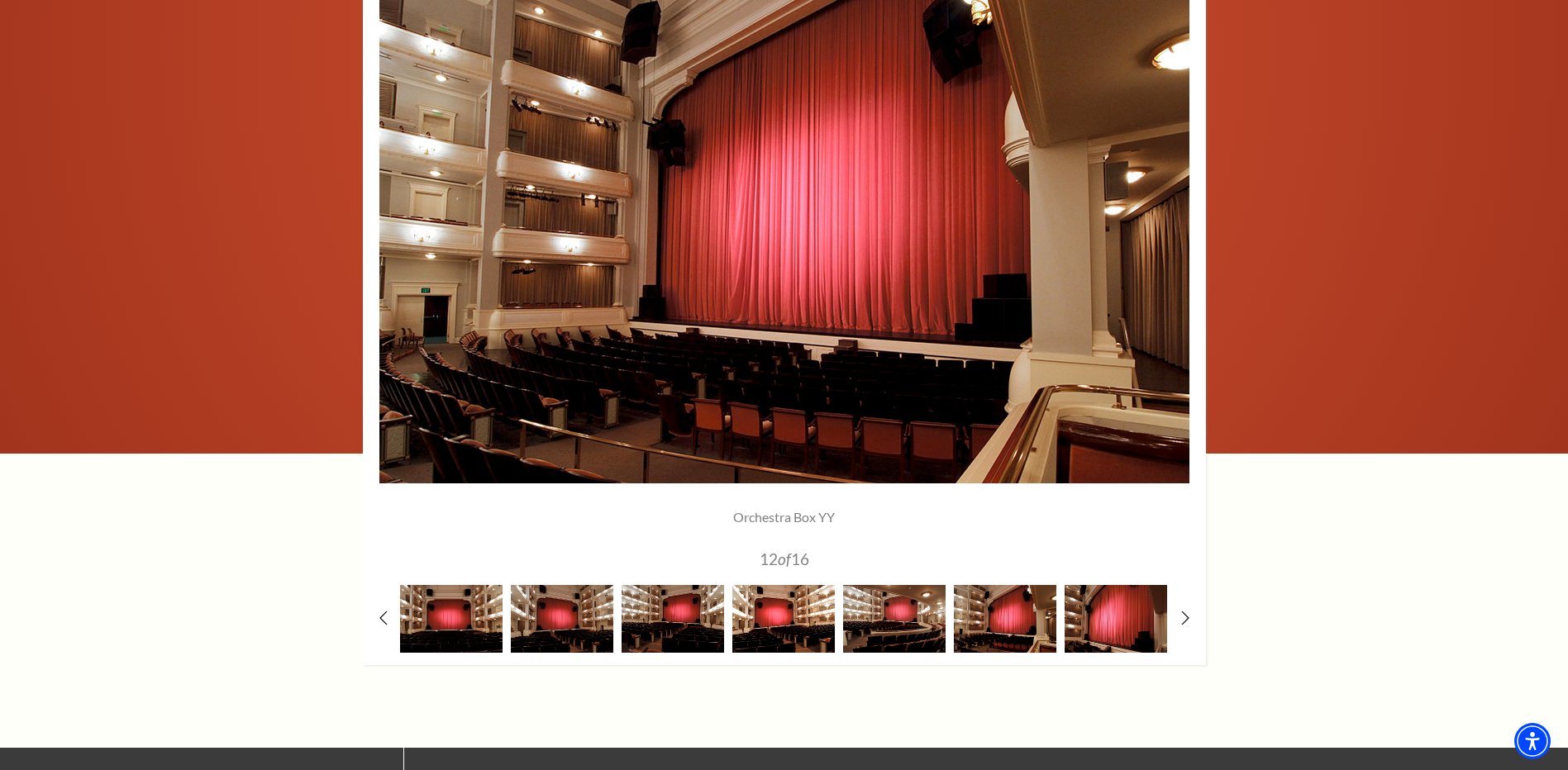
click at [804, 618] on img at bounding box center [784, 618] width 103 height 67
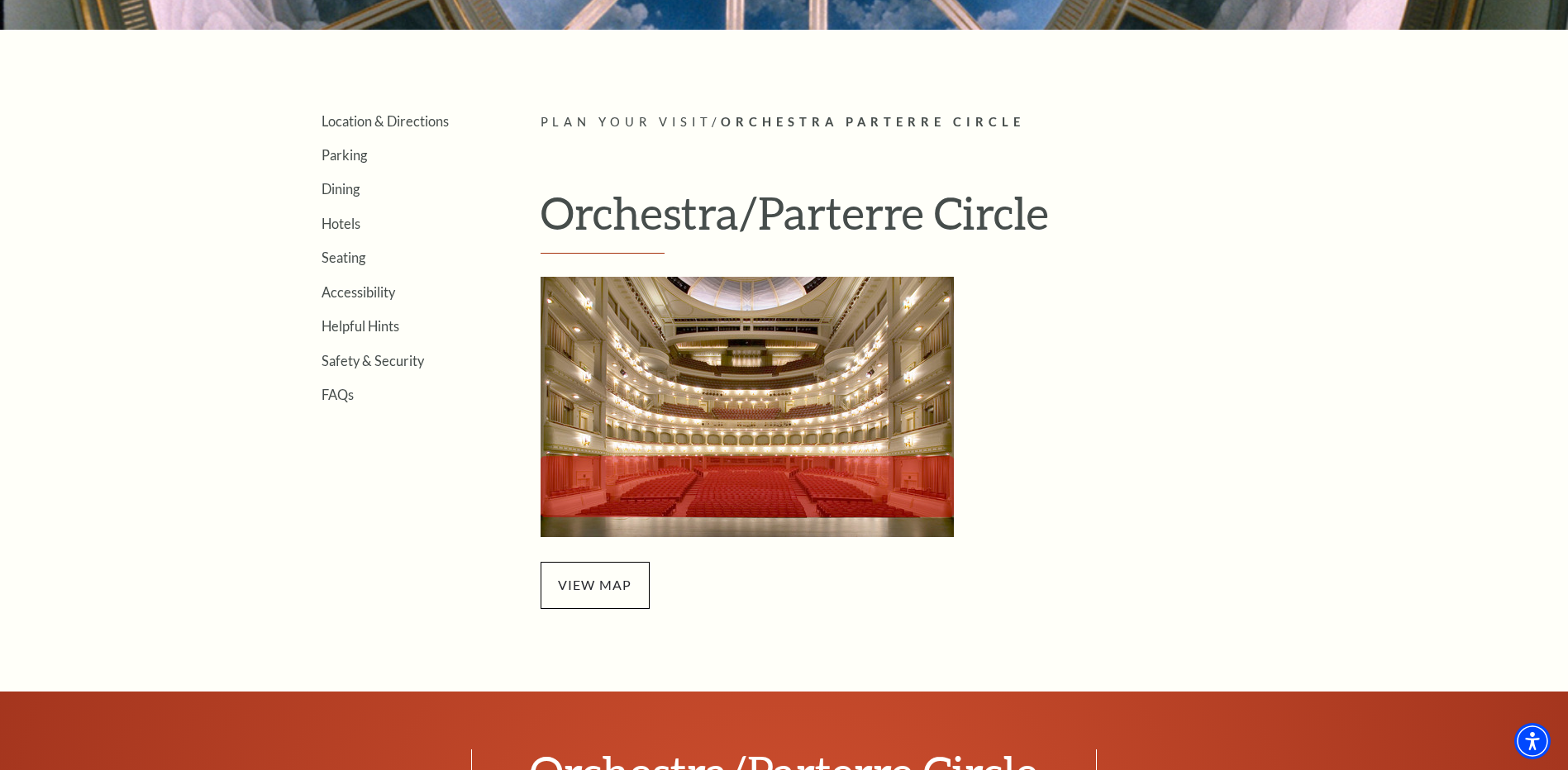
scroll to position [413, 0]
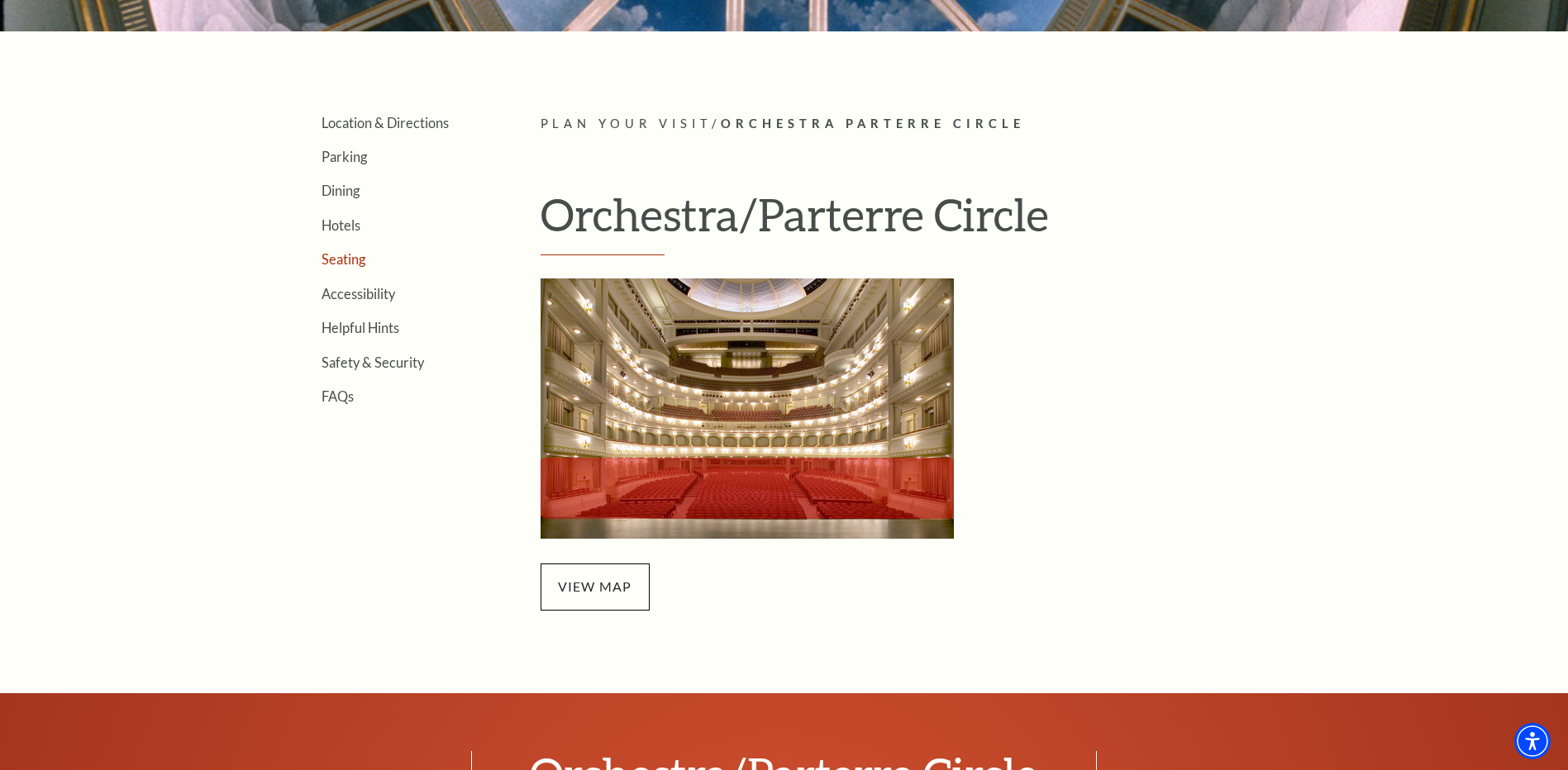
click at [343, 261] on link "Seating" at bounding box center [343, 259] width 44 height 16
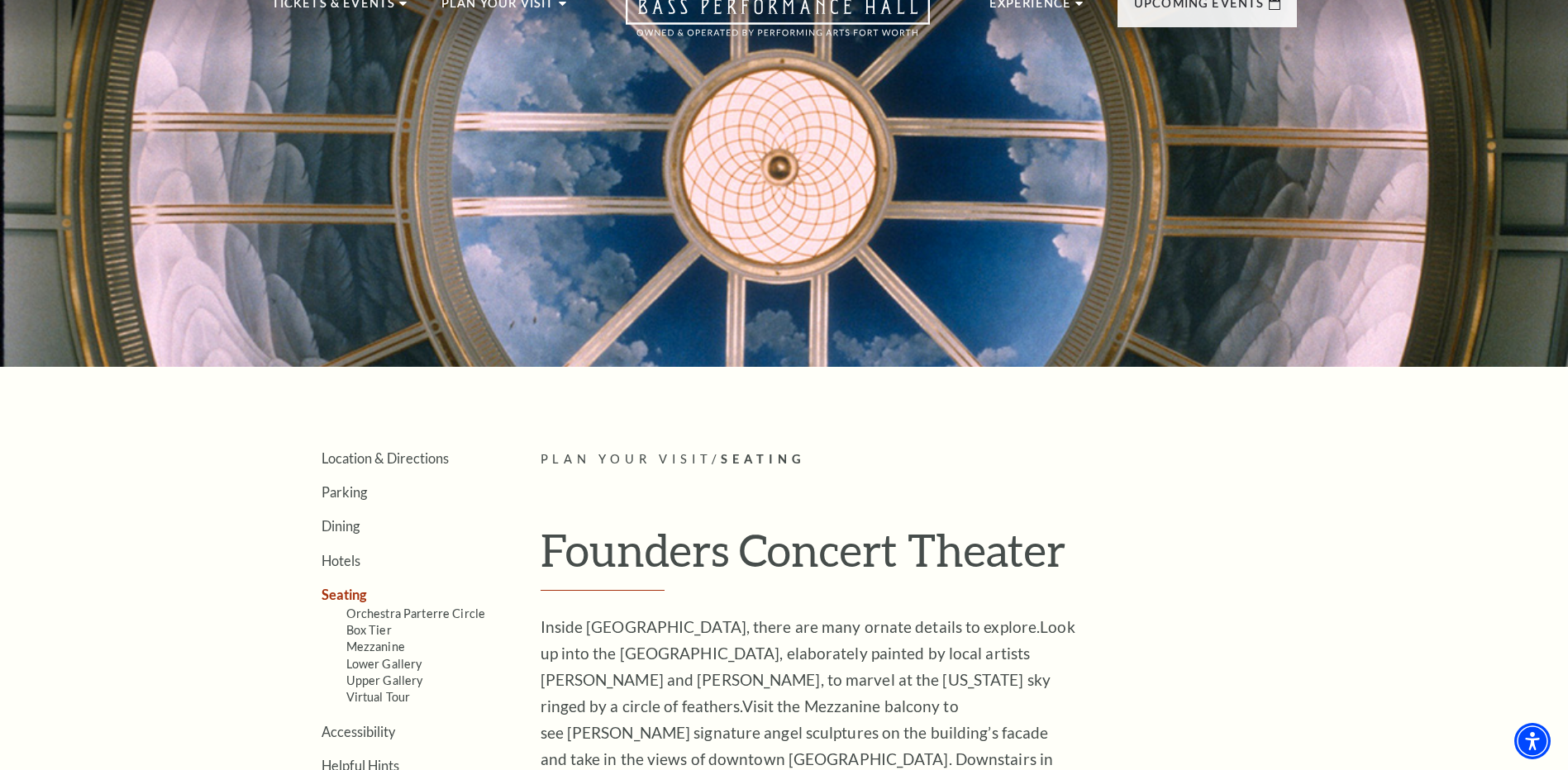
scroll to position [413, 0]
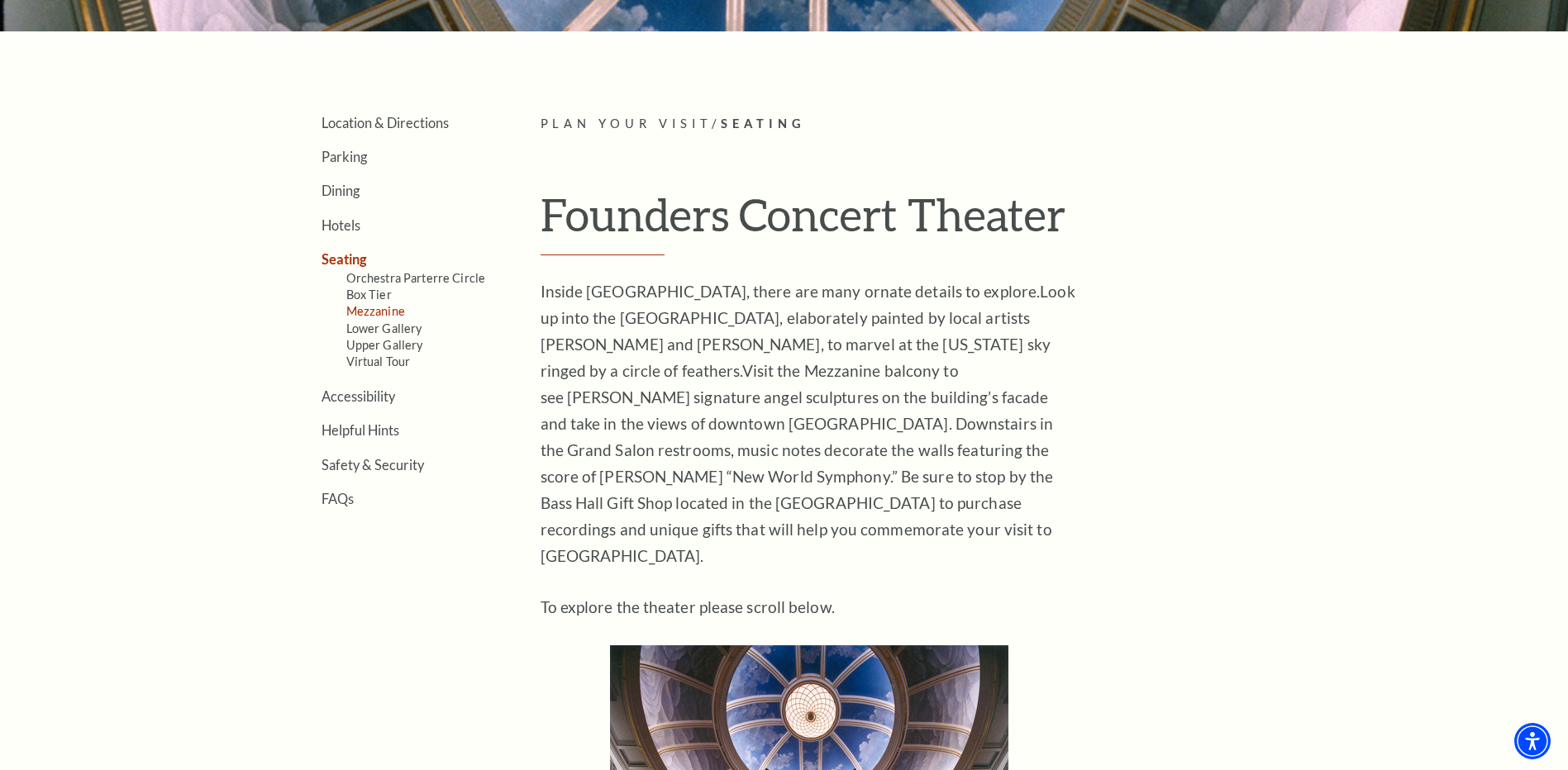
click at [366, 310] on link "Mezzanine" at bounding box center [375, 311] width 58 height 14
click at [375, 278] on link "Orchestra Parterre Circle" at bounding box center [416, 278] width 139 height 14
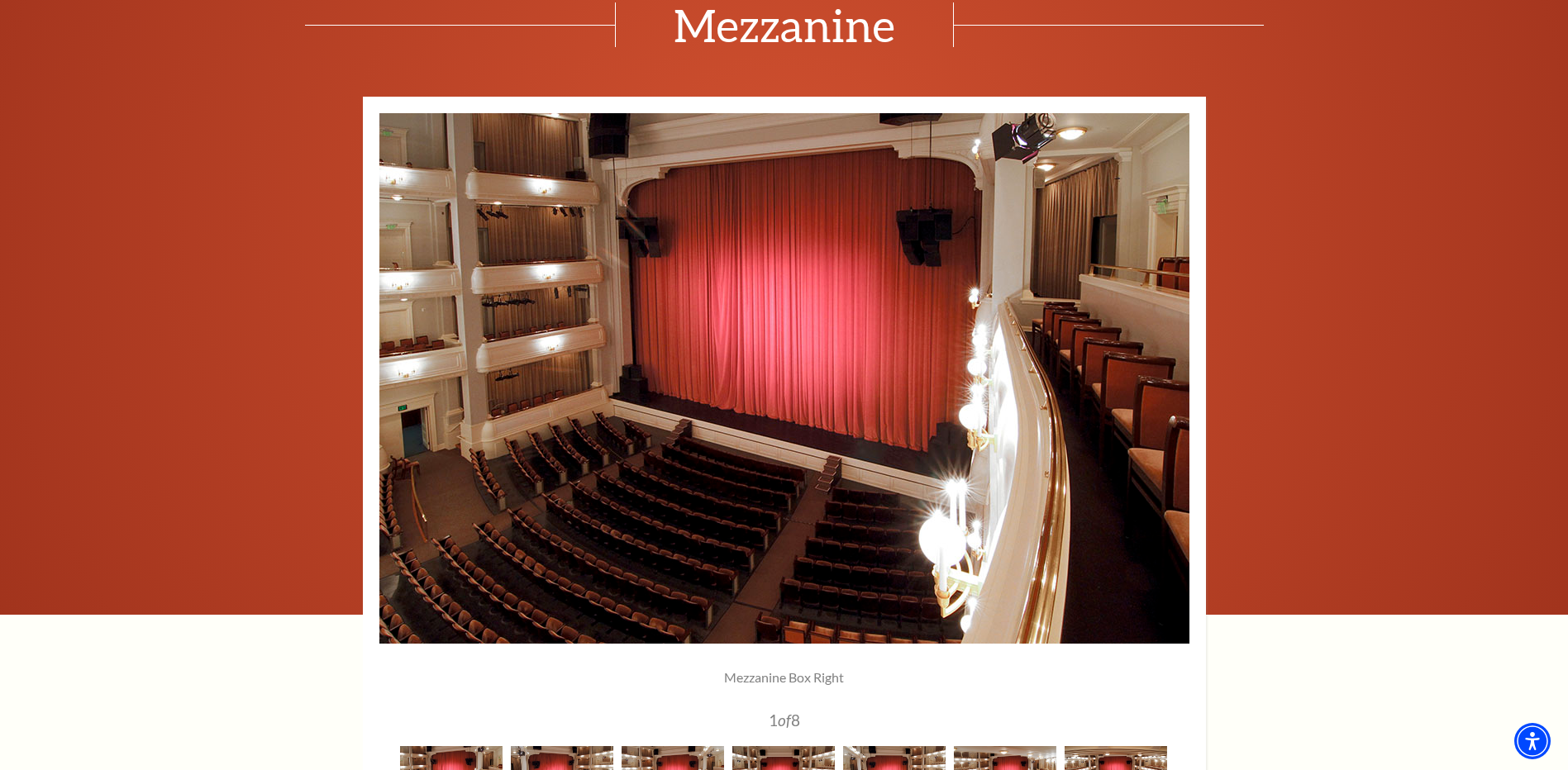
scroll to position [1321, 0]
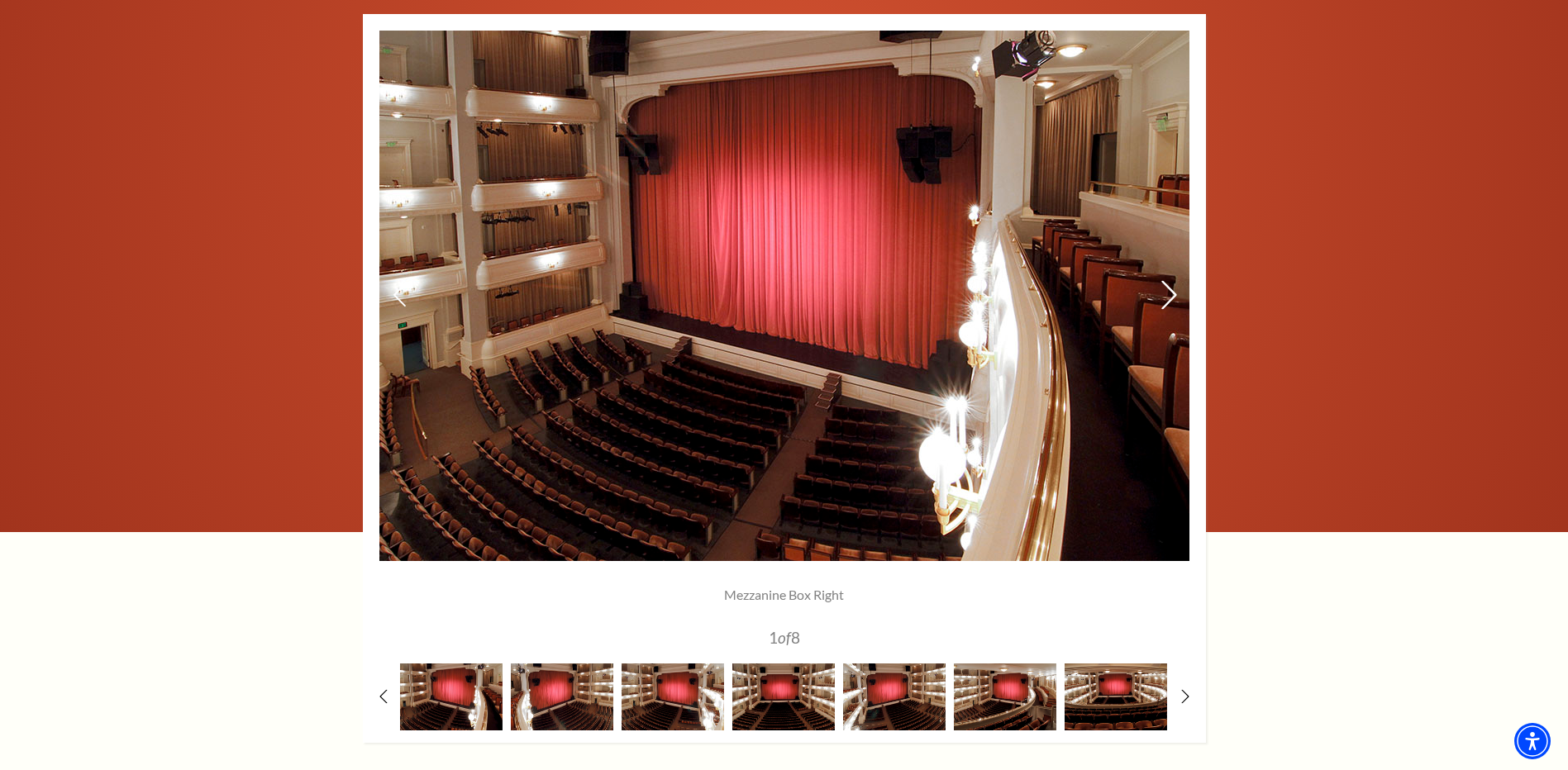
click at [1170, 300] on use at bounding box center [1168, 294] width 15 height 29
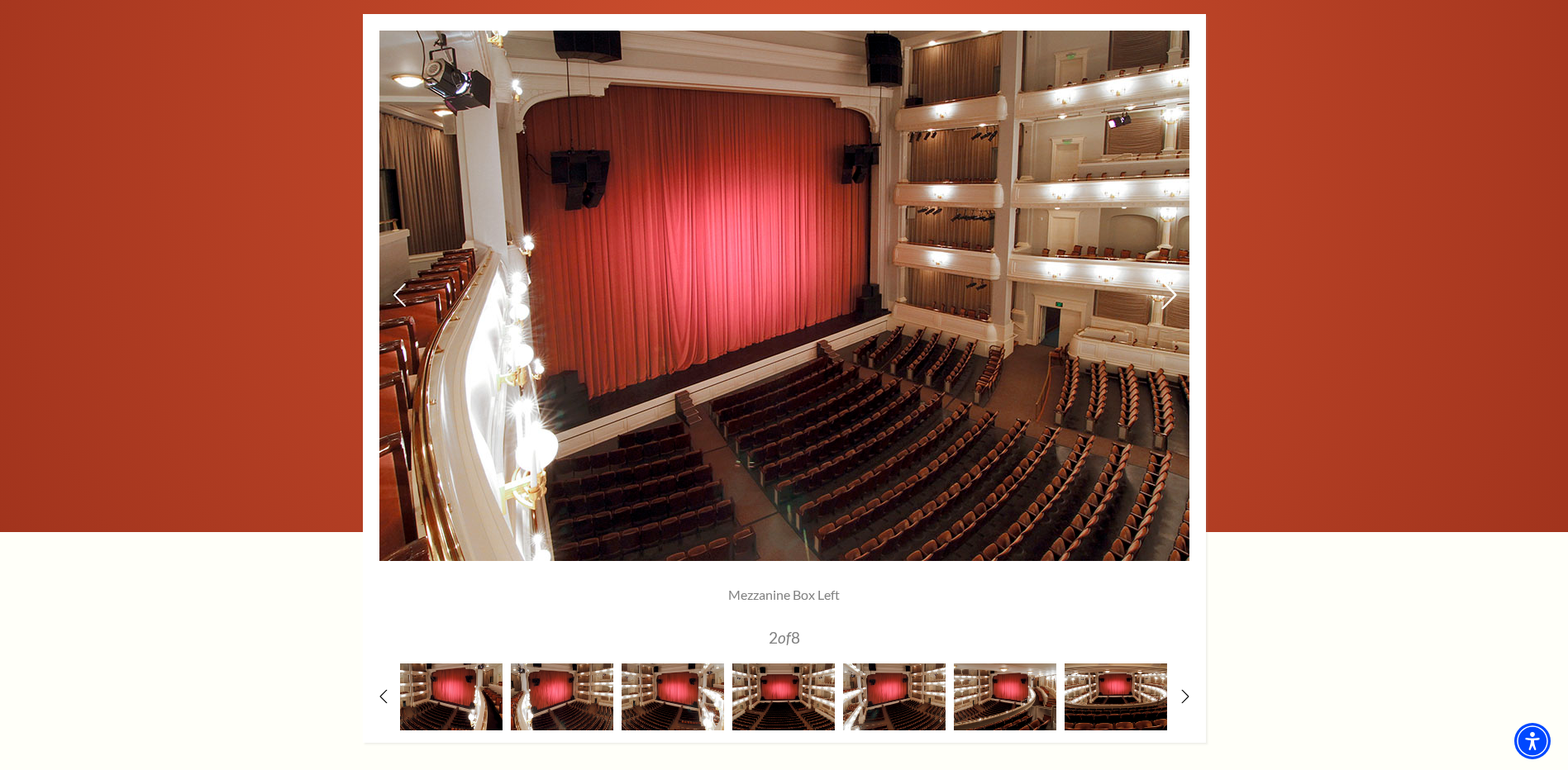
click at [1170, 300] on use at bounding box center [1168, 294] width 15 height 29
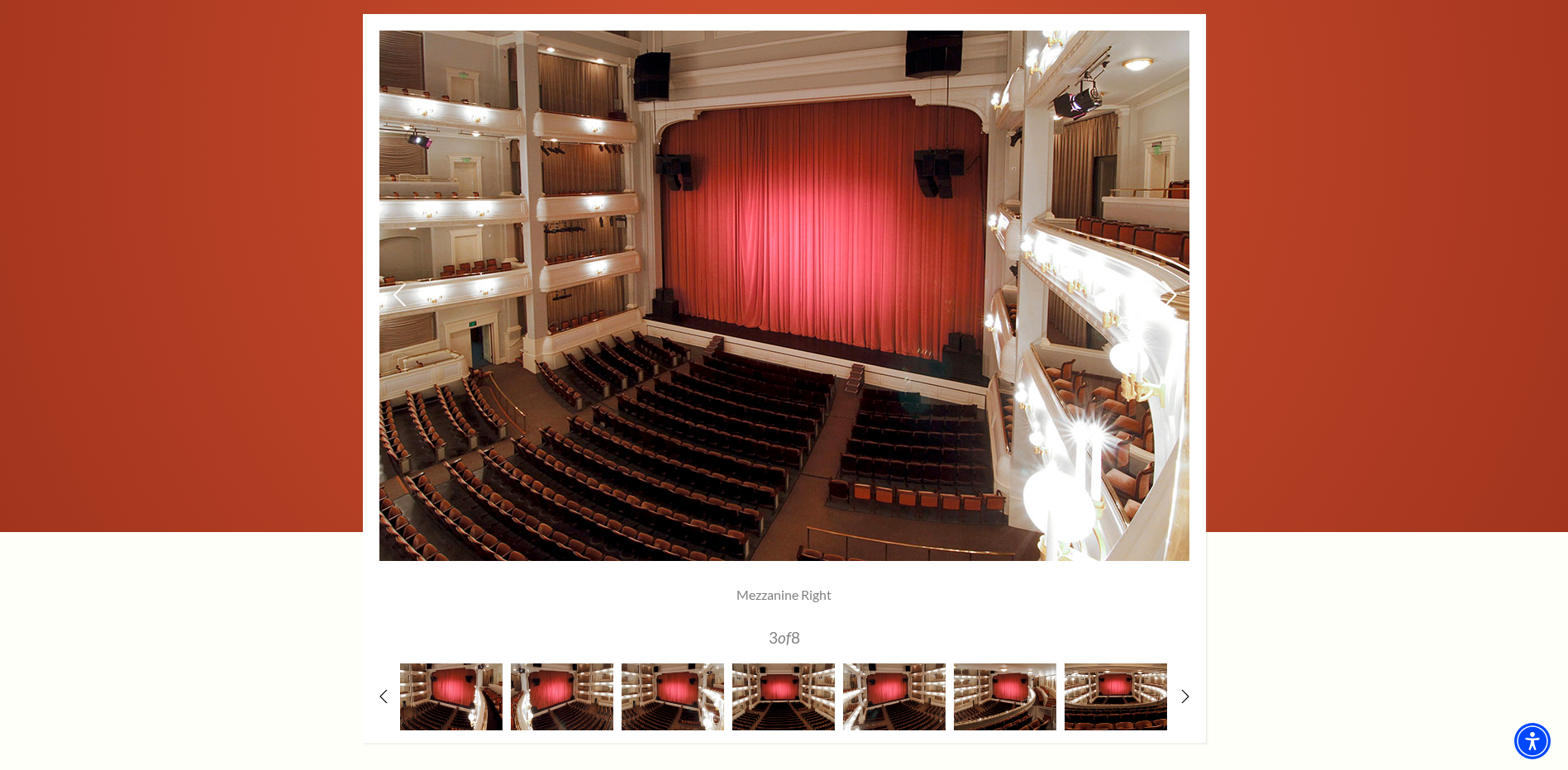
click at [1170, 300] on use at bounding box center [1168, 294] width 15 height 29
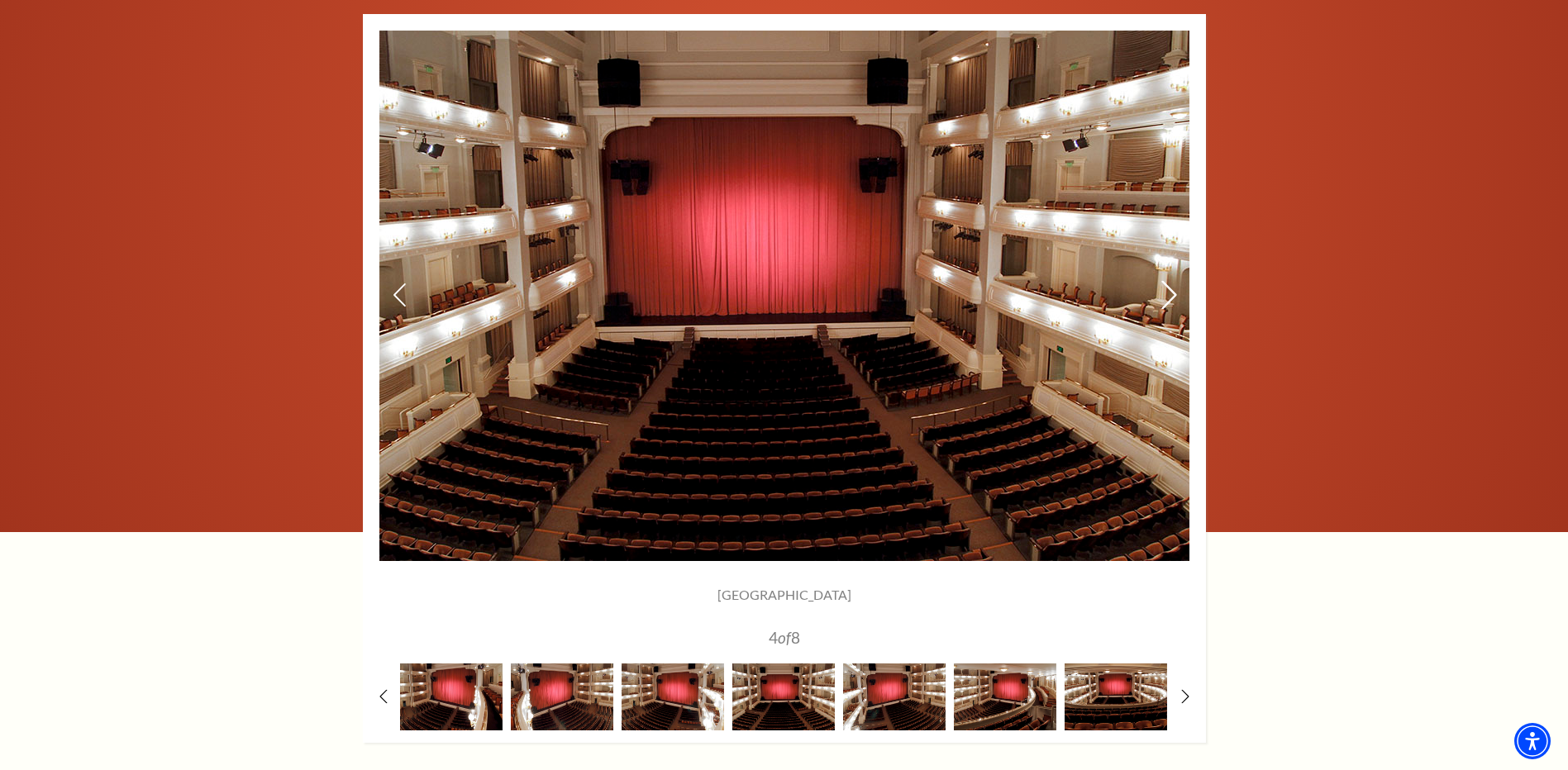
click at [1170, 300] on use at bounding box center [1168, 294] width 15 height 29
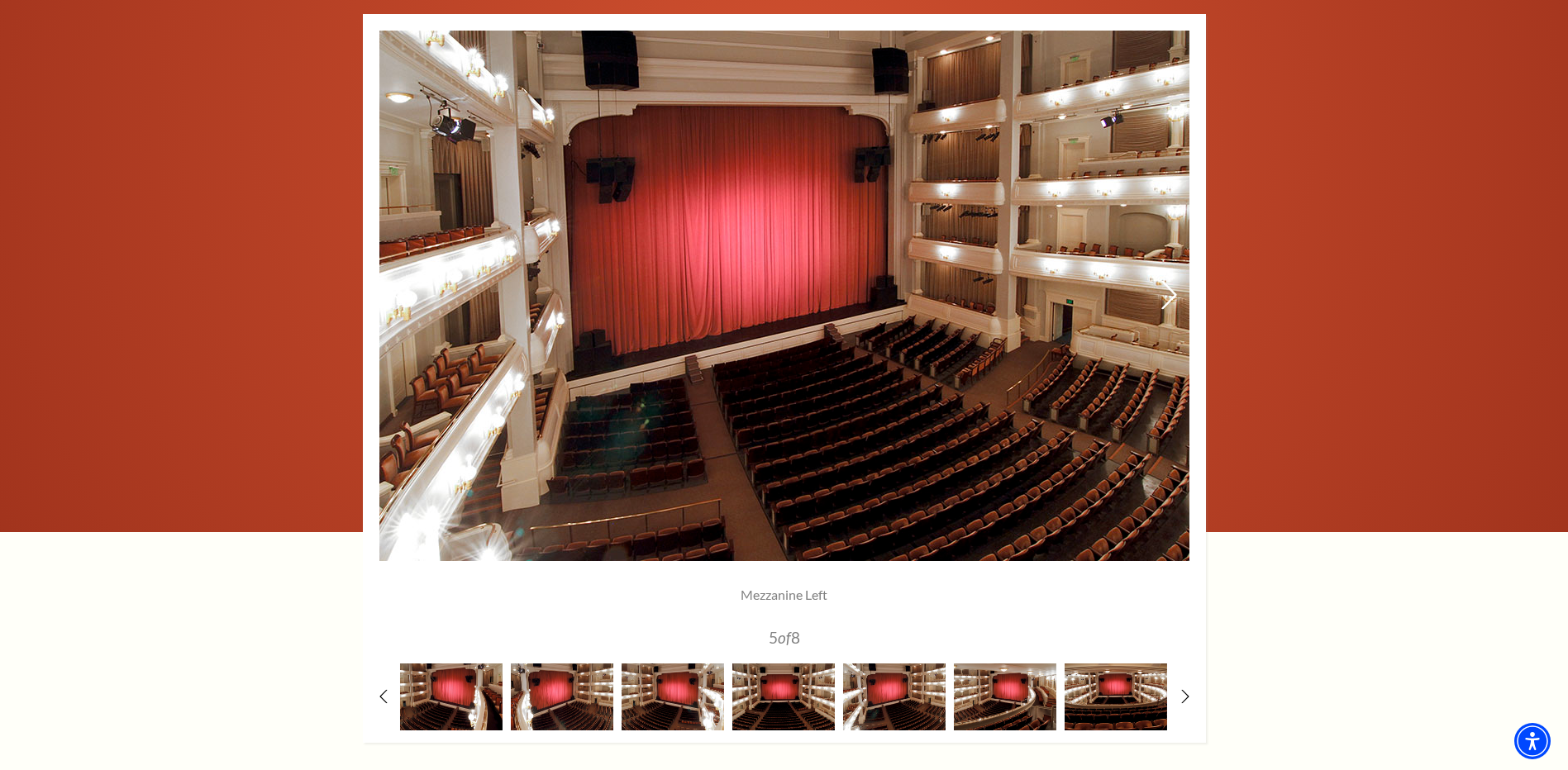
click at [1170, 300] on use at bounding box center [1168, 294] width 15 height 29
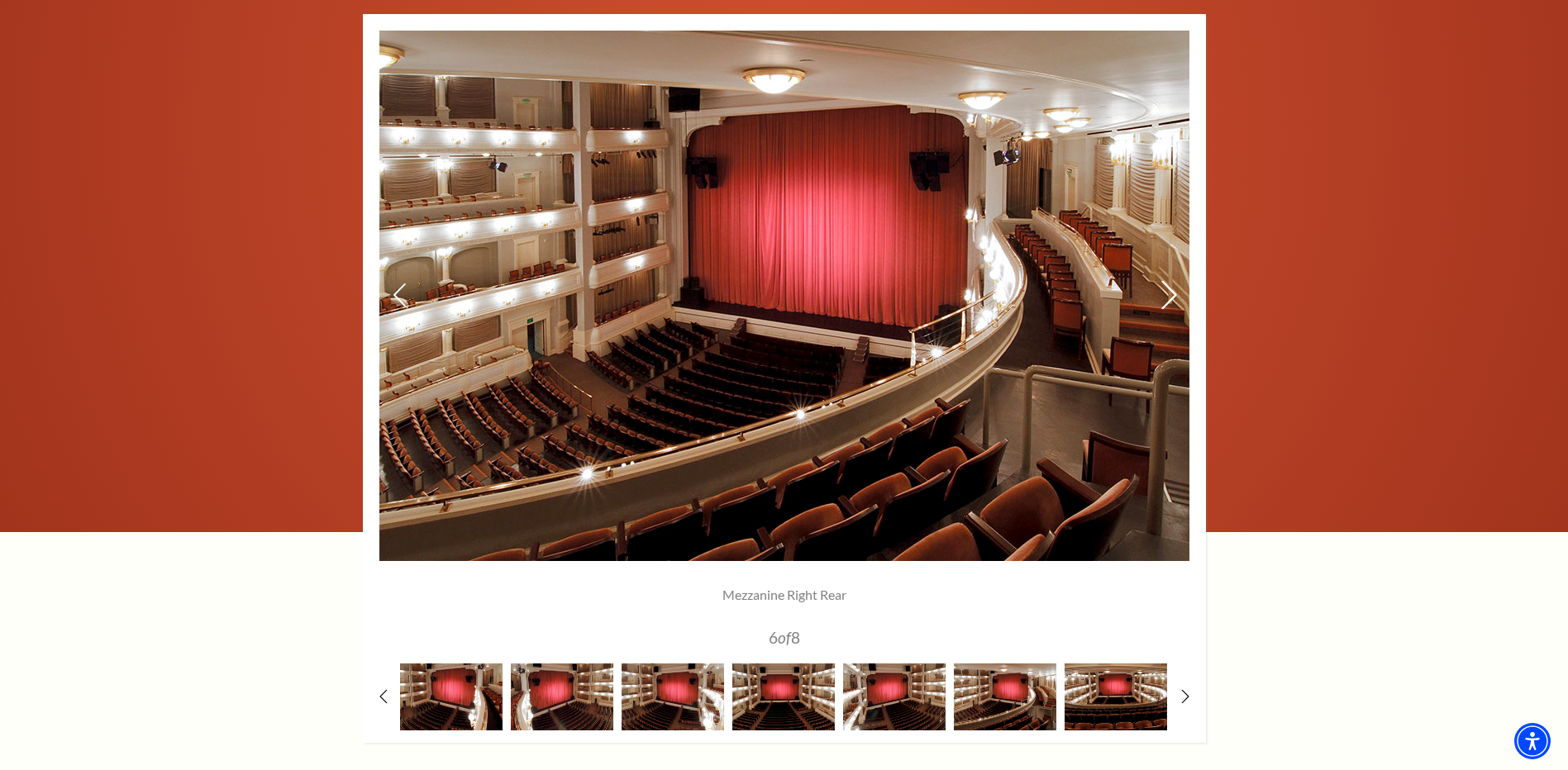
click at [1170, 300] on use at bounding box center [1168, 294] width 15 height 29
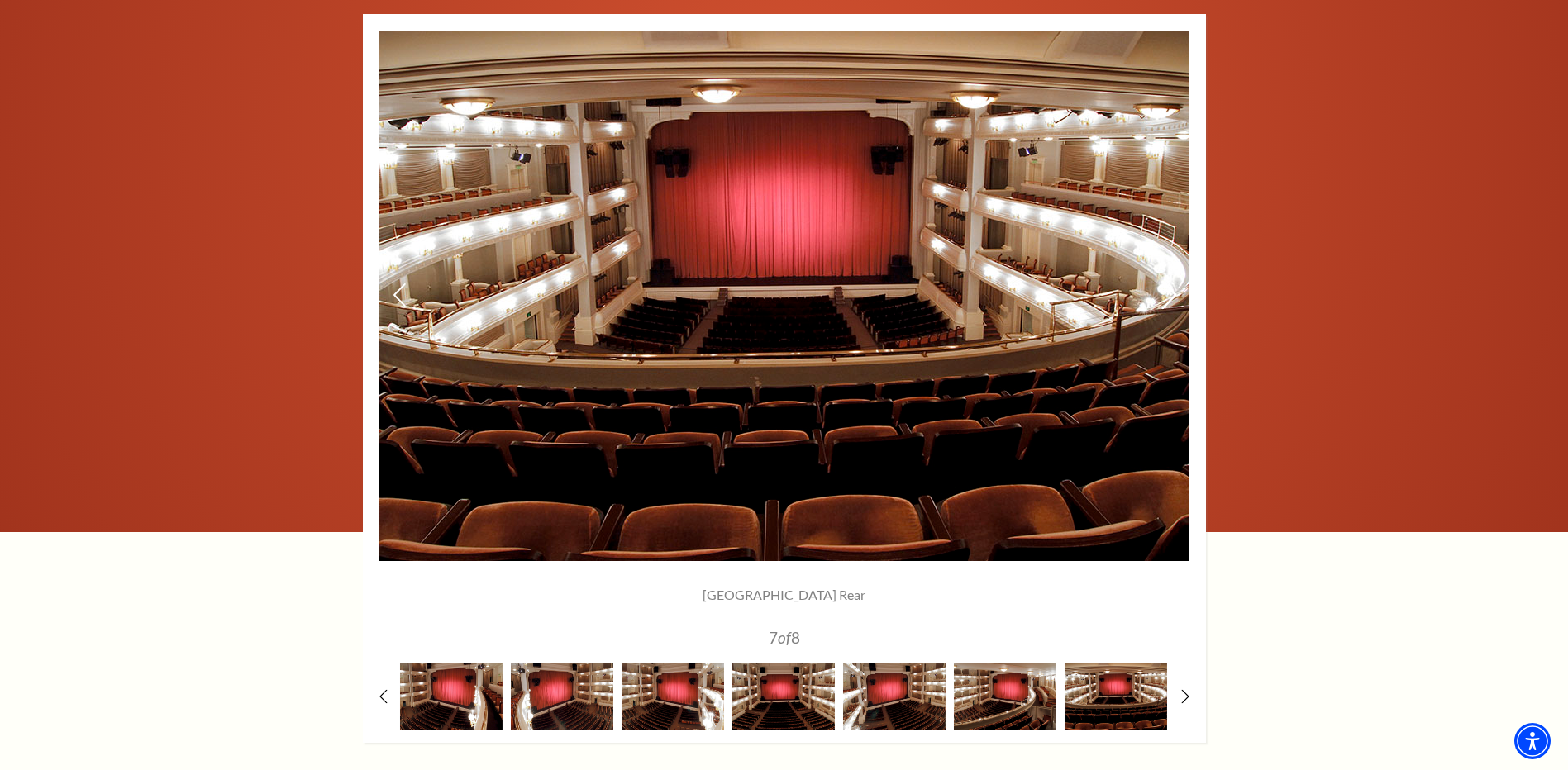
click at [1170, 300] on use at bounding box center [1168, 294] width 15 height 29
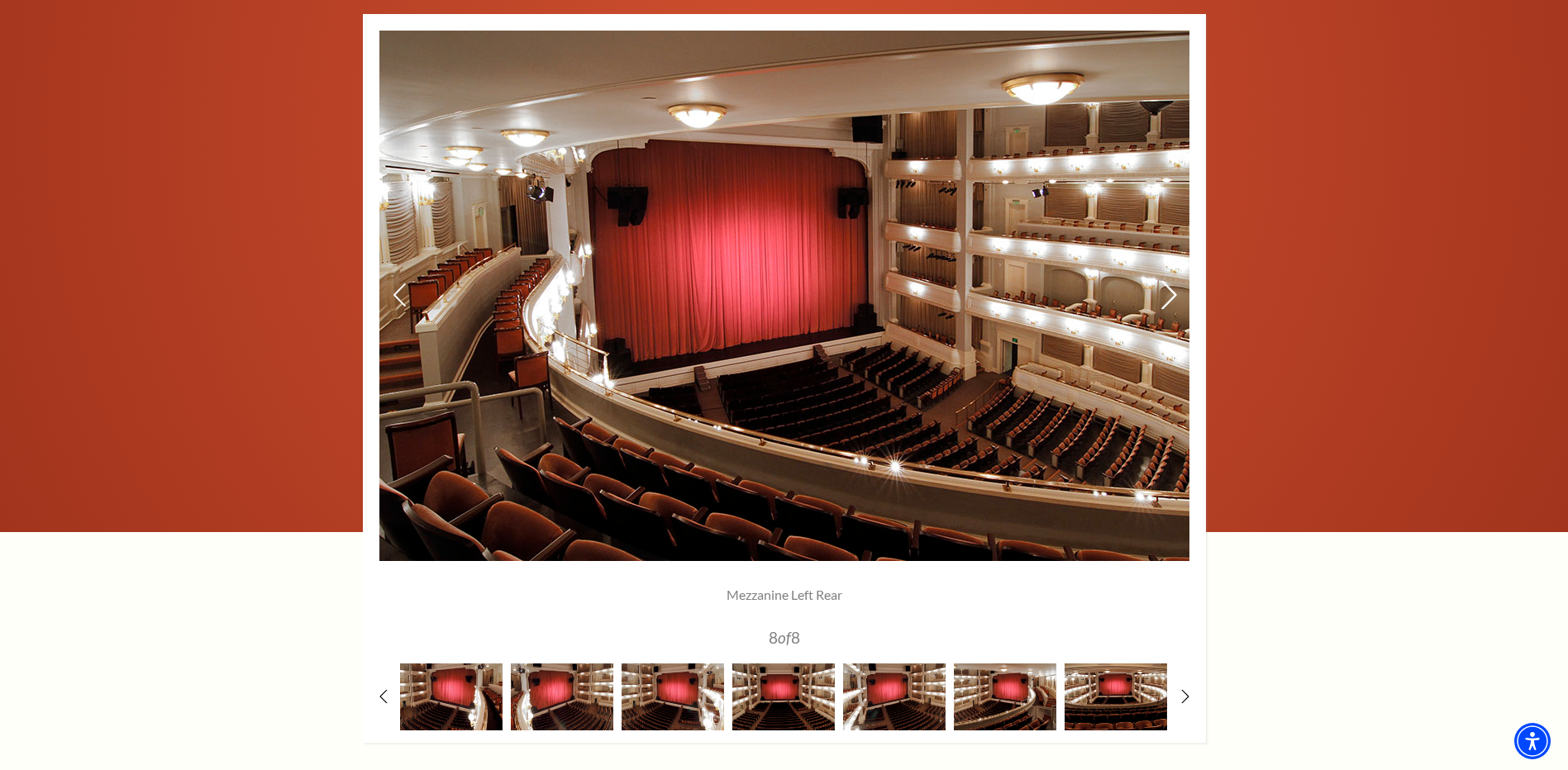
click at [1170, 300] on use at bounding box center [1168, 294] width 15 height 29
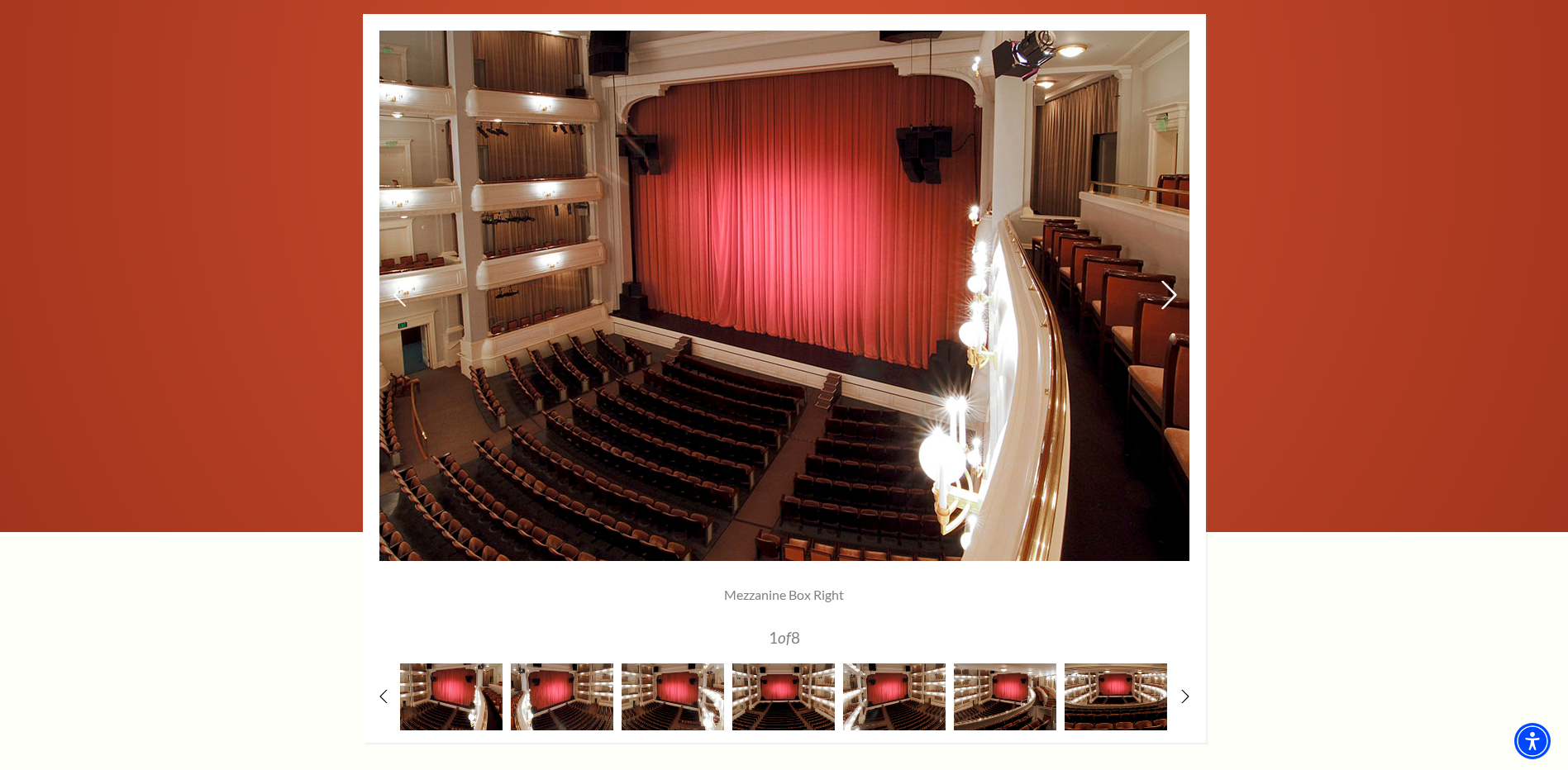
click at [1170, 300] on use at bounding box center [1168, 294] width 15 height 29
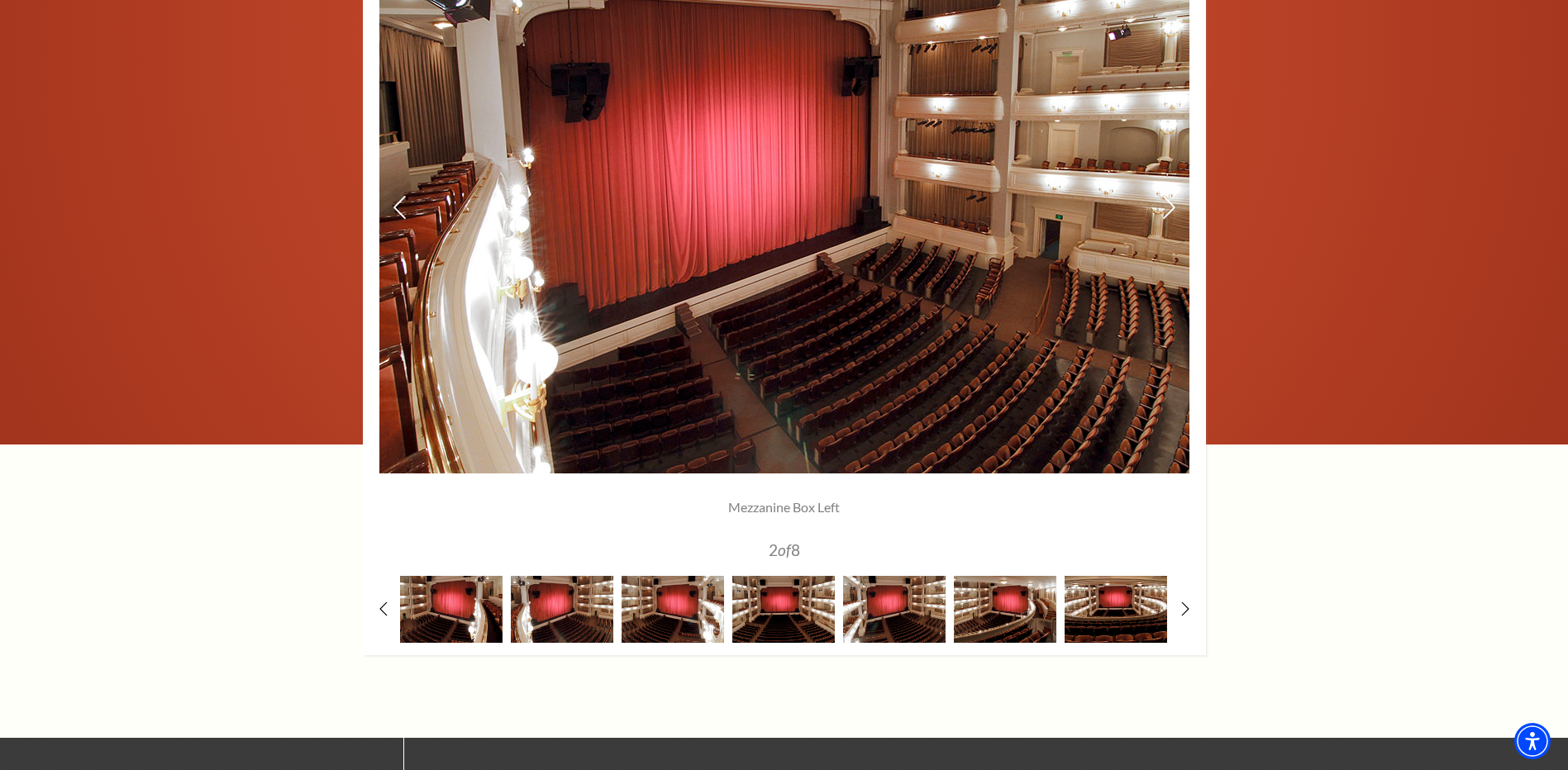
scroll to position [1634, 0]
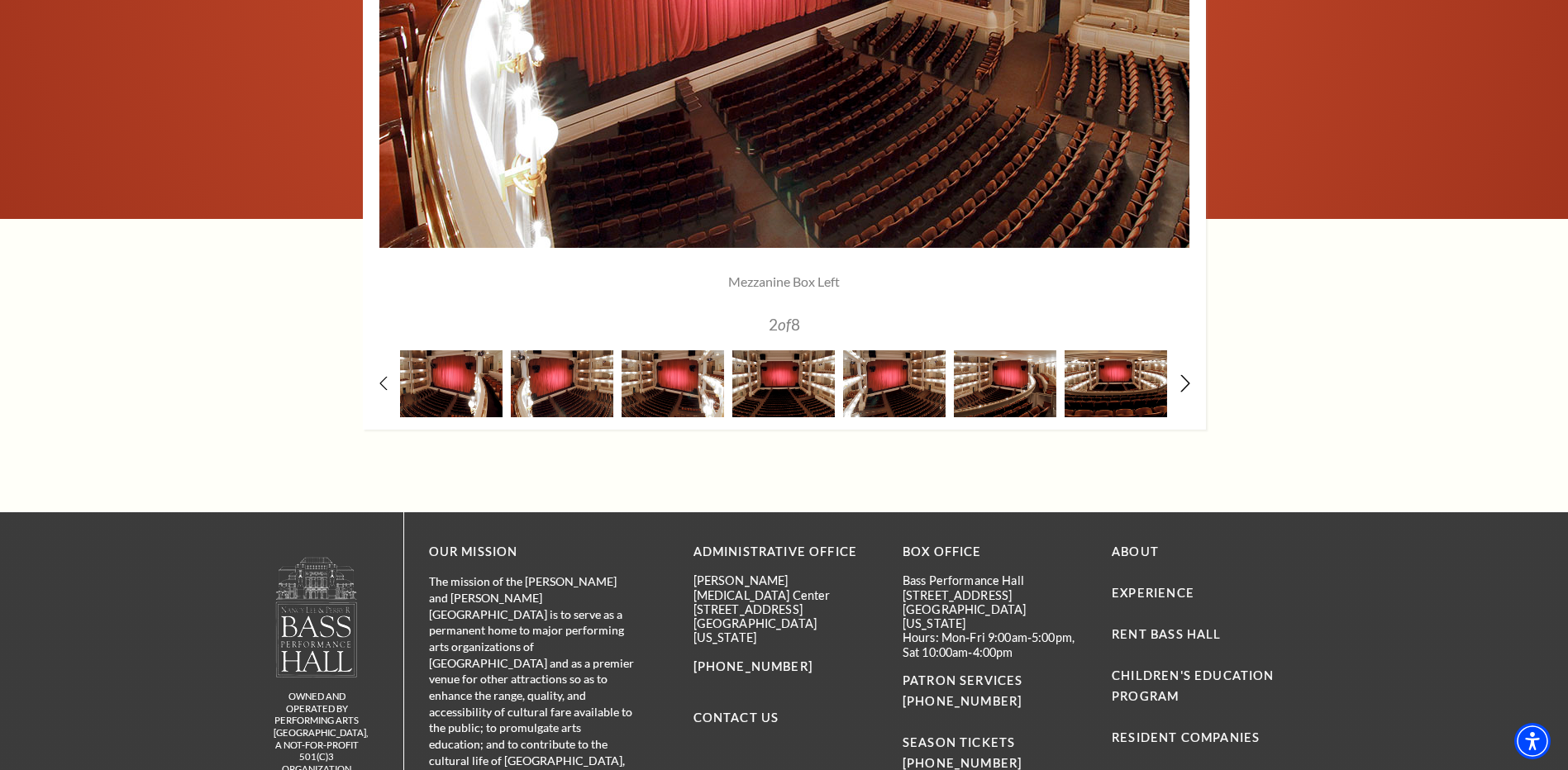
click at [1179, 382] on icon at bounding box center [1184, 383] width 10 height 17
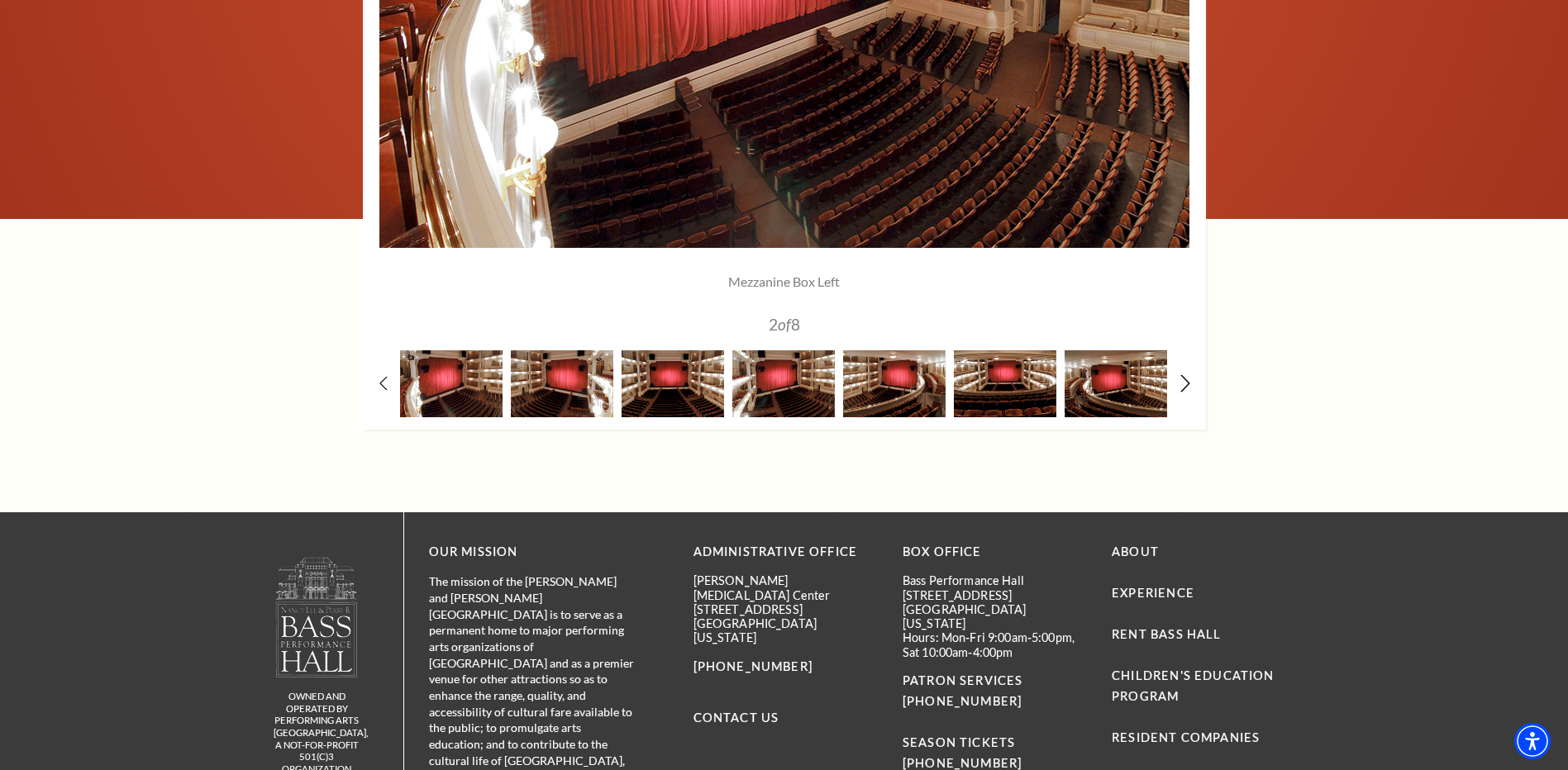
click at [1183, 382] on icon at bounding box center [1184, 383] width 10 height 17
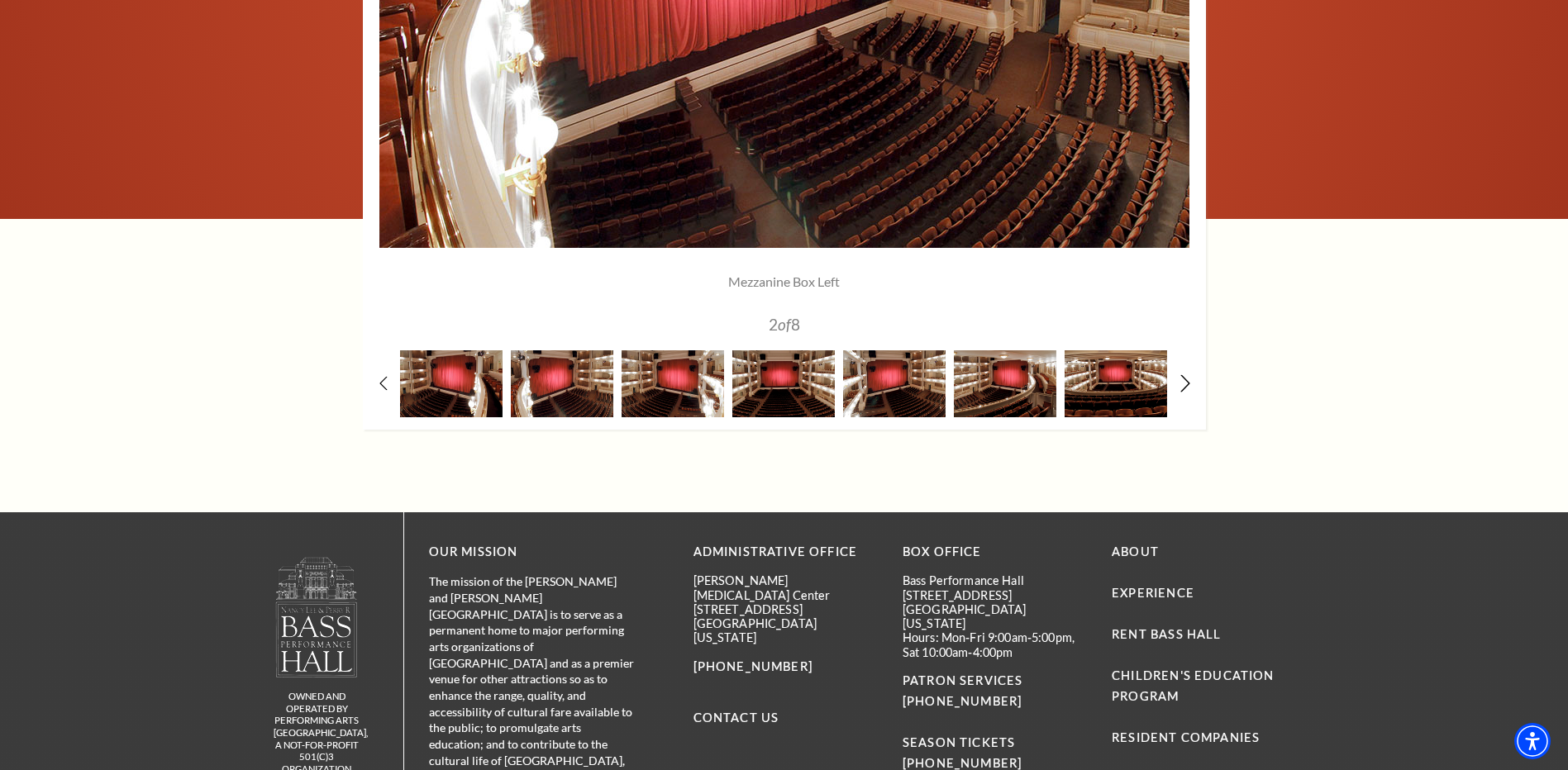
click at [1183, 382] on icon at bounding box center [1184, 383] width 10 height 17
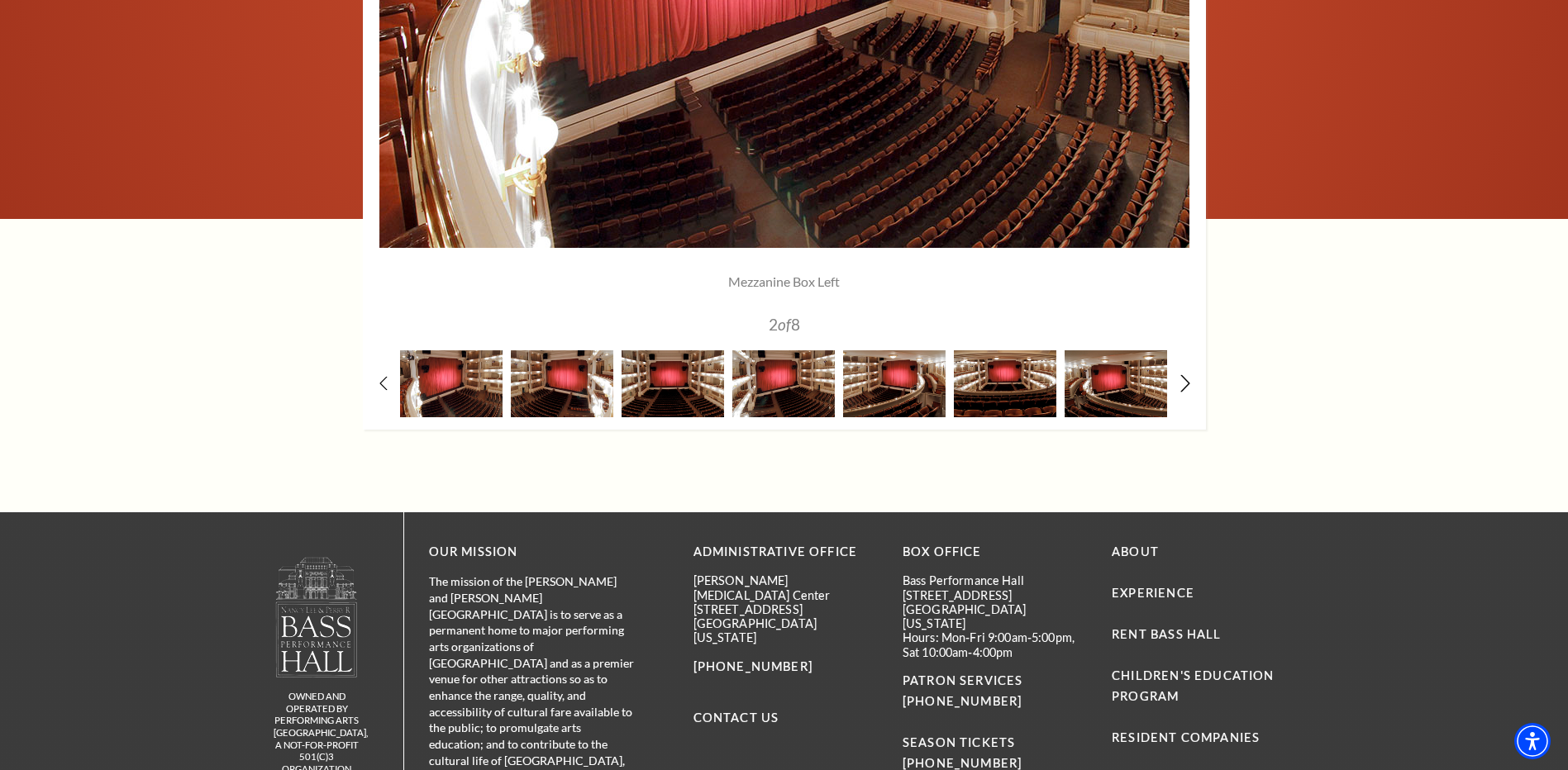
click at [1183, 382] on icon at bounding box center [1184, 383] width 10 height 17
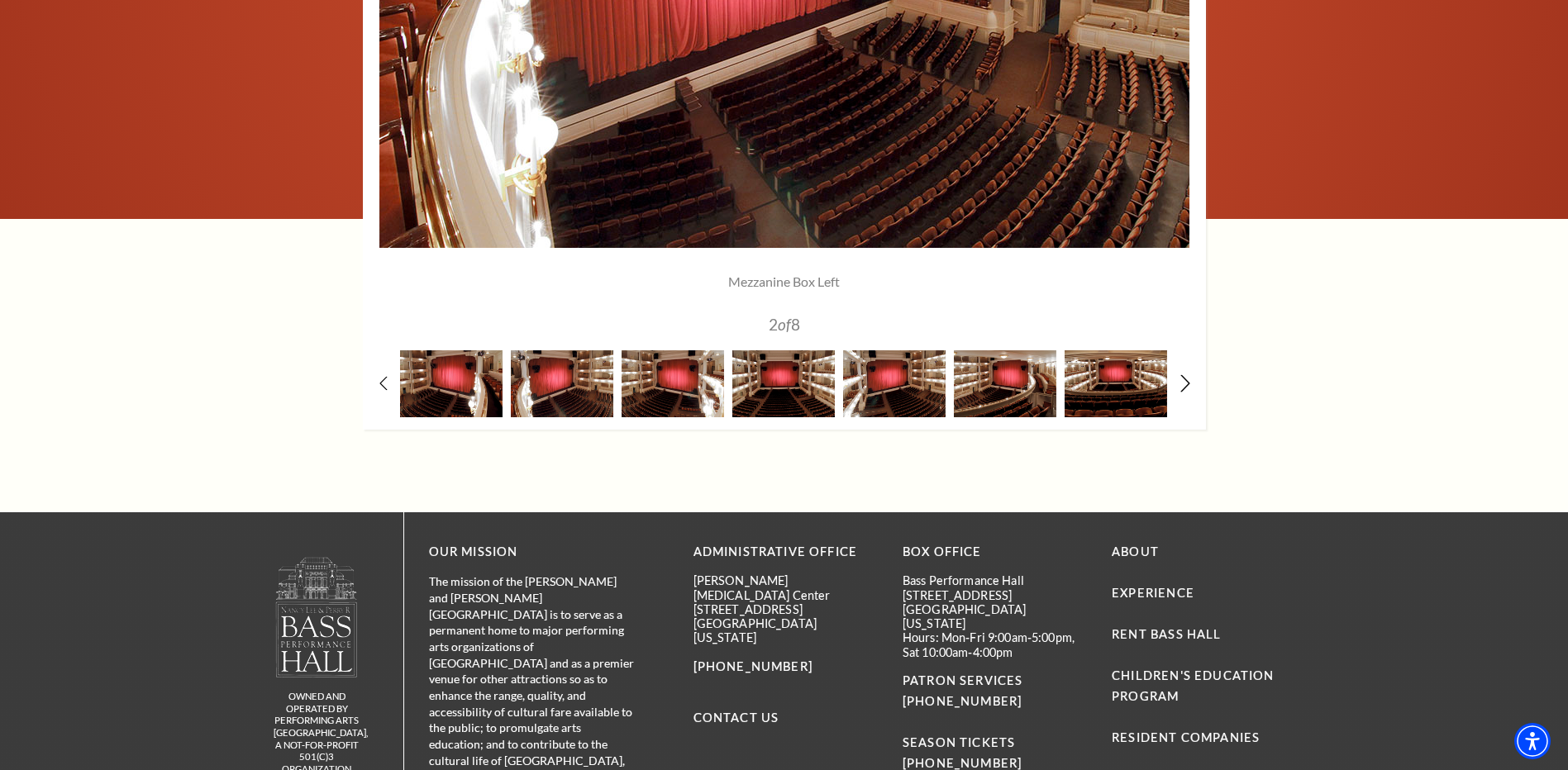
click at [1183, 382] on icon at bounding box center [1184, 383] width 10 height 17
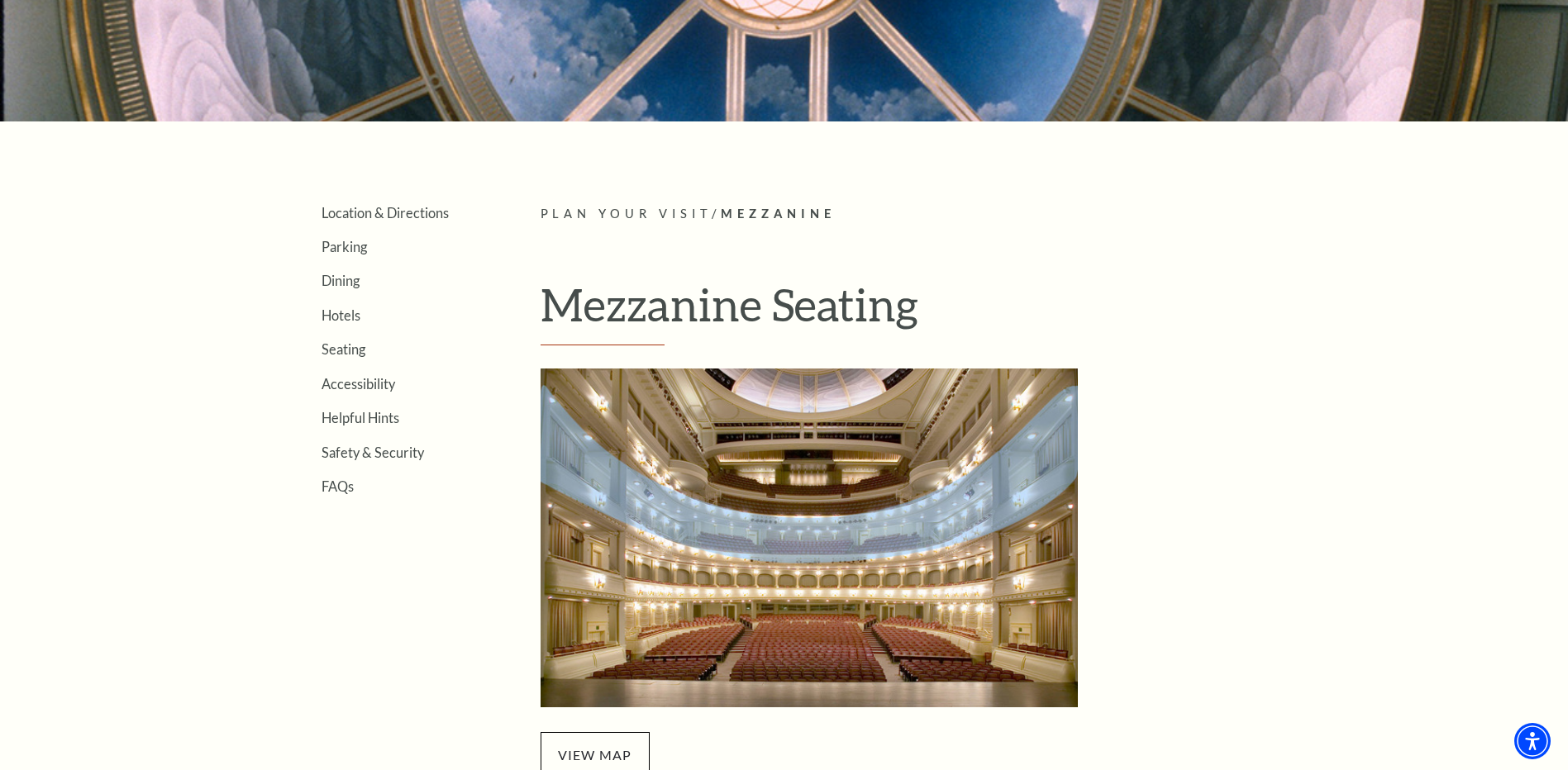
scroll to position [313, 0]
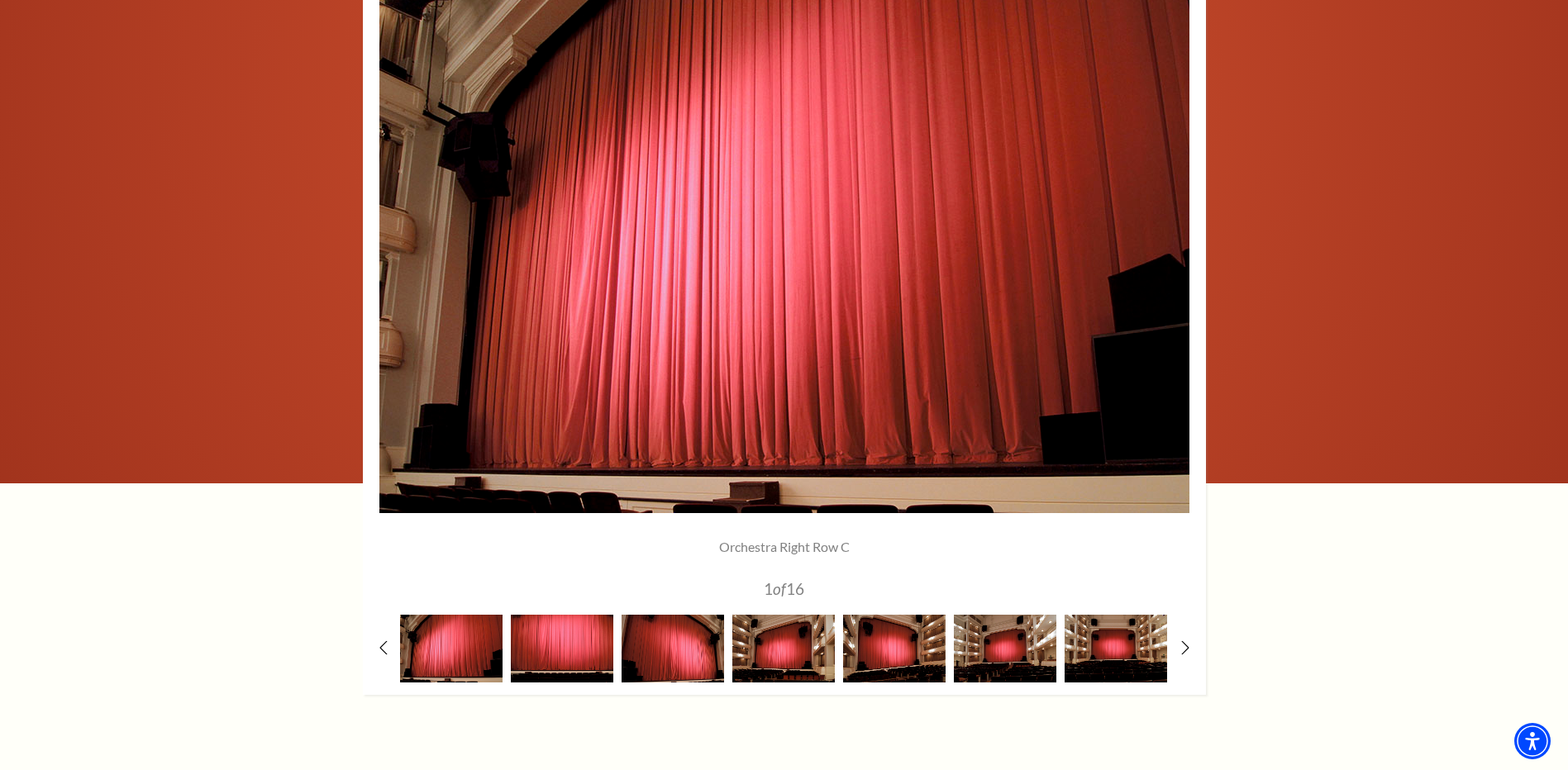
scroll to position [1321, 0]
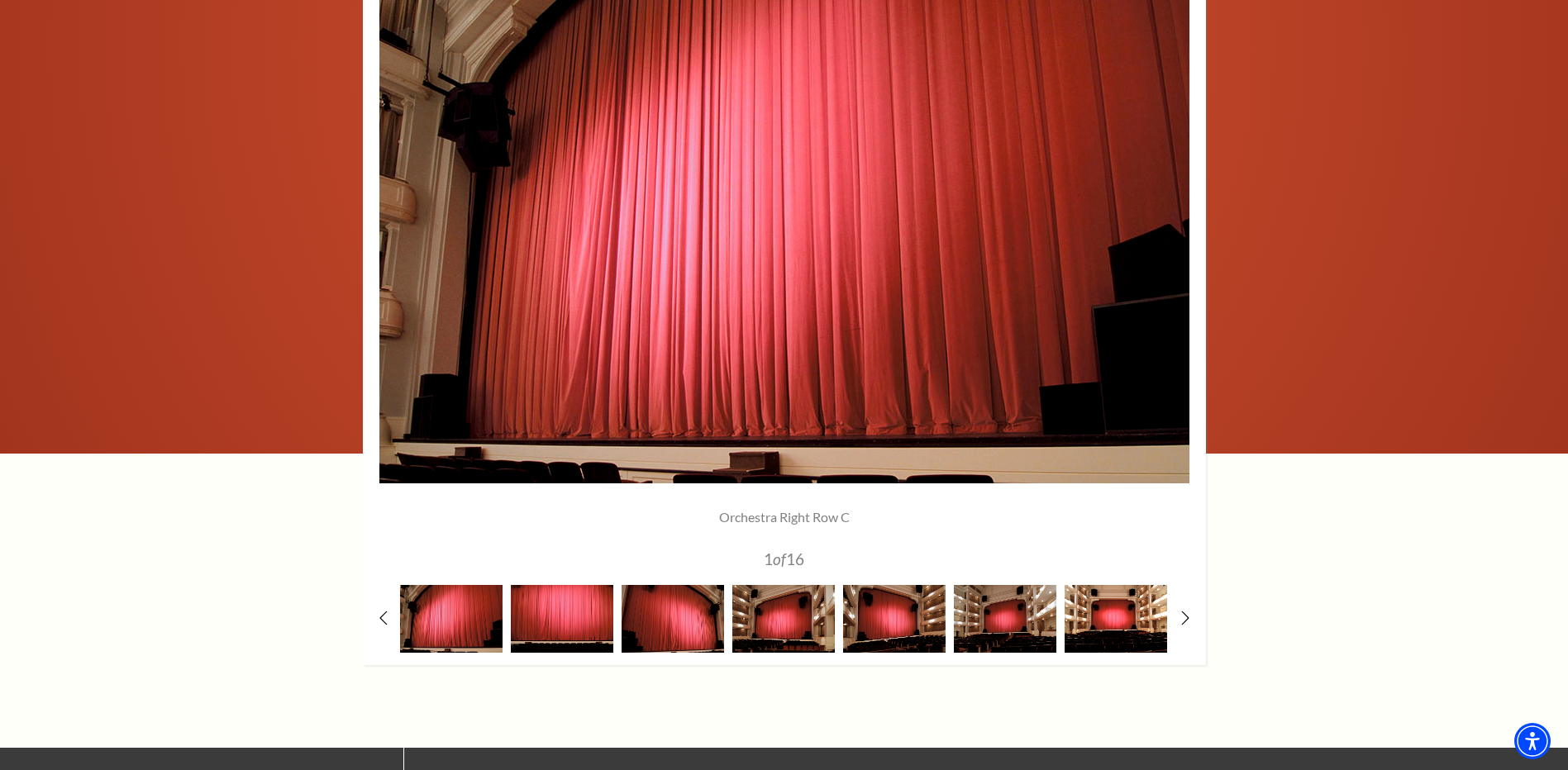
click at [1120, 625] on img at bounding box center [1116, 618] width 103 height 67
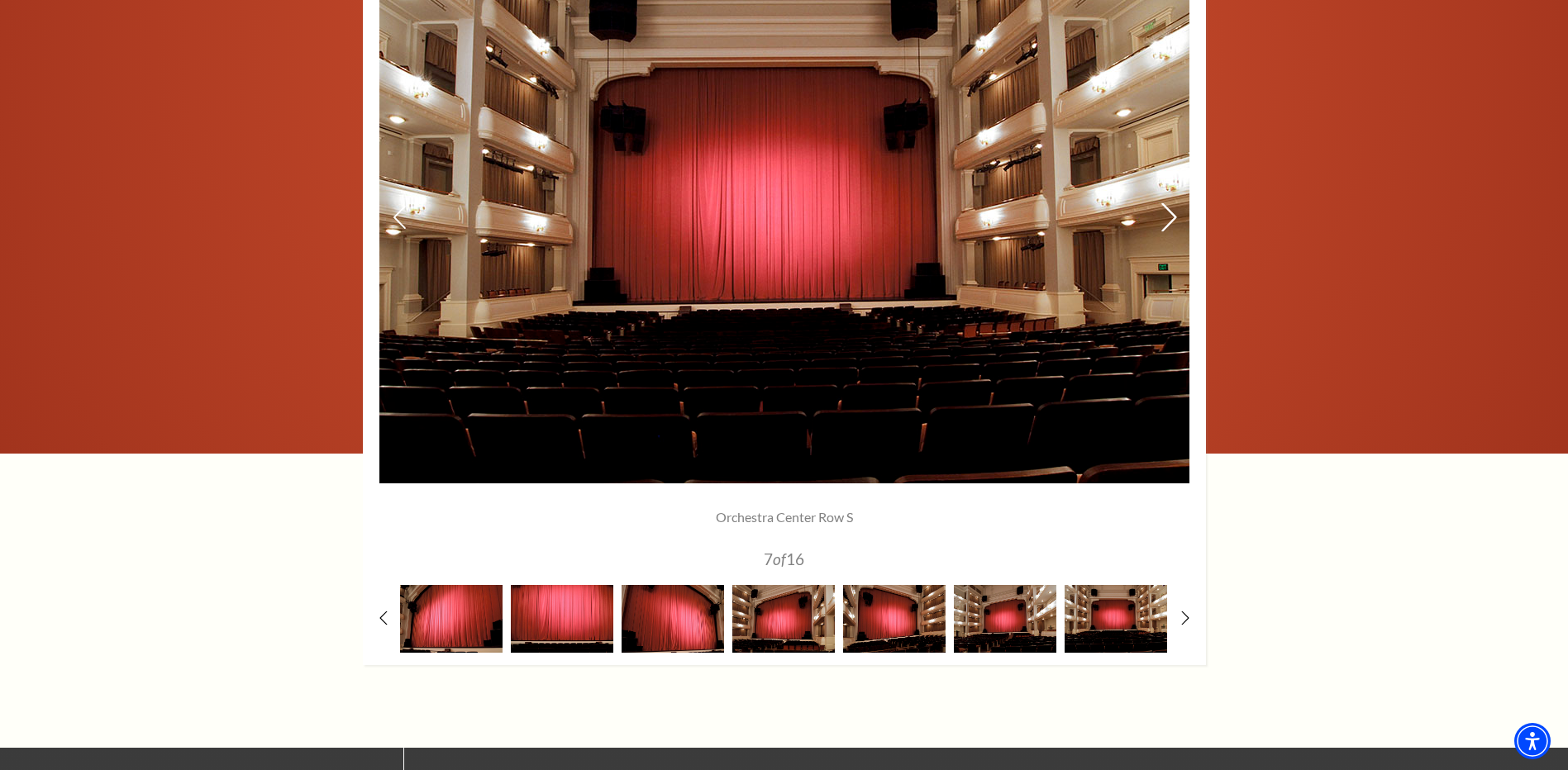
click at [1166, 223] on icon at bounding box center [1168, 216] width 17 height 29
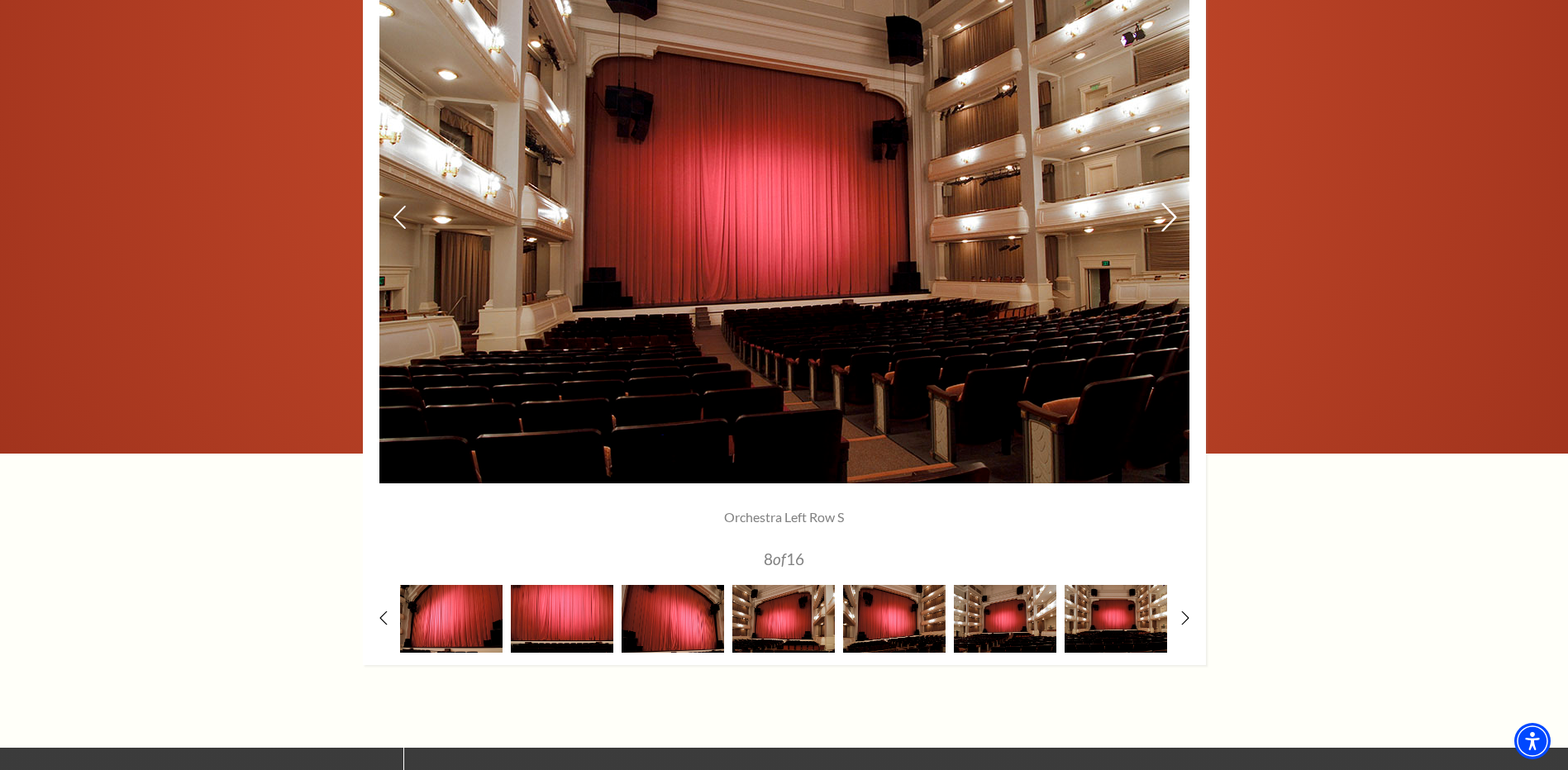
click at [1166, 223] on icon at bounding box center [1168, 216] width 17 height 29
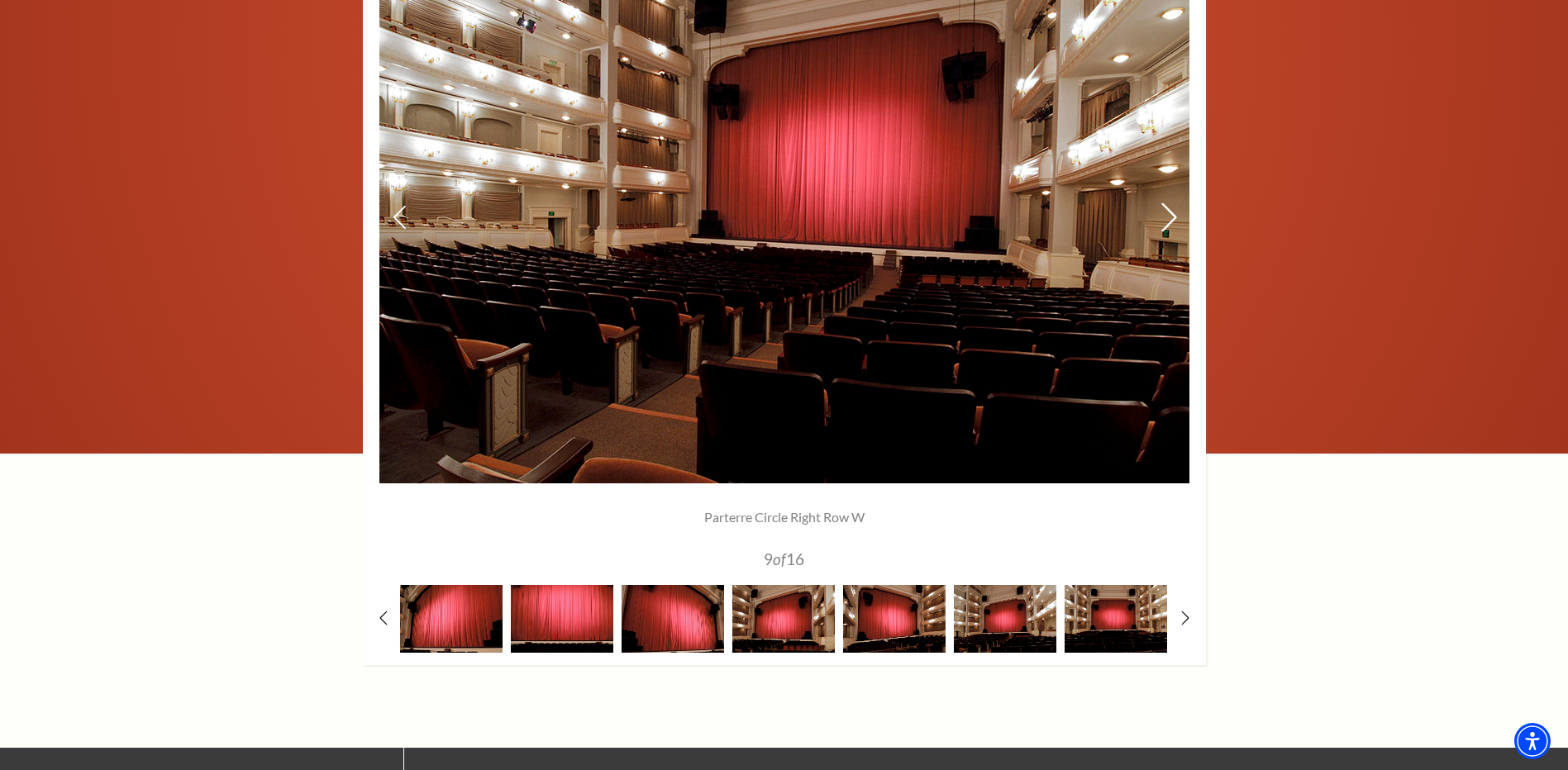
click at [1166, 223] on icon at bounding box center [1168, 216] width 17 height 29
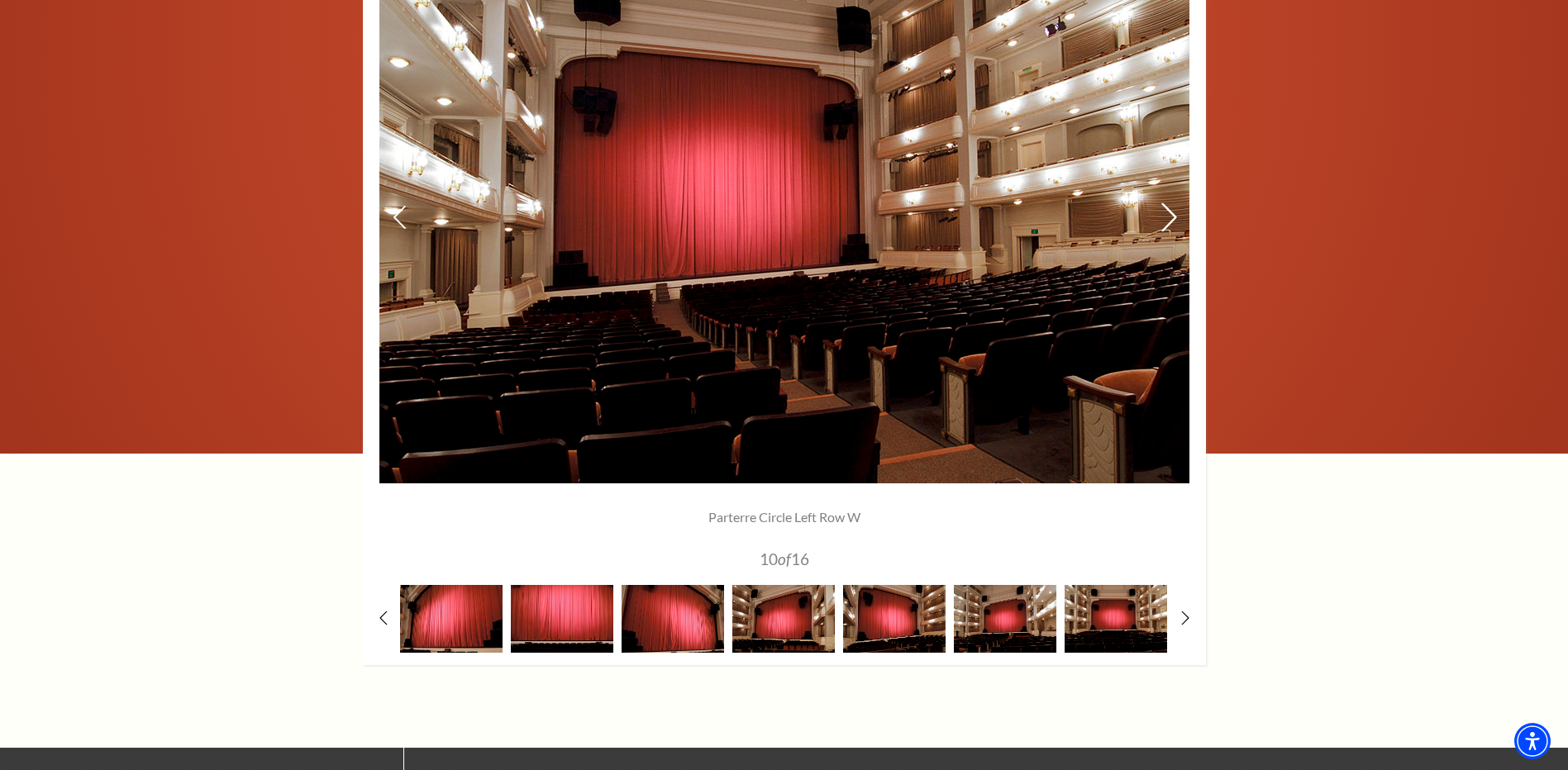
click at [1166, 223] on icon at bounding box center [1168, 216] width 17 height 29
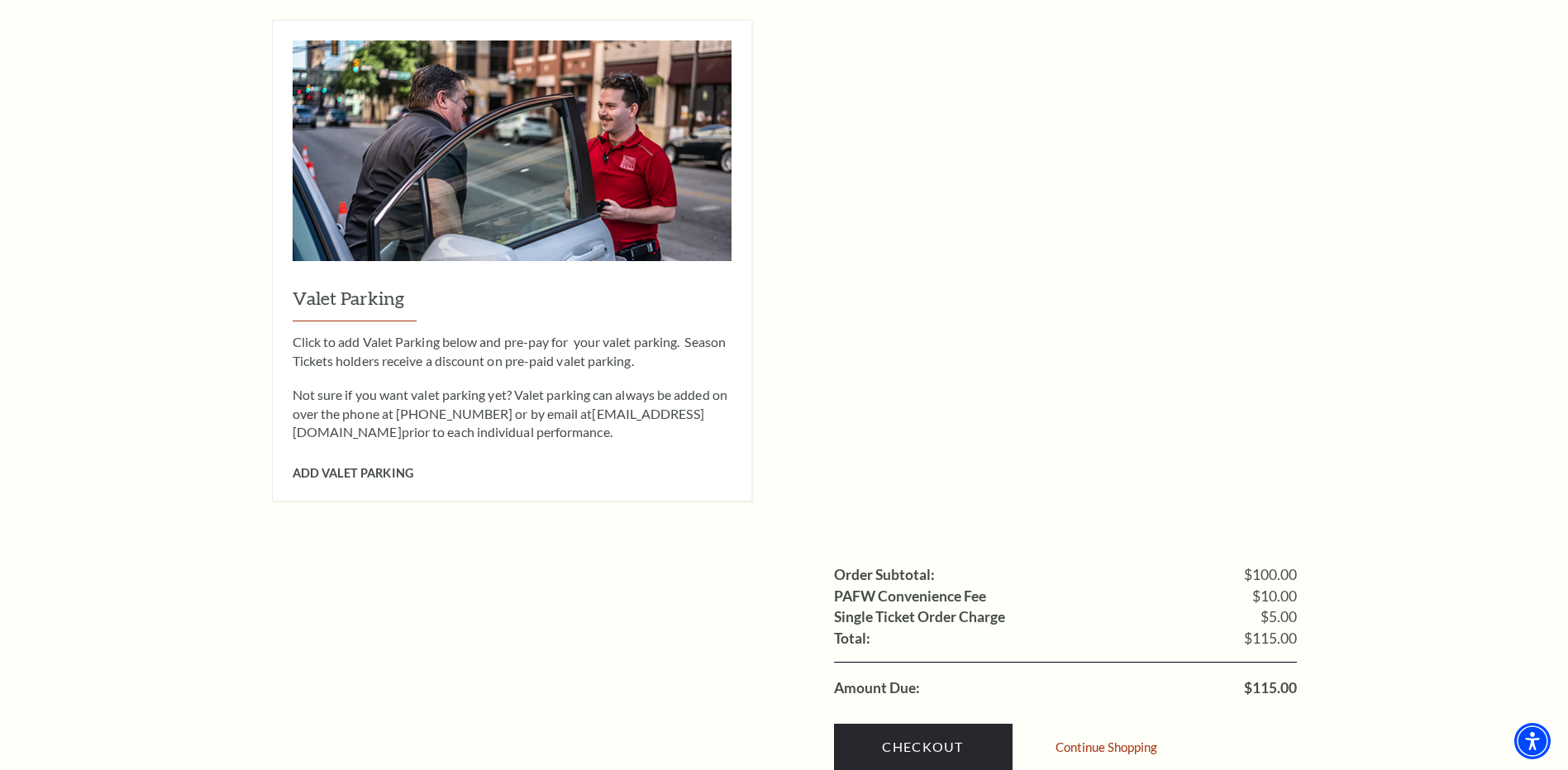
scroll to position [1239, 0]
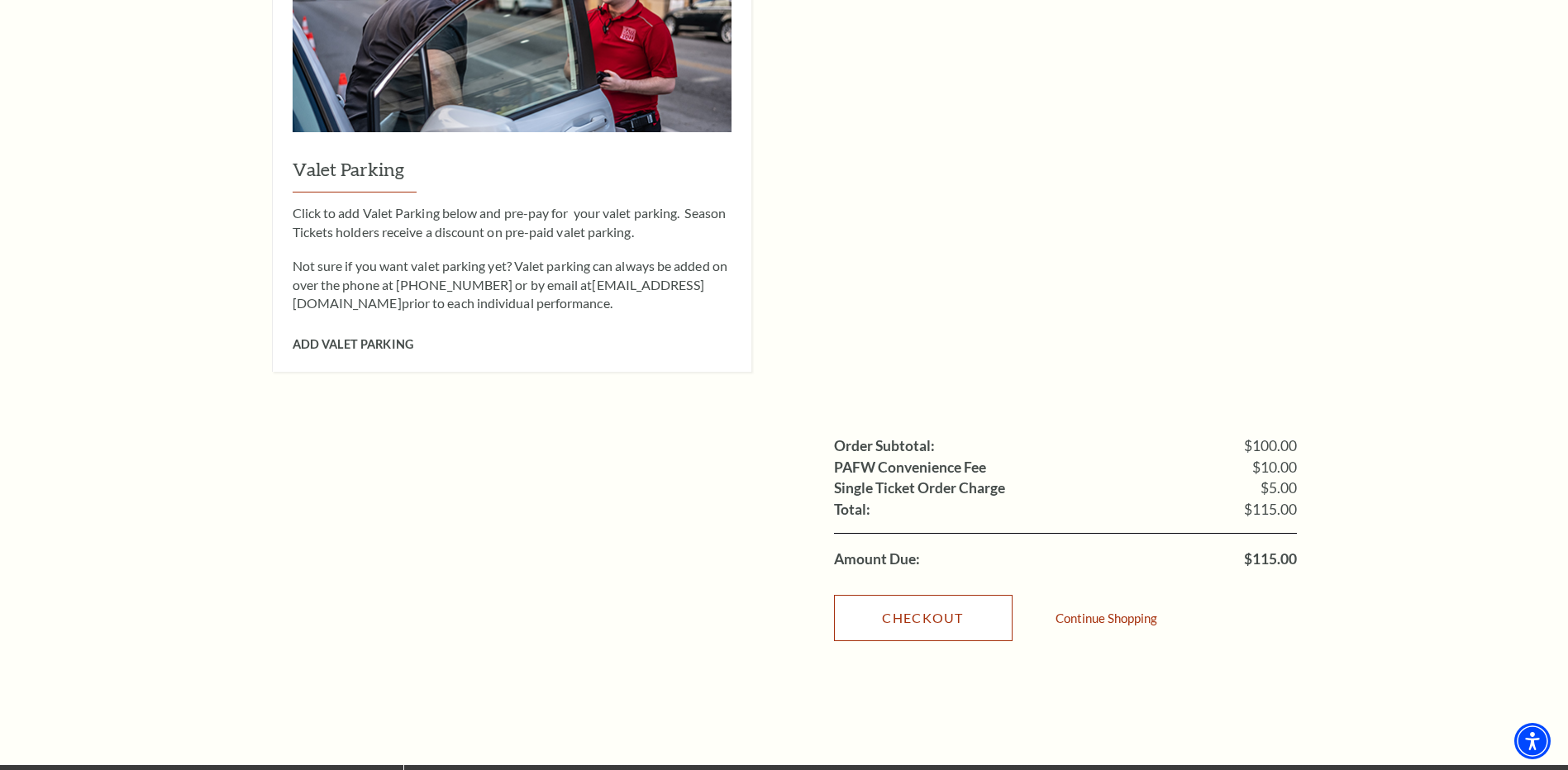
click at [938, 595] on link "Checkout" at bounding box center [923, 618] width 179 height 46
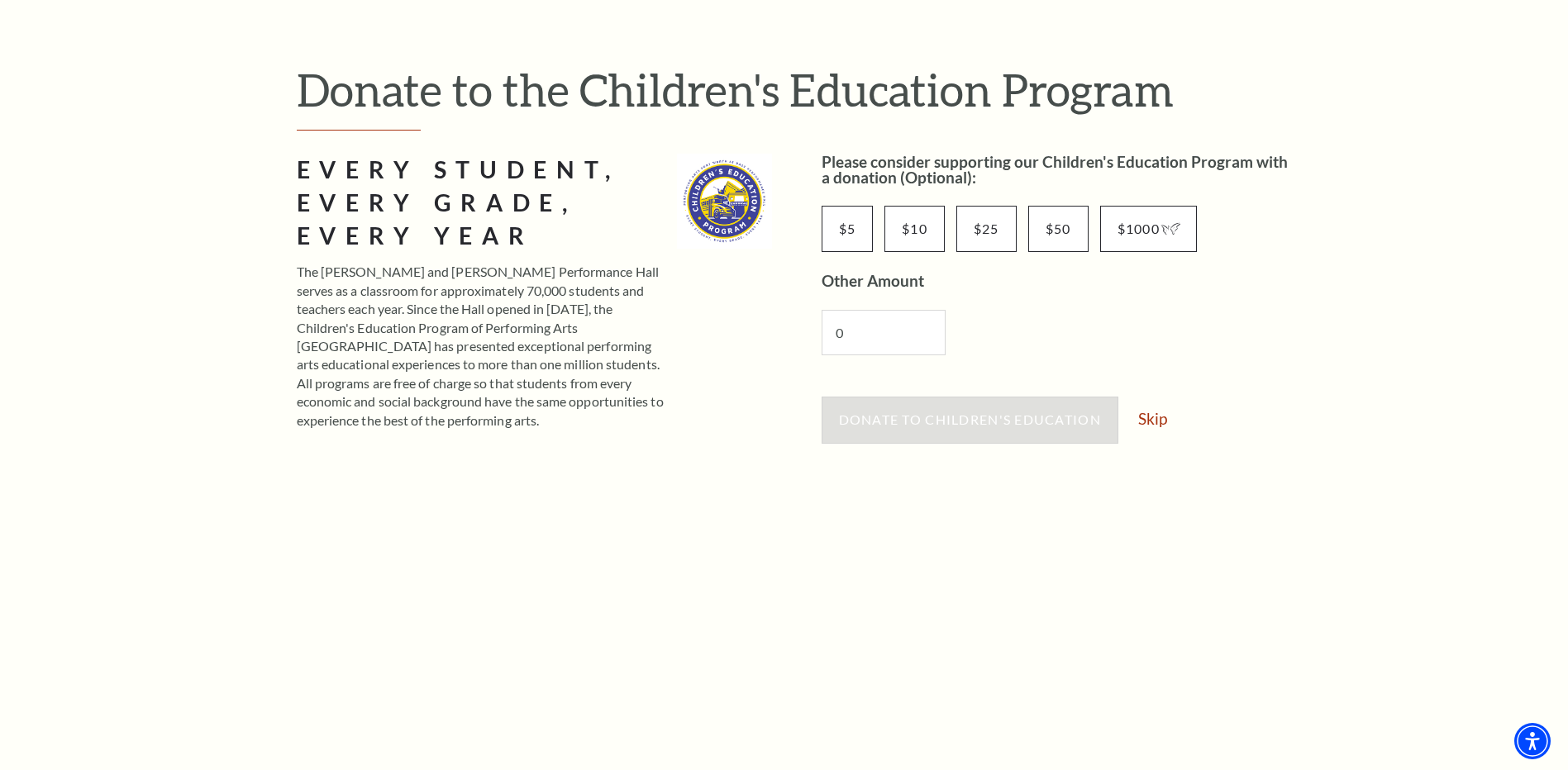
scroll to position [247, 0]
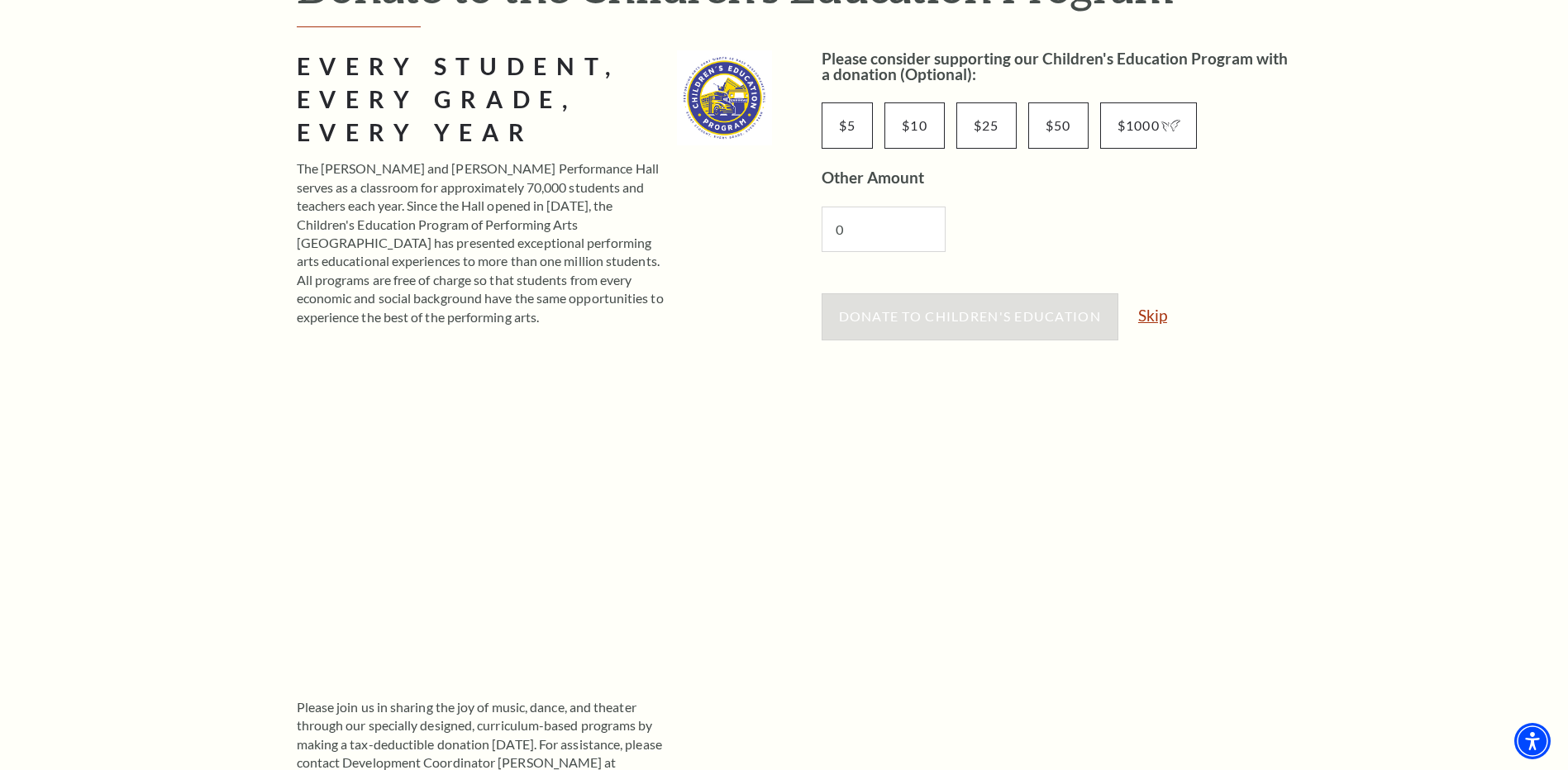
click at [1154, 314] on link "Skip" at bounding box center [1152, 315] width 29 height 16
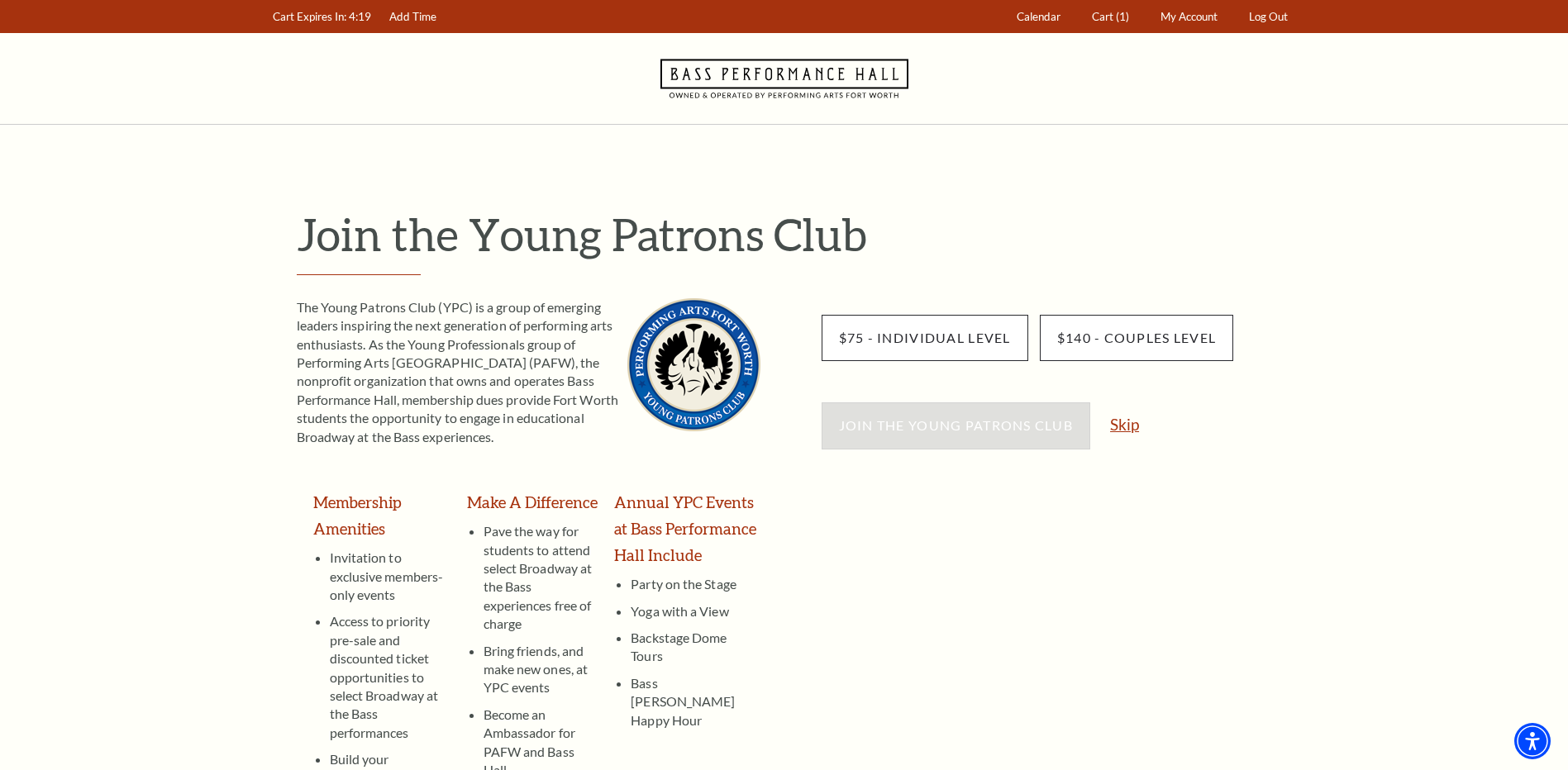
click at [1129, 423] on link "Skip" at bounding box center [1123, 424] width 29 height 16
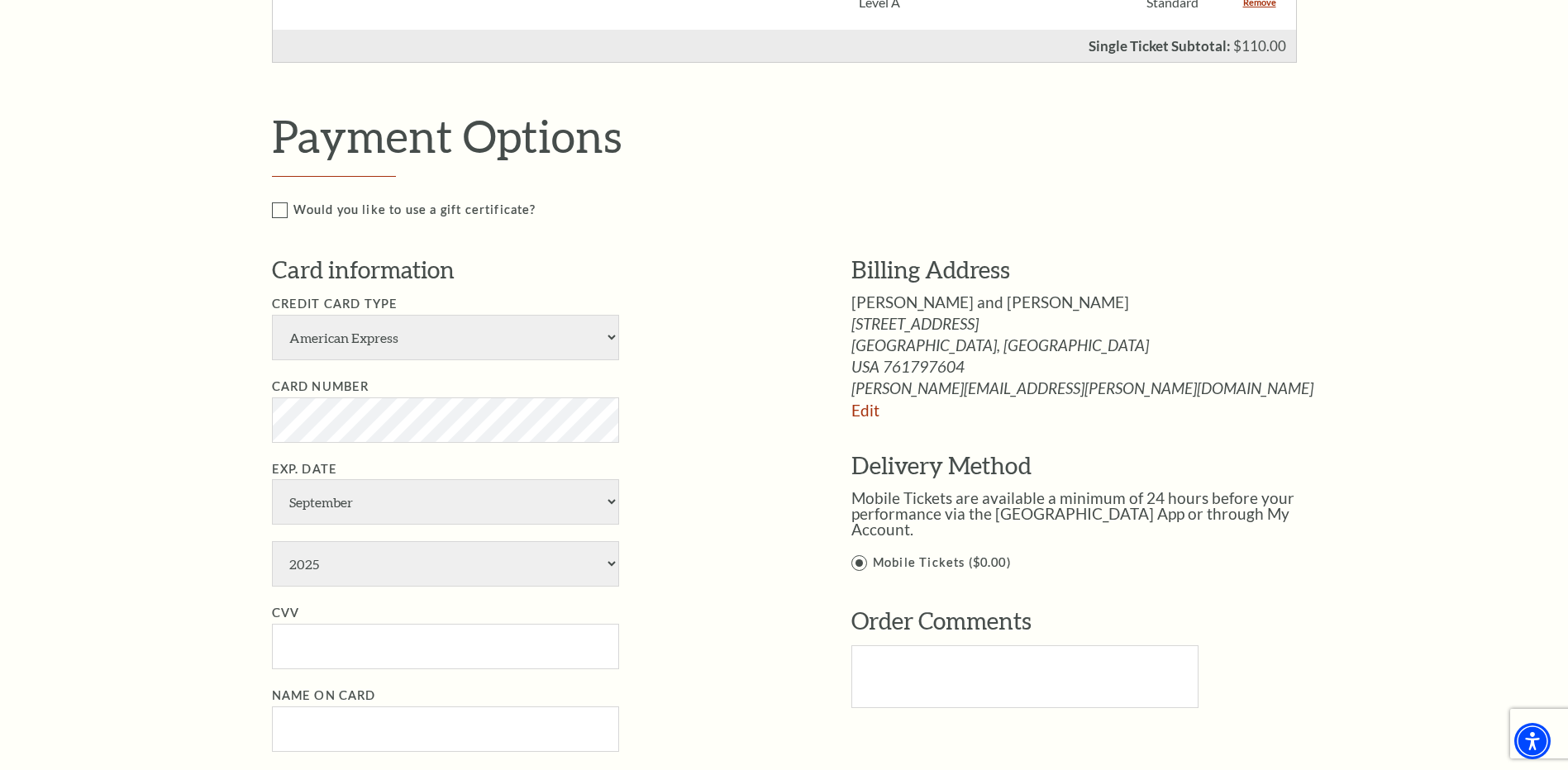
scroll to position [661, 0]
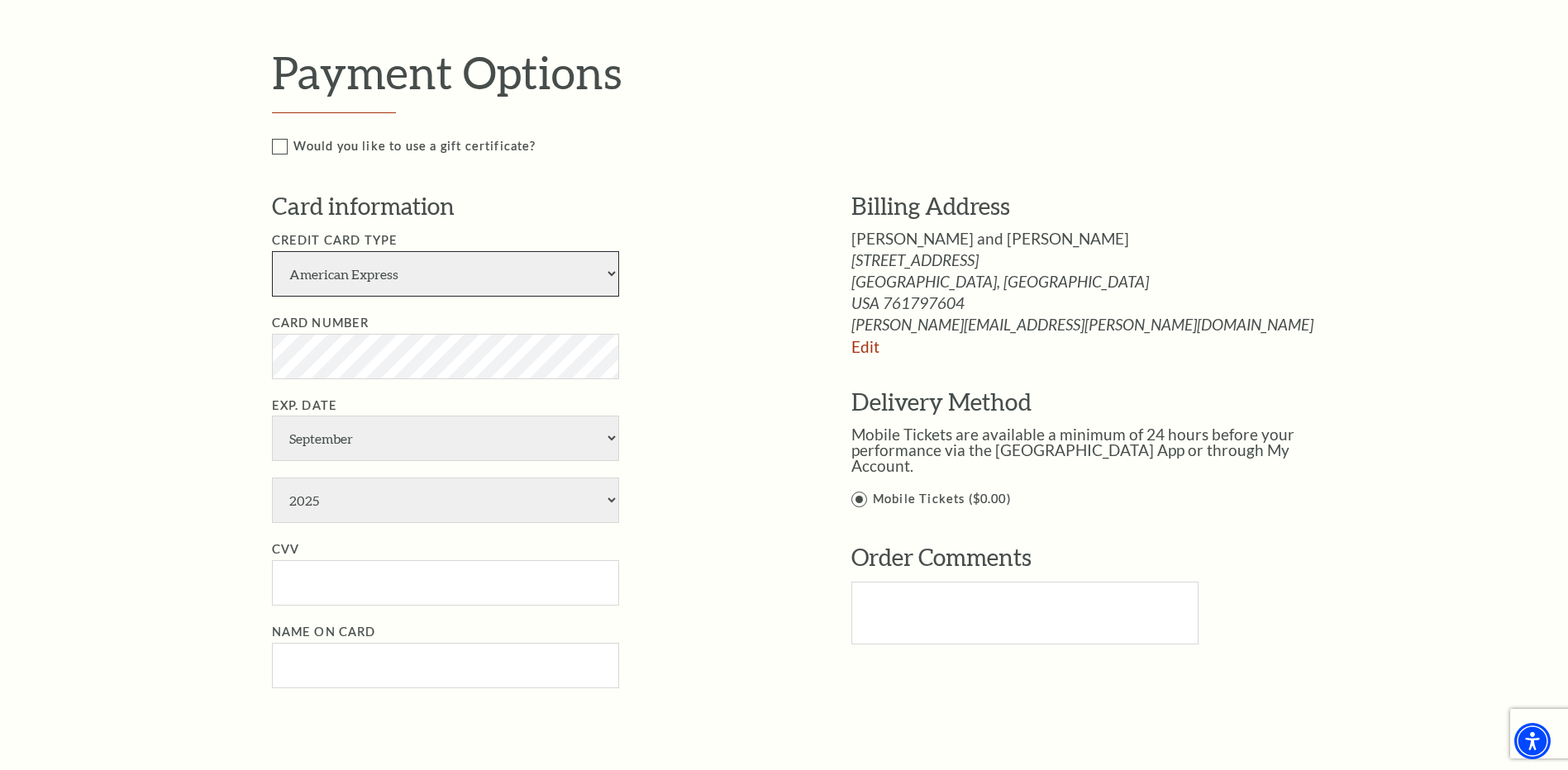
click at [604, 269] on select "American Express Visa Master Card Discover" at bounding box center [445, 274] width 347 height 45
select select "25"
click at [272, 251] on select "American Express Visa Master Card Discover" at bounding box center [445, 274] width 347 height 45
select select "4"
select select "2028"
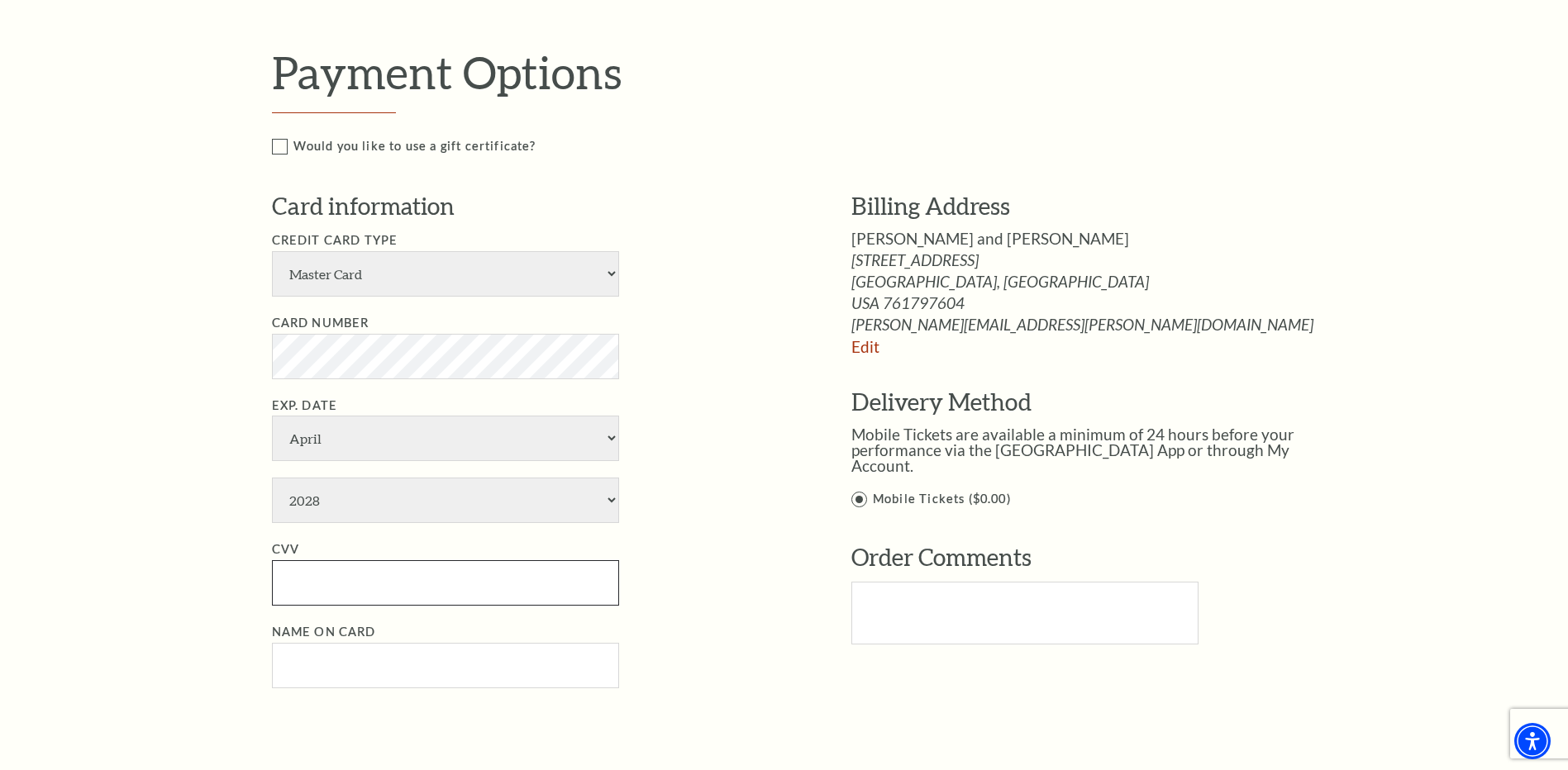
type input "979"
type input "KIRT J FADELY"
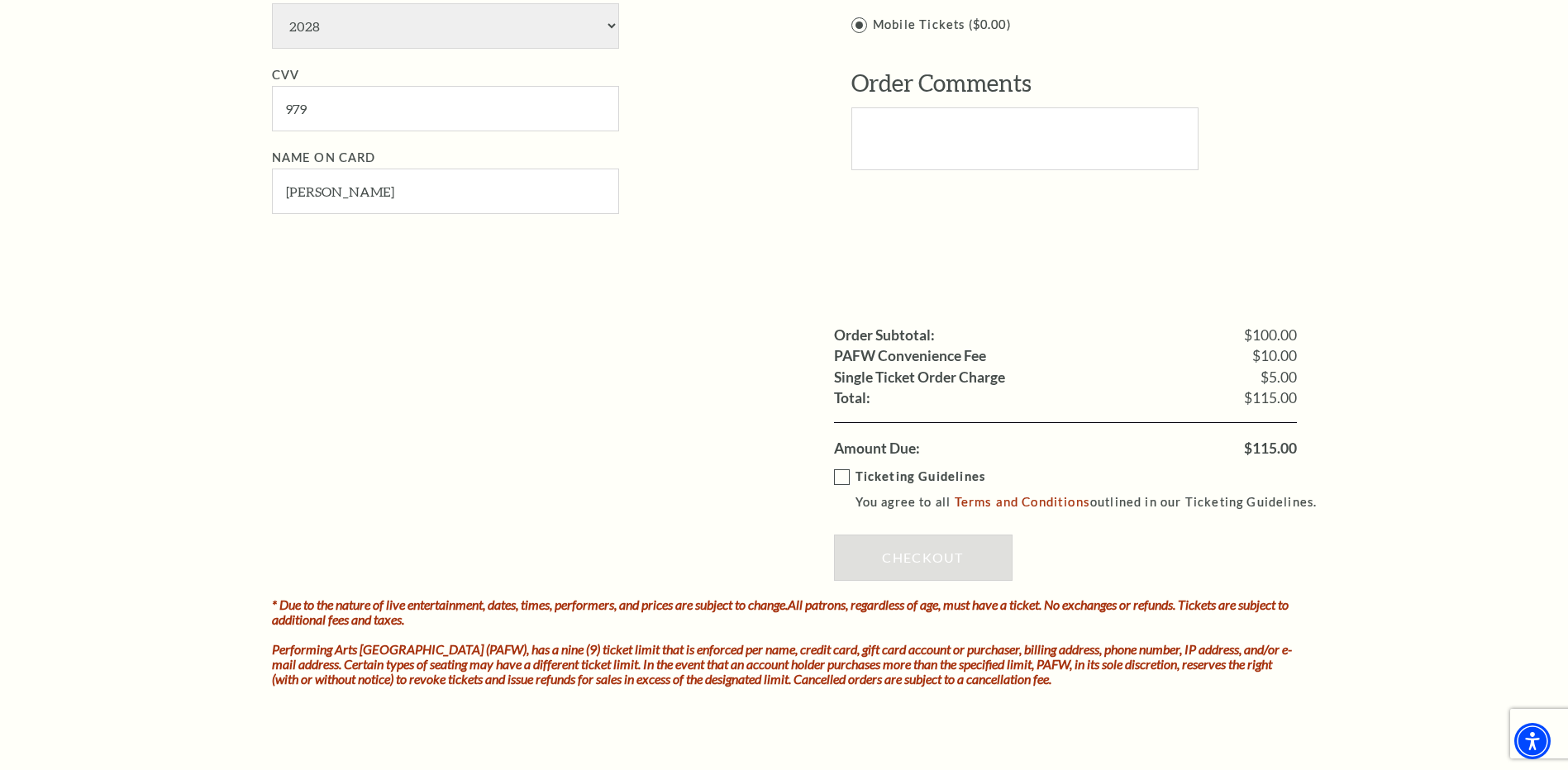
scroll to position [1156, 0]
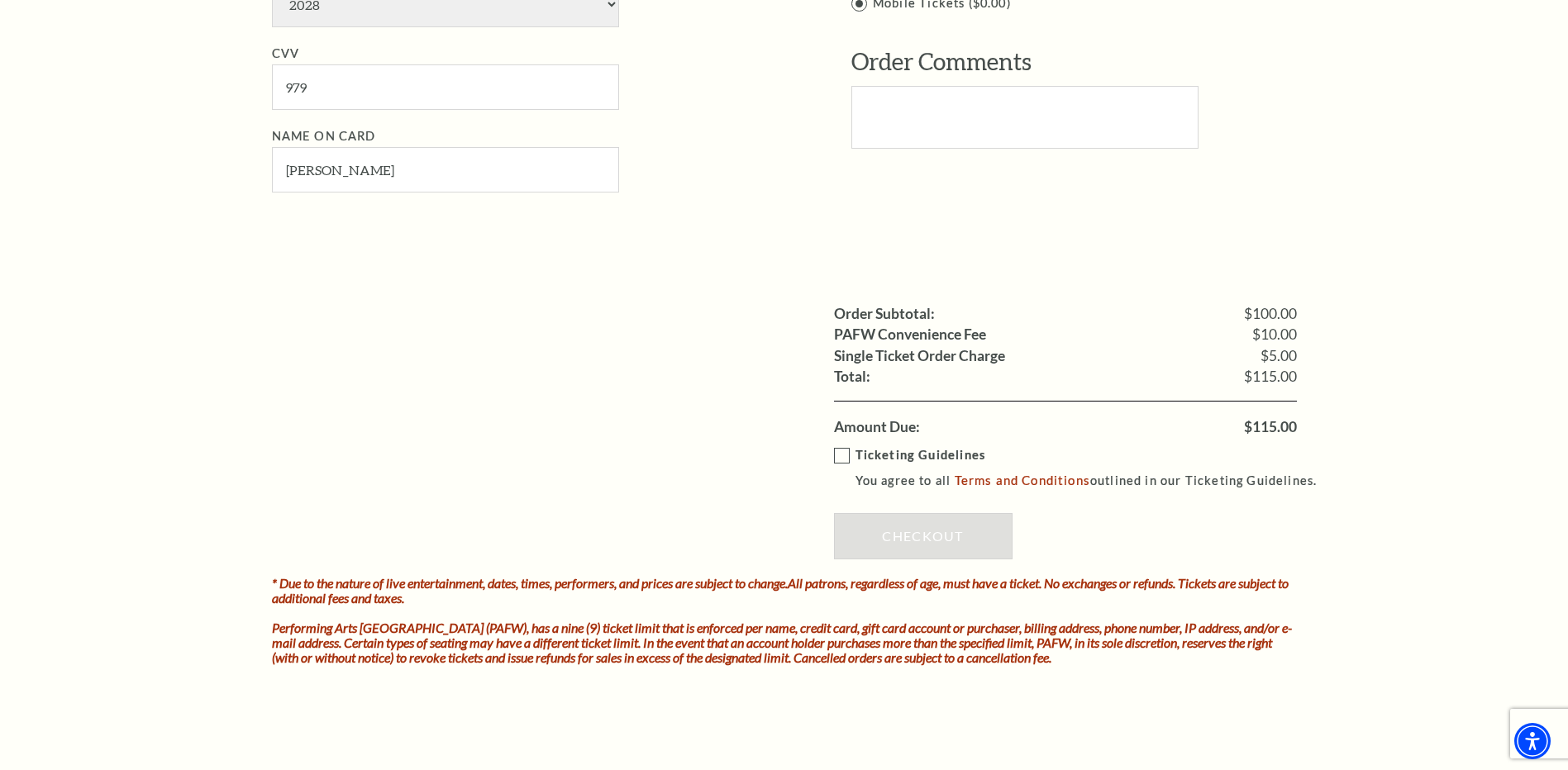
click at [840, 456] on label "Ticketing Guidelines You agree to all Terms and Conditions outlined in our Tick…" at bounding box center [1083, 468] width 499 height 45
click at [0, 0] on input "Ticketing Guidelines You agree to all Terms and Conditions outlined in our Tick…" at bounding box center [0, 0] width 0 height 0
click at [921, 530] on link "Checkout" at bounding box center [923, 536] width 179 height 46
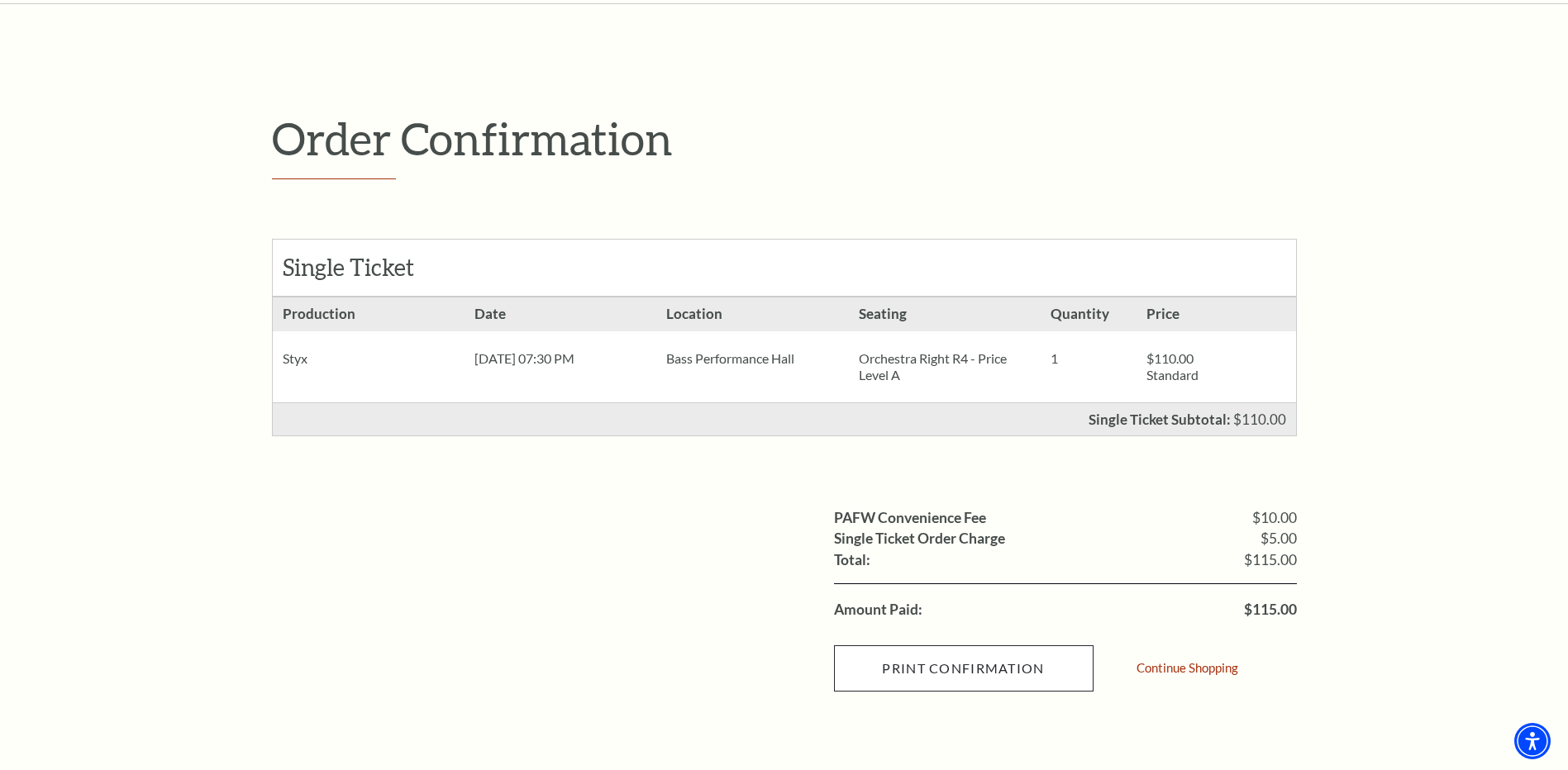
scroll to position [413, 0]
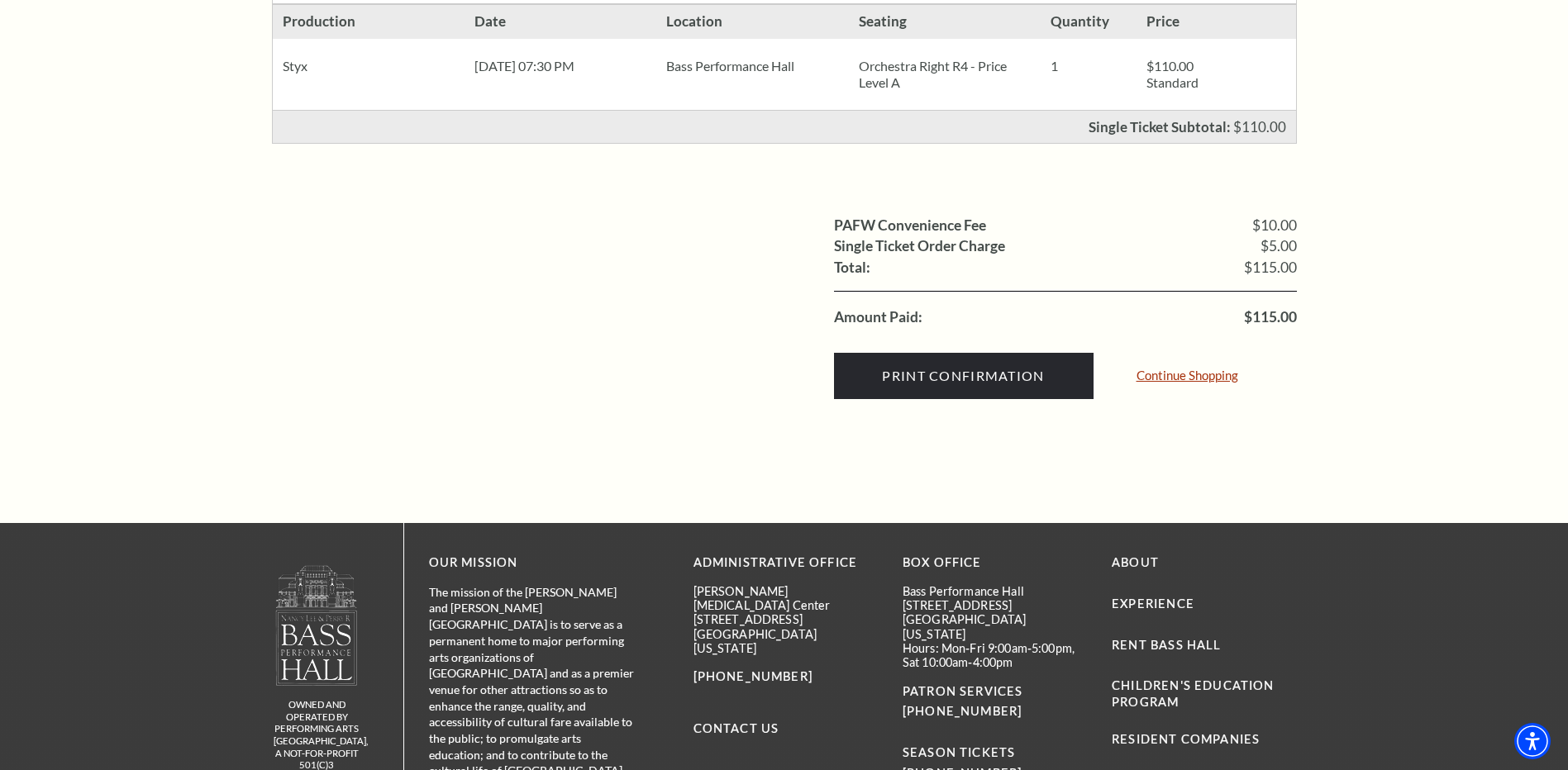
click at [1166, 379] on link "Continue Shopping" at bounding box center [1187, 375] width 102 height 12
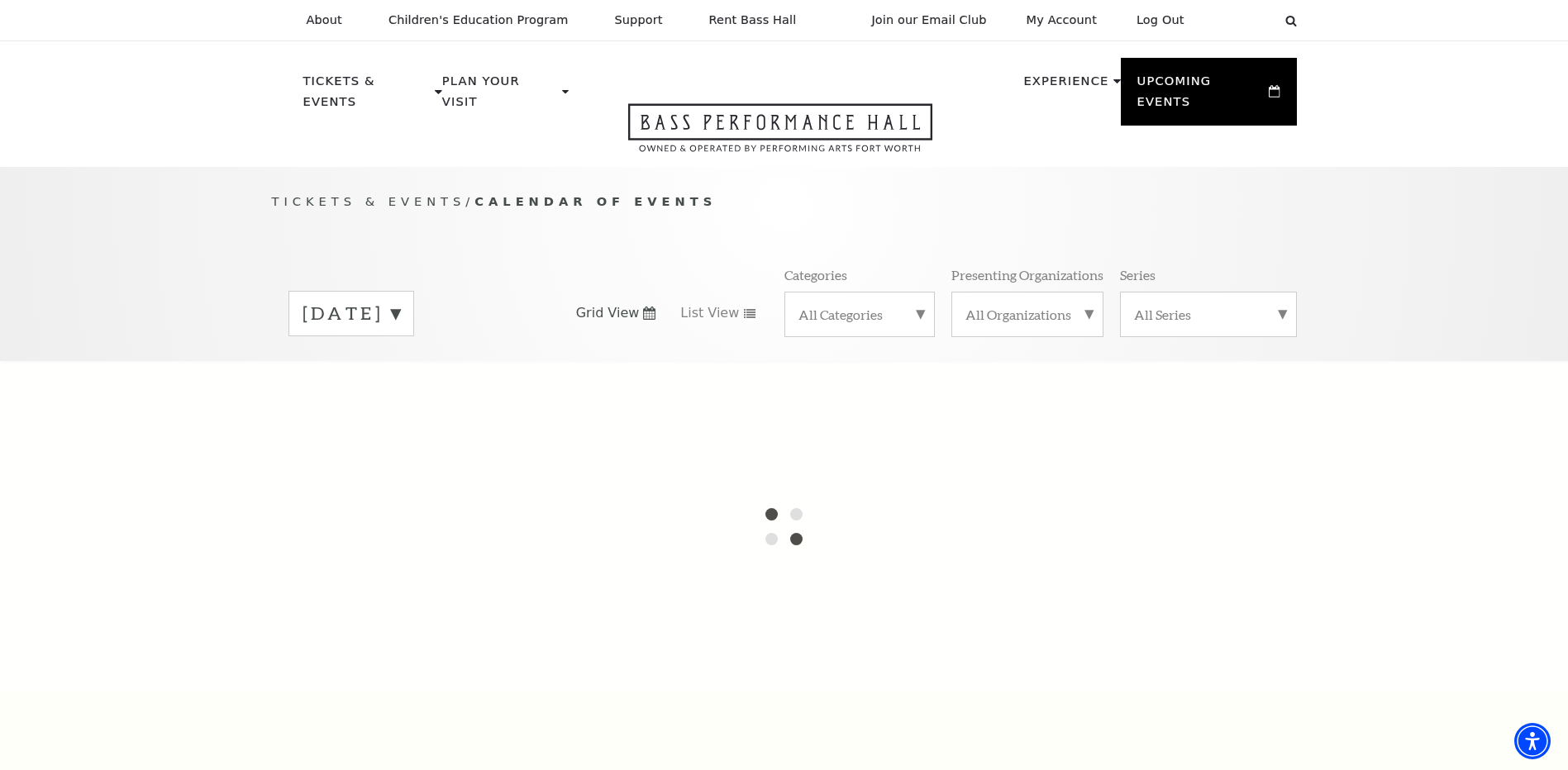
click at [400, 301] on label "[DATE]" at bounding box center [351, 313] width 98 height 25
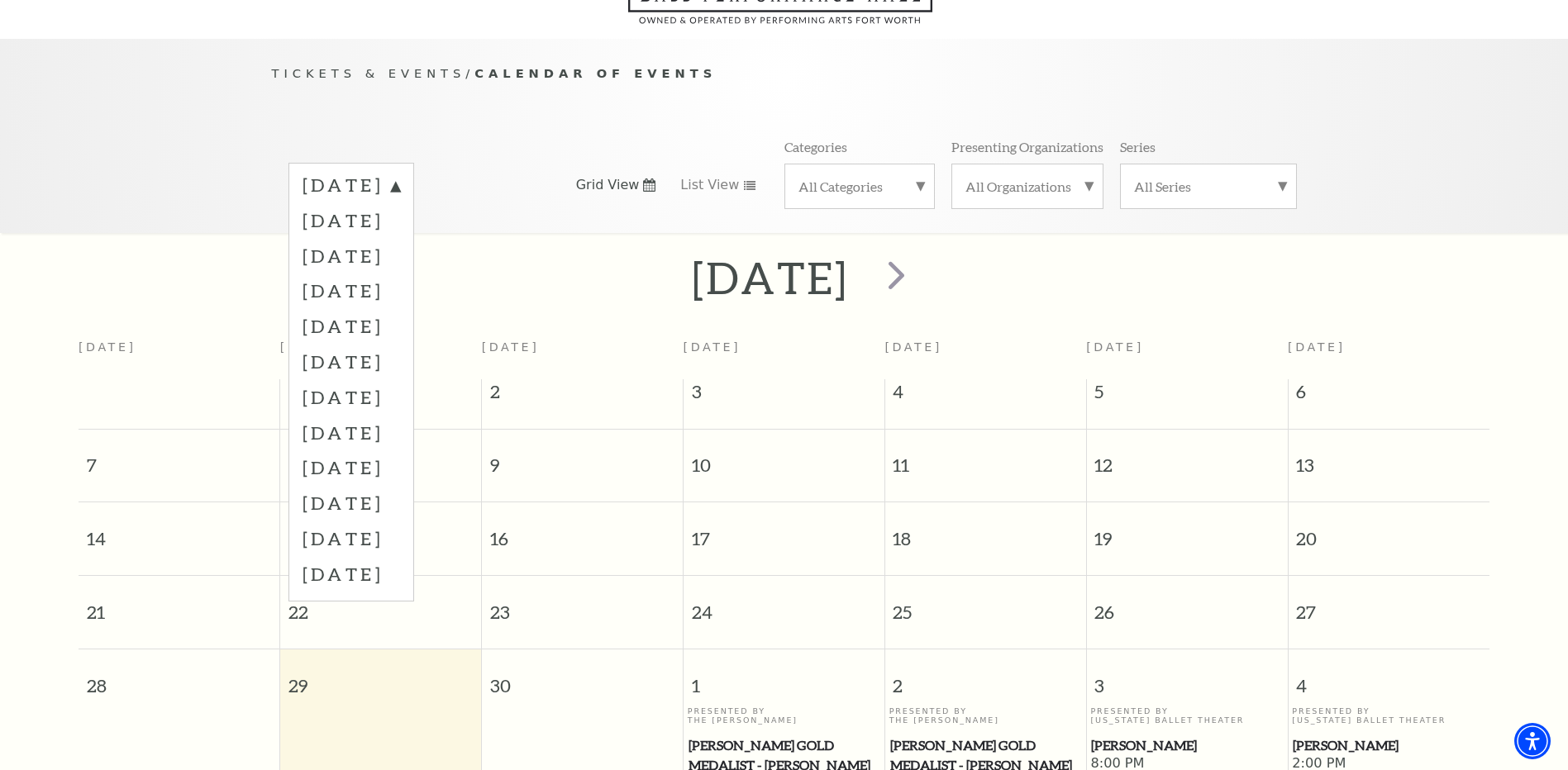
scroll to position [146, 0]
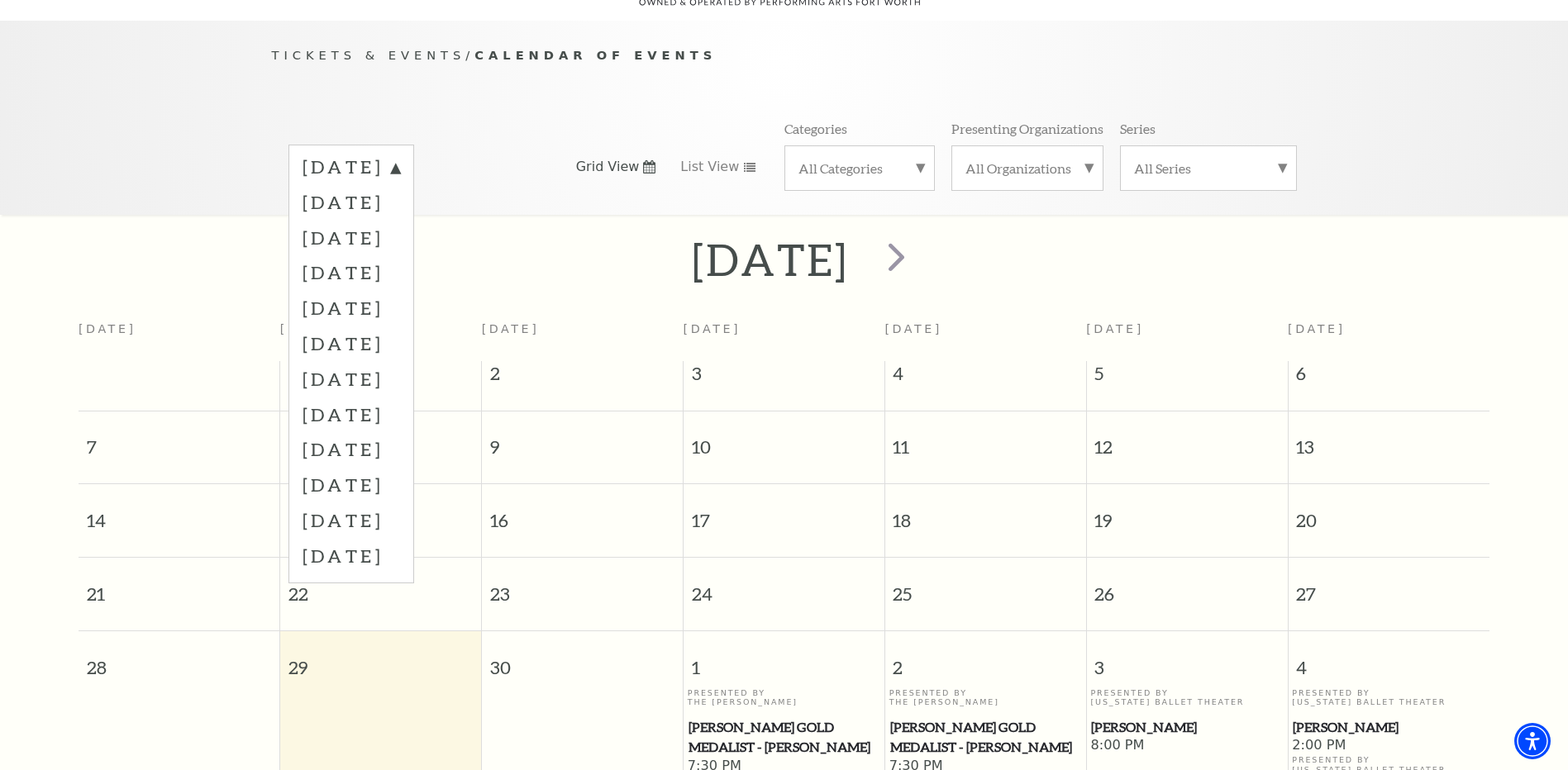
click at [1456, 164] on div "Tickets & Events / Calendar of Events [DATE] [DATE] [DATE] [DATE] [DATE] [DATE]…" at bounding box center [784, 118] width 1568 height 194
click at [400, 154] on label "September 2025" at bounding box center [351, 169] width 98 height 30
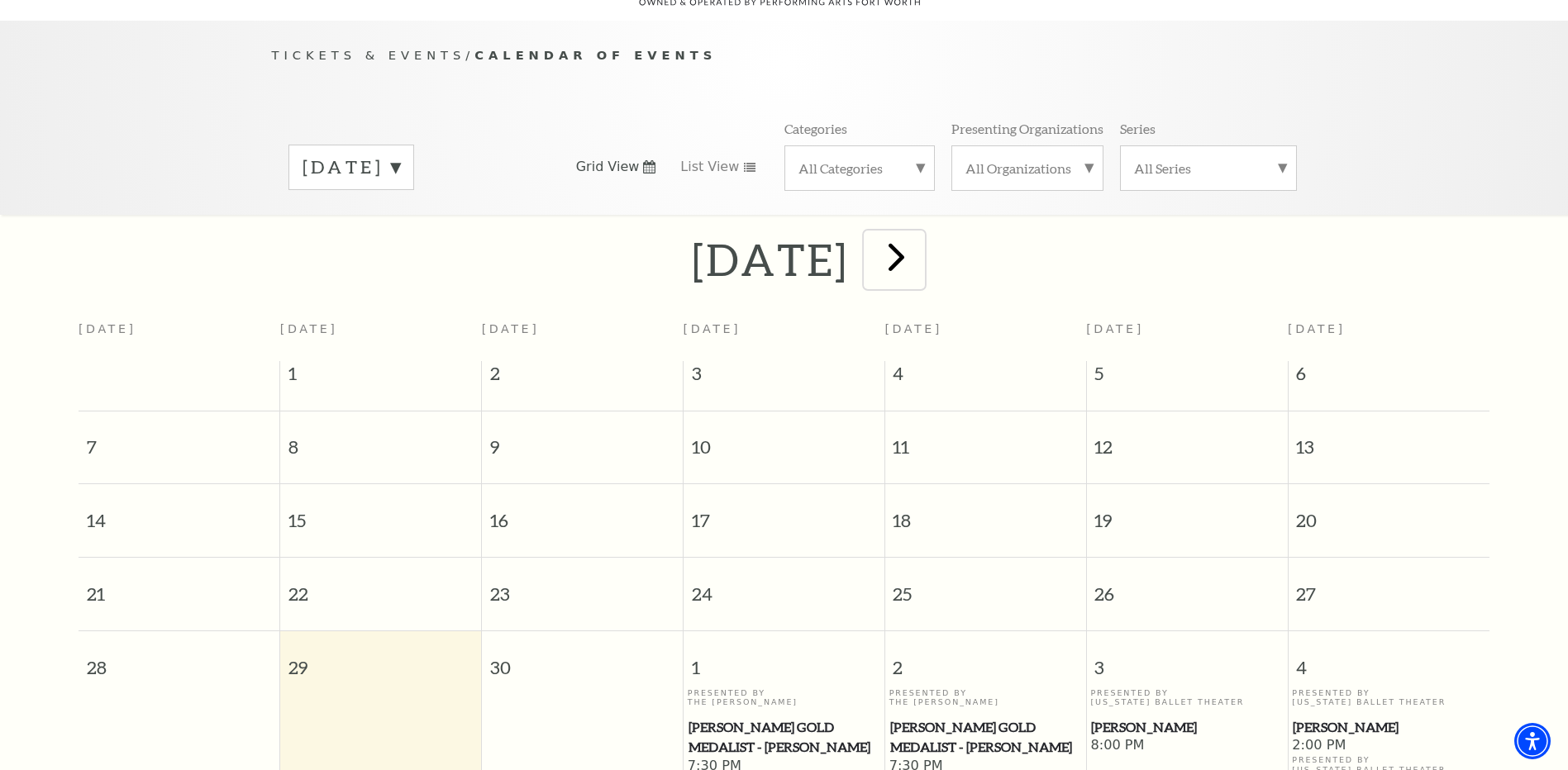
click at [920, 235] on span "next" at bounding box center [896, 256] width 47 height 47
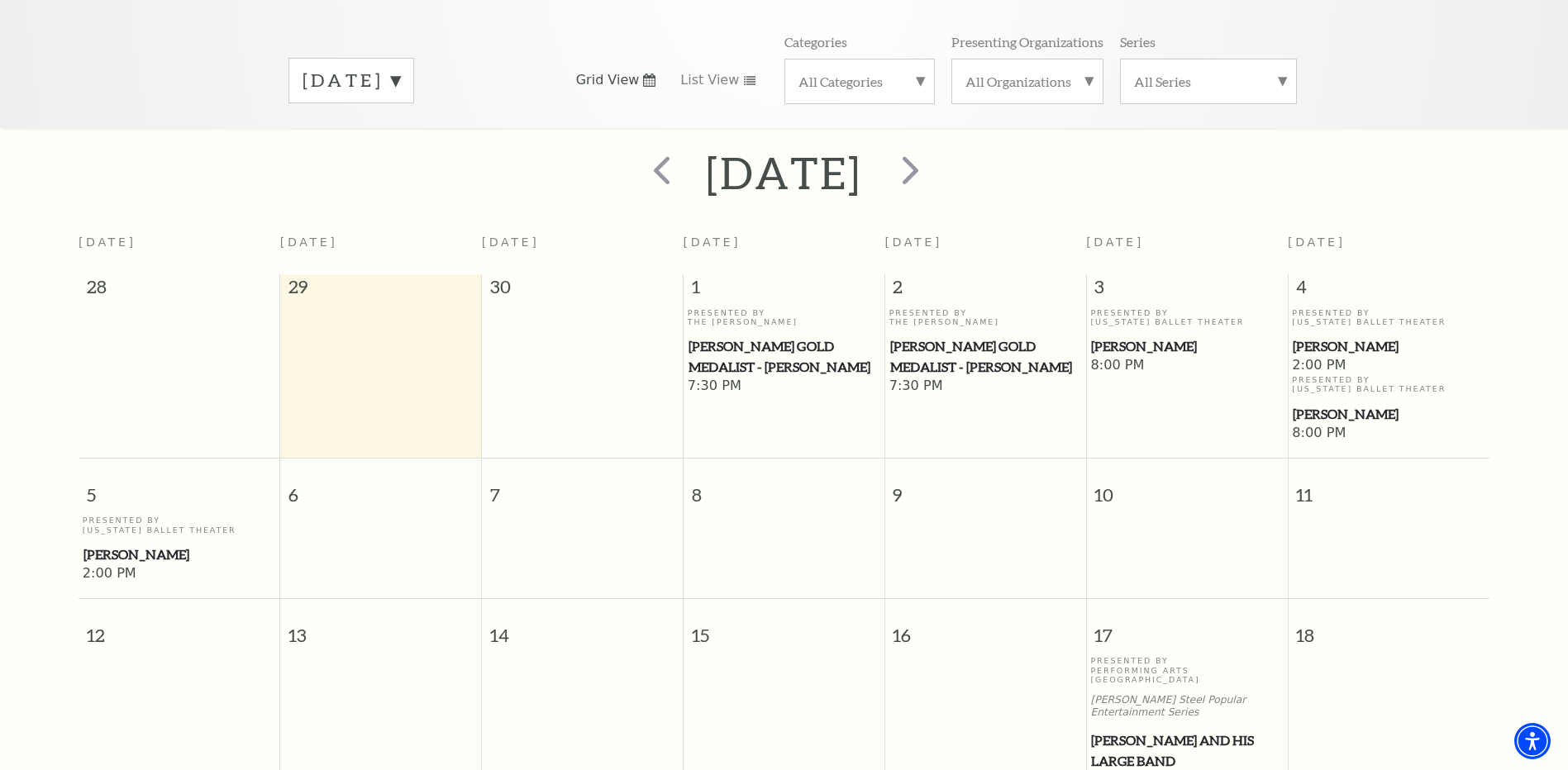
scroll to position [229, 0]
click at [933, 166] on span "next" at bounding box center [910, 174] width 47 height 47
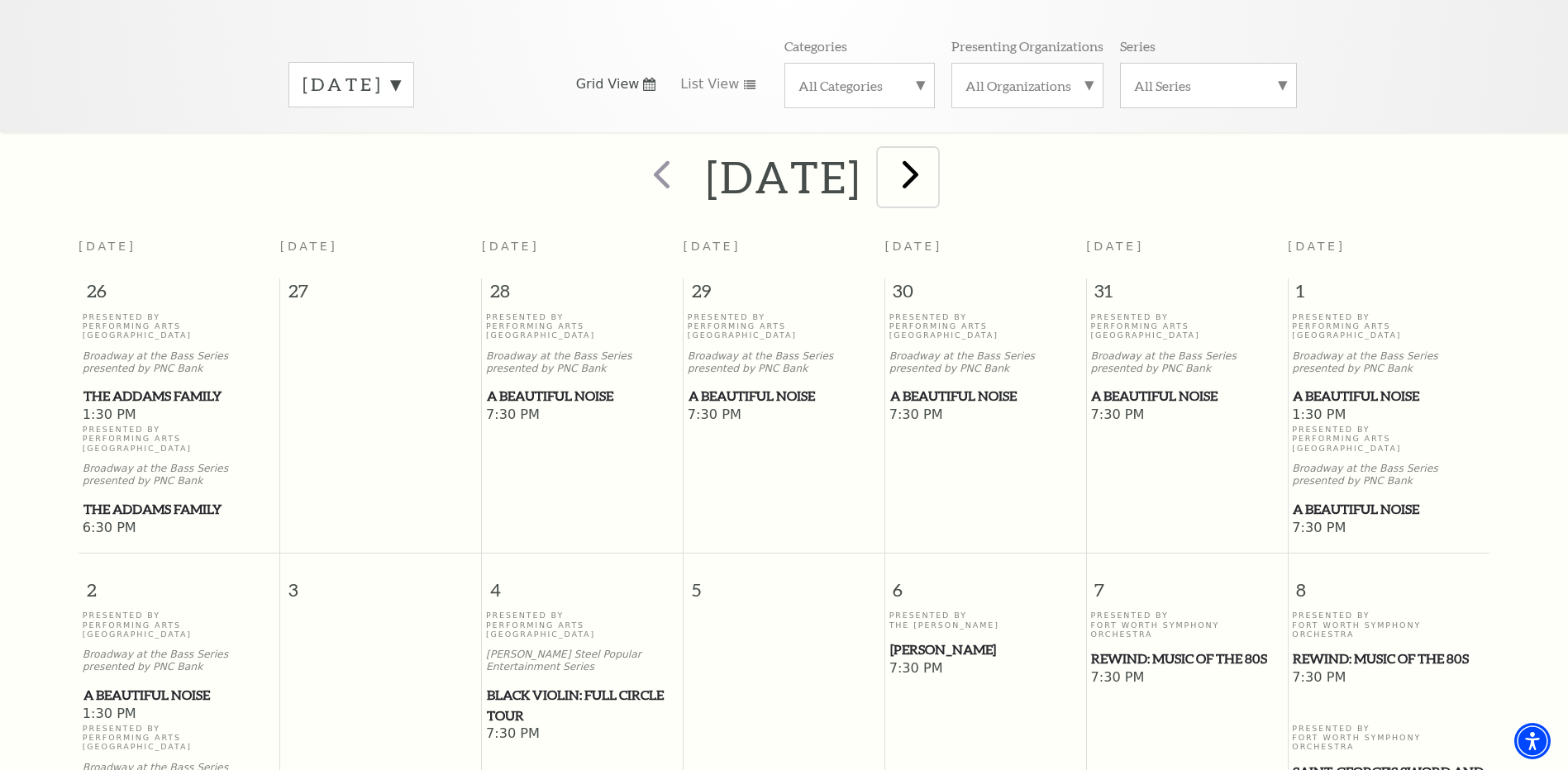
click at [933, 158] on span "next" at bounding box center [910, 174] width 47 height 47
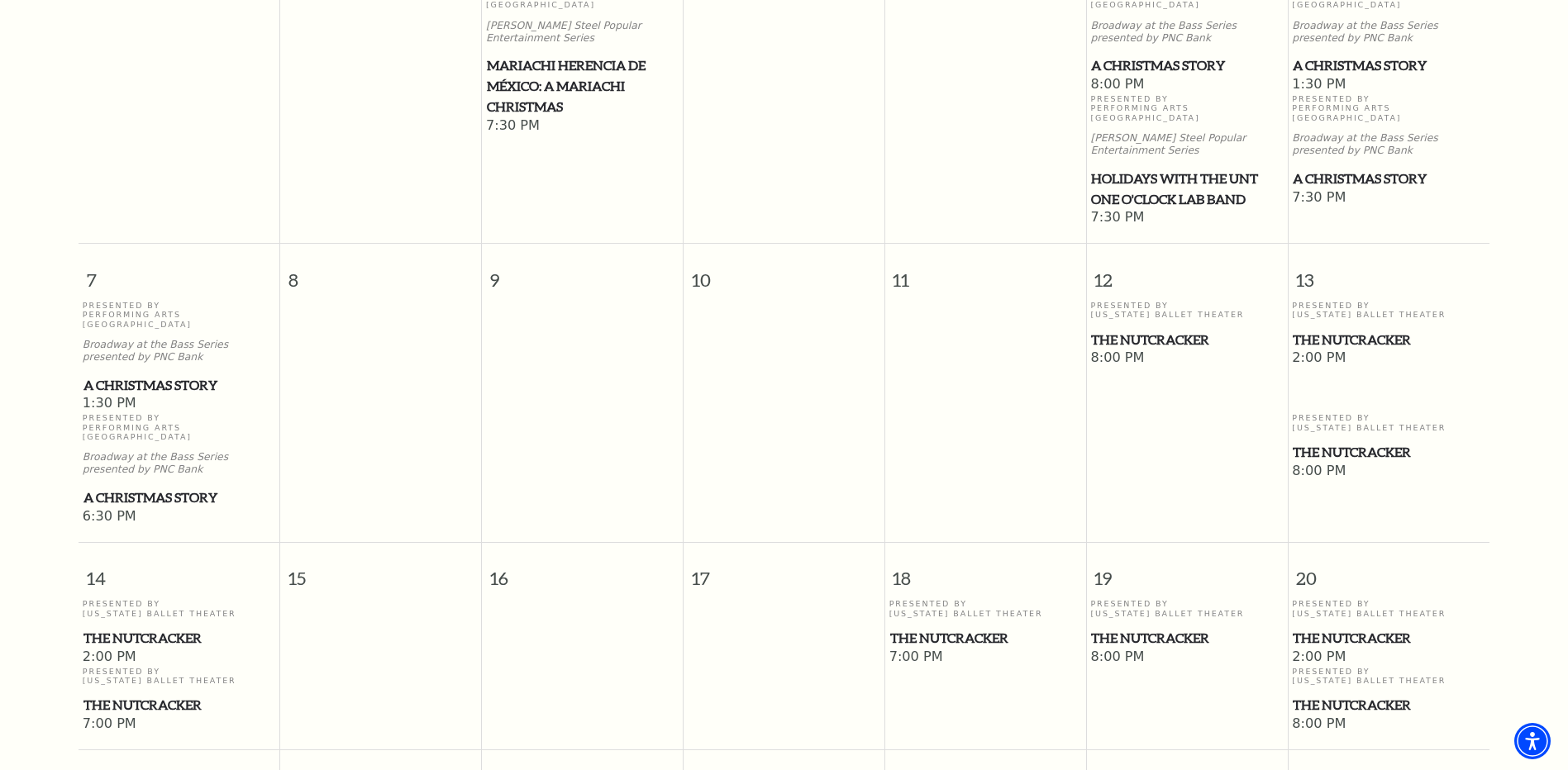
scroll to position [146, 0]
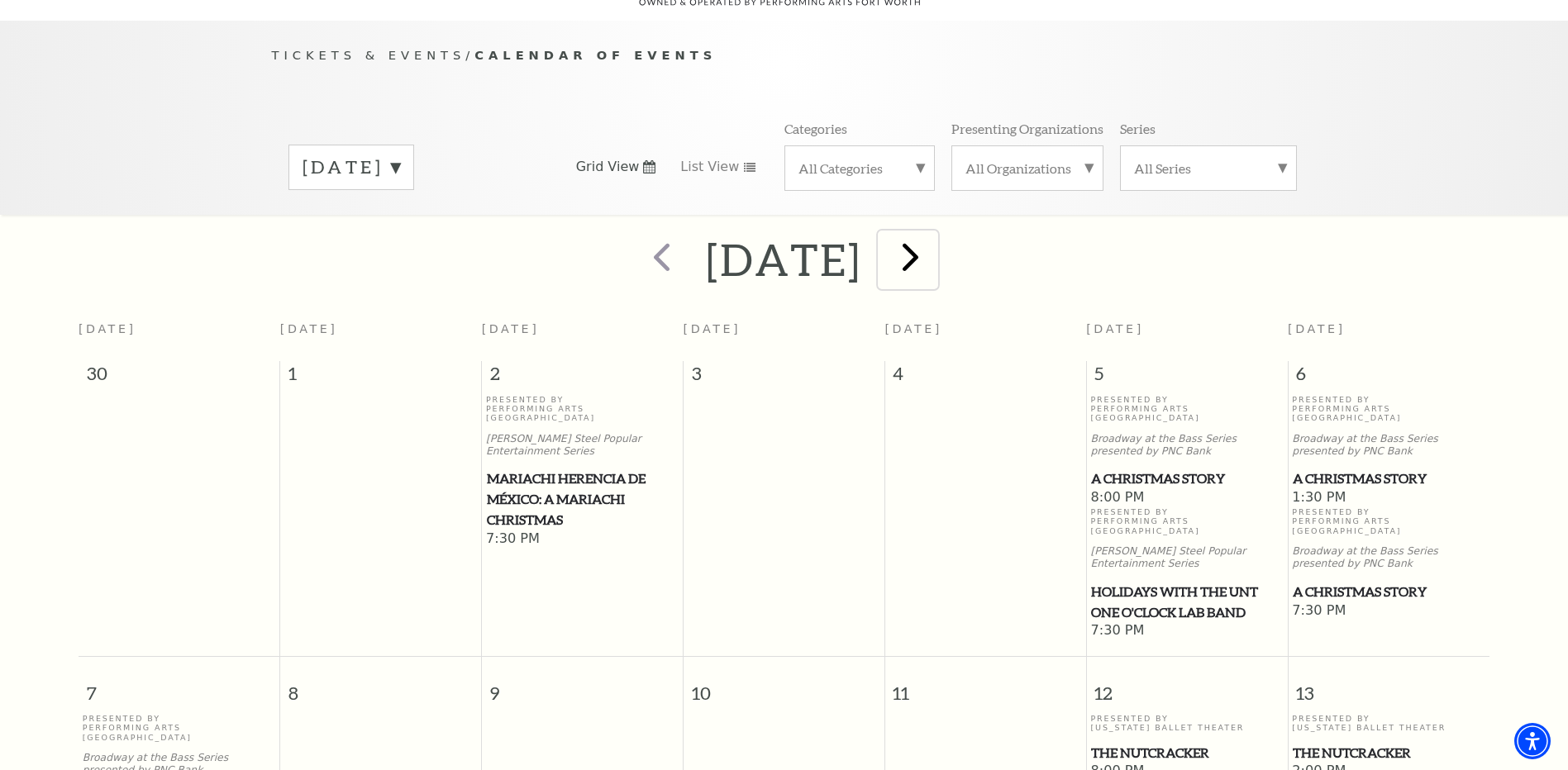
click at [933, 245] on span "next" at bounding box center [910, 256] width 47 height 47
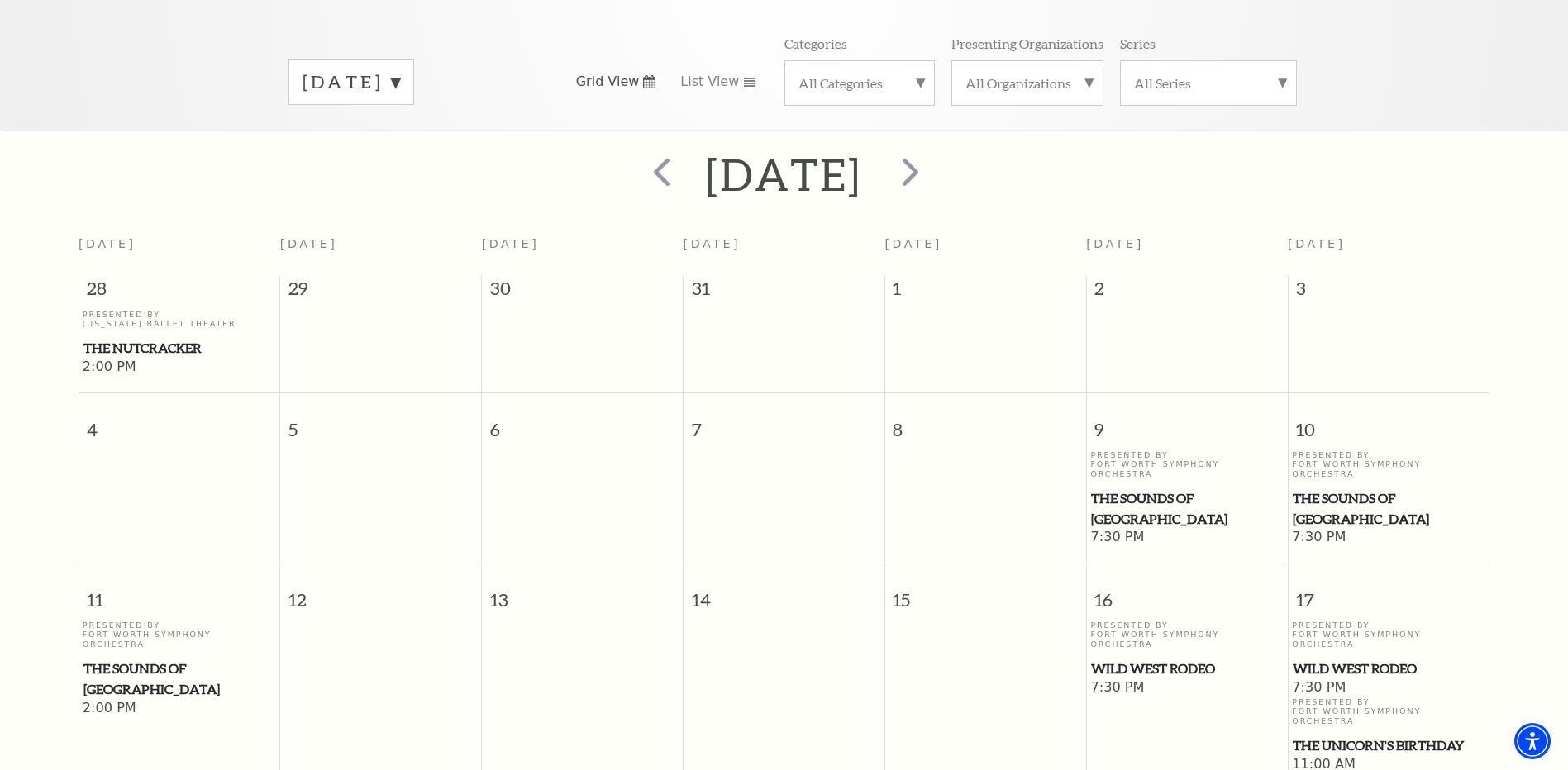
scroll to position [229, 0]
click at [933, 162] on span "next" at bounding box center [910, 174] width 47 height 47
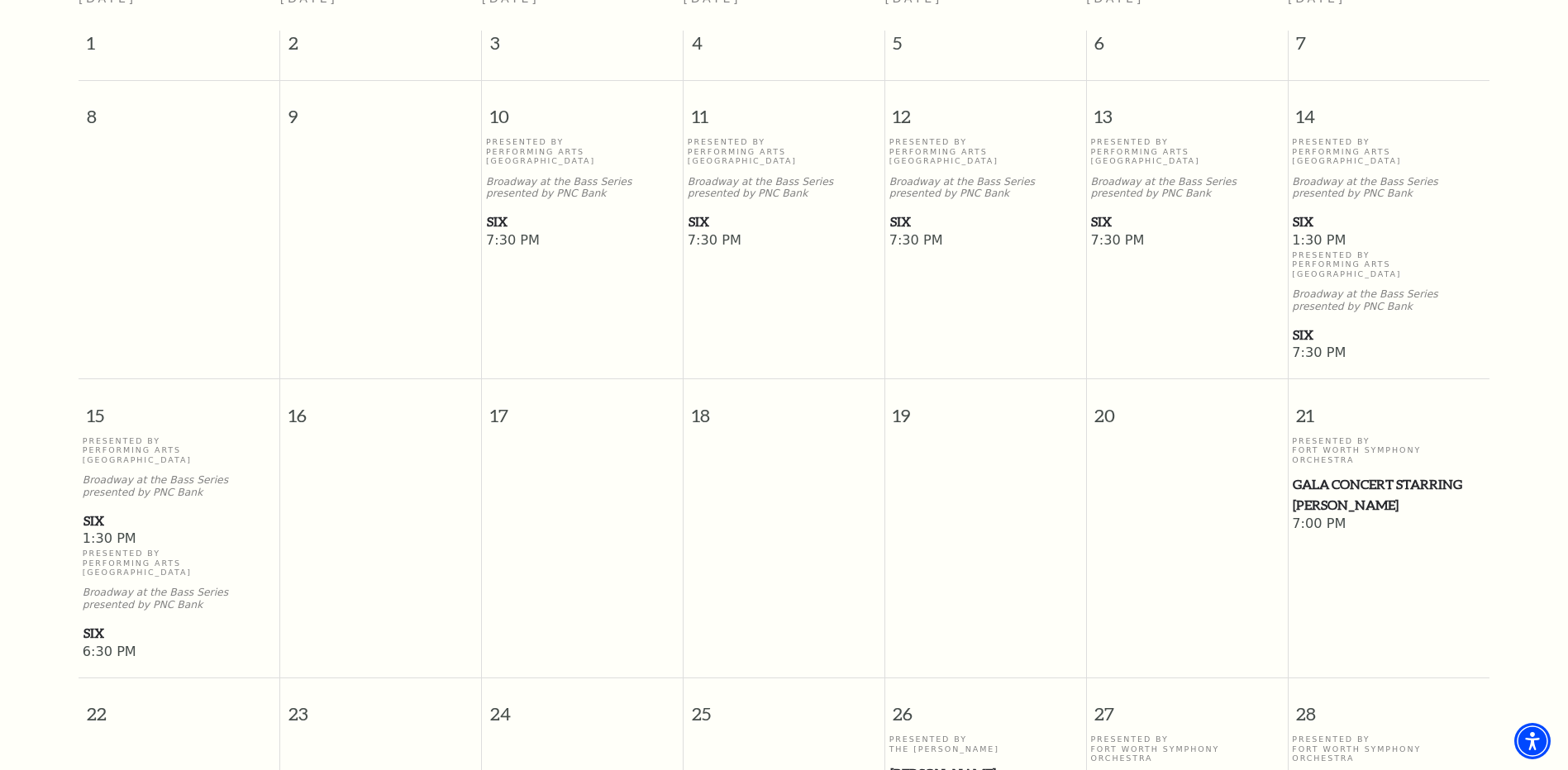
scroll to position [559, 0]
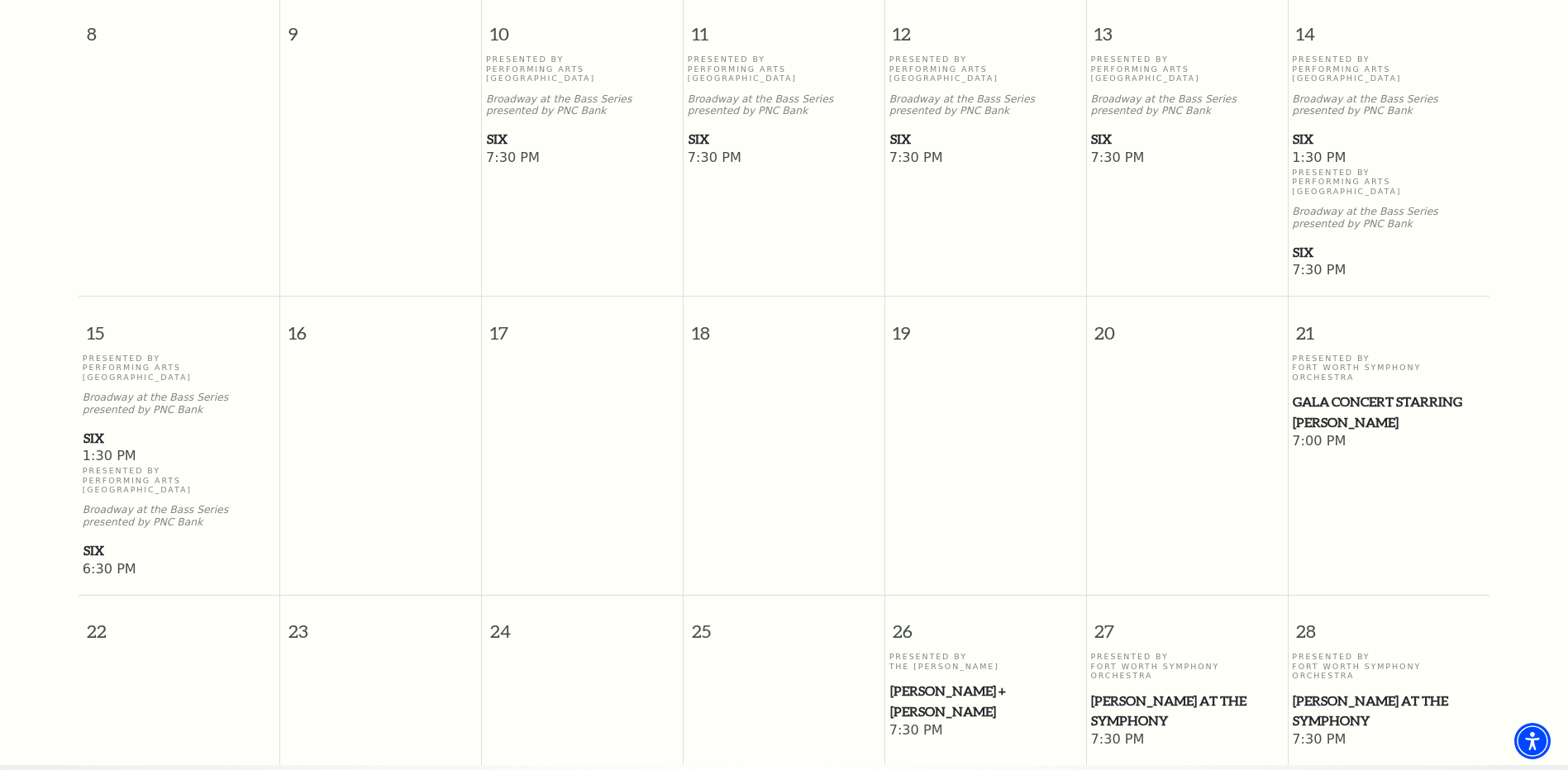
click at [700, 129] on span "SIX" at bounding box center [784, 139] width 191 height 21
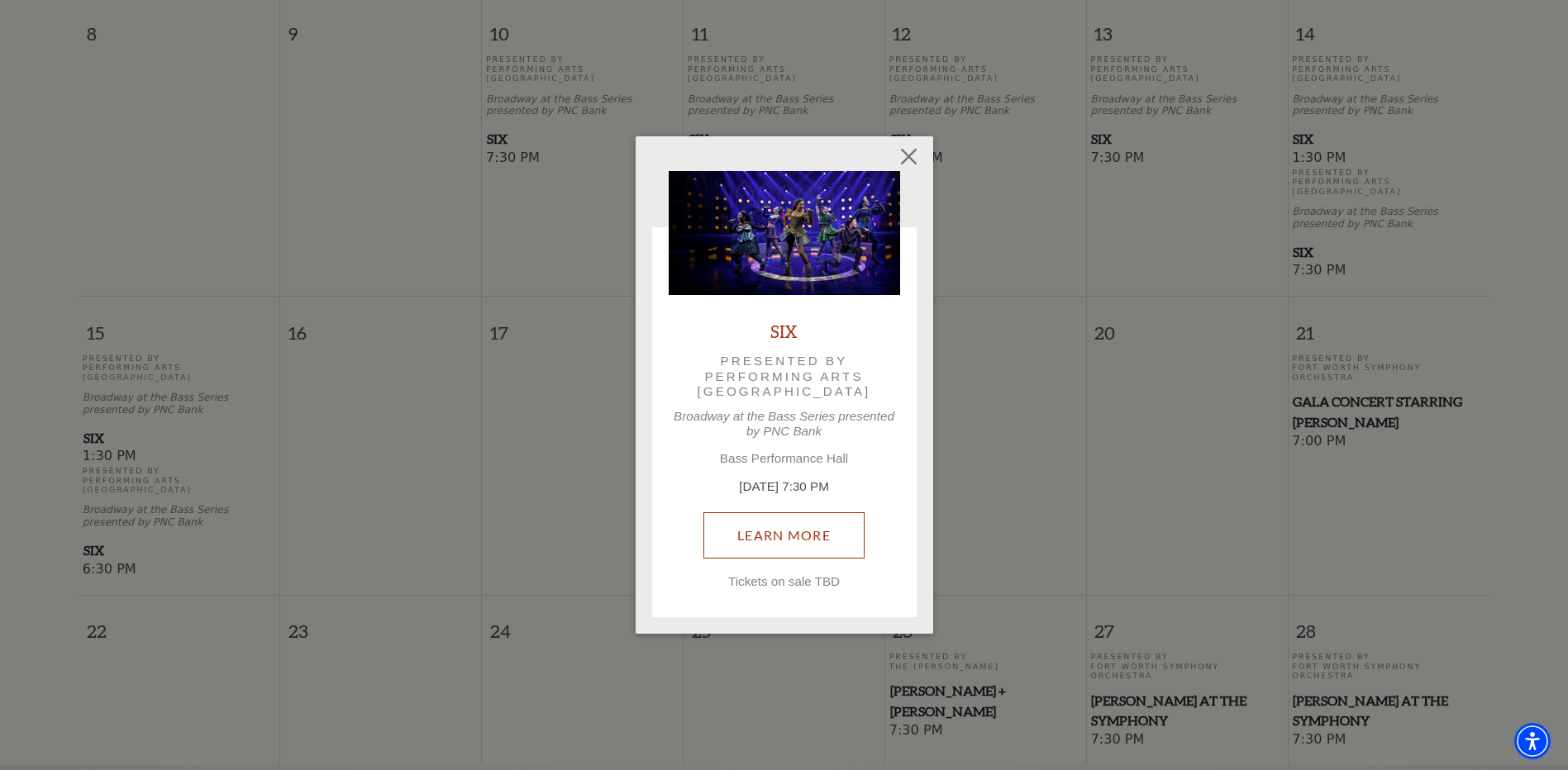
click at [786, 524] on link "Learn More" at bounding box center [784, 535] width 161 height 46
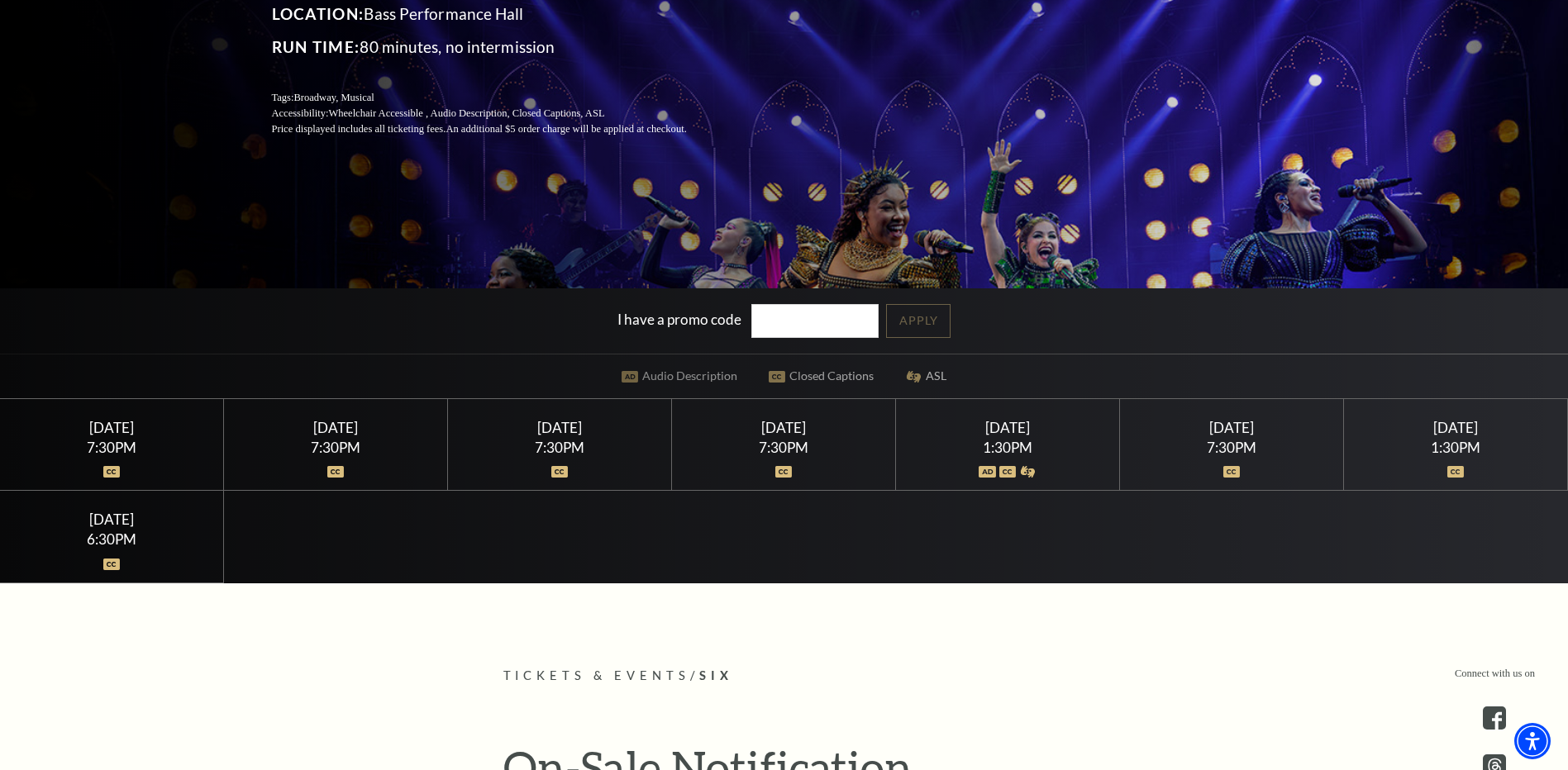
scroll to position [330, 0]
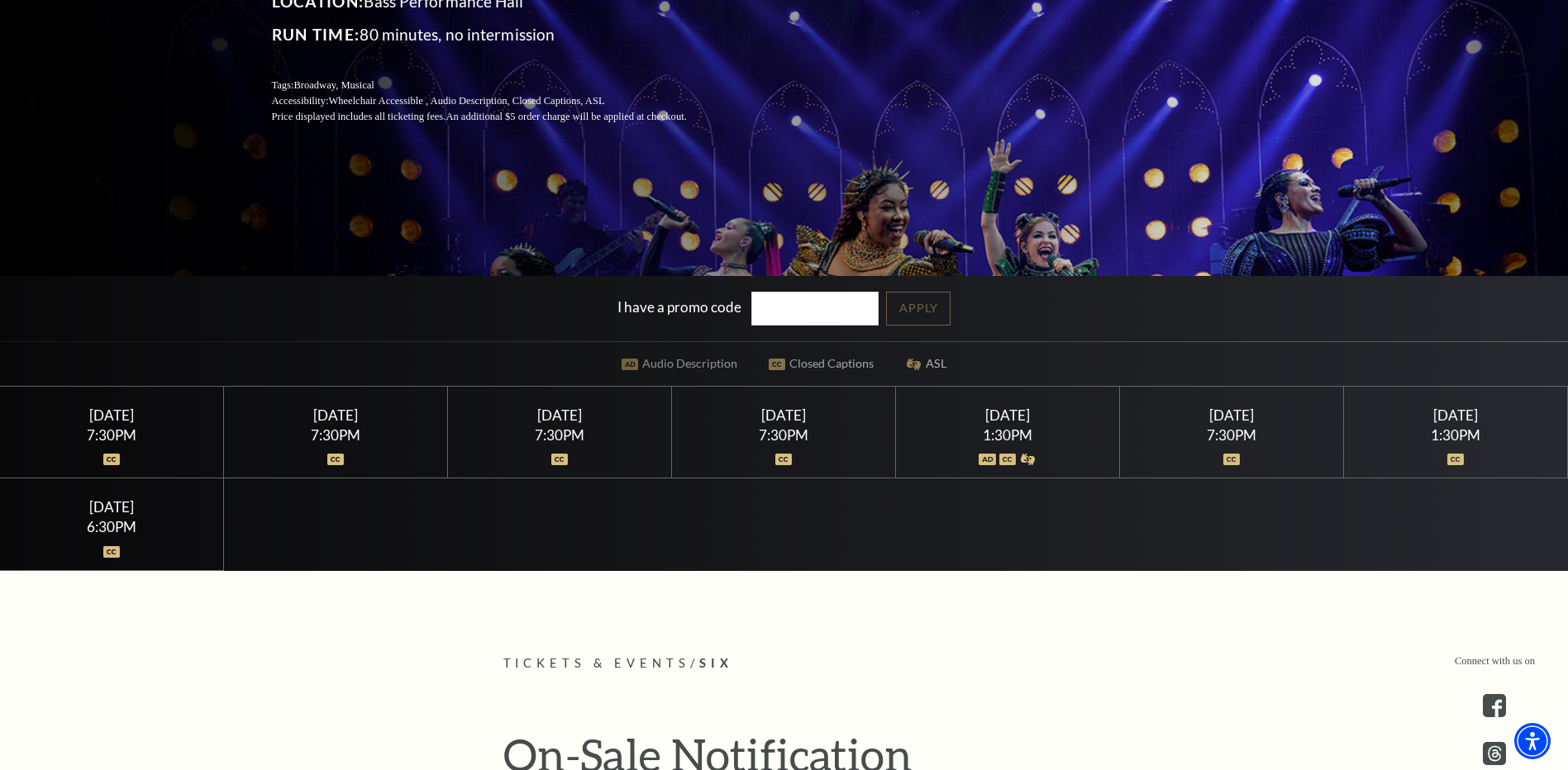
click at [332, 428] on div "7:30PM" at bounding box center [336, 435] width 184 height 14
click at [336, 462] on img at bounding box center [336, 459] width 17 height 11
click at [336, 436] on div "7:30PM" at bounding box center [336, 435] width 184 height 14
click at [337, 456] on div at bounding box center [336, 449] width 184 height 17
click at [337, 456] on img at bounding box center [336, 459] width 17 height 11
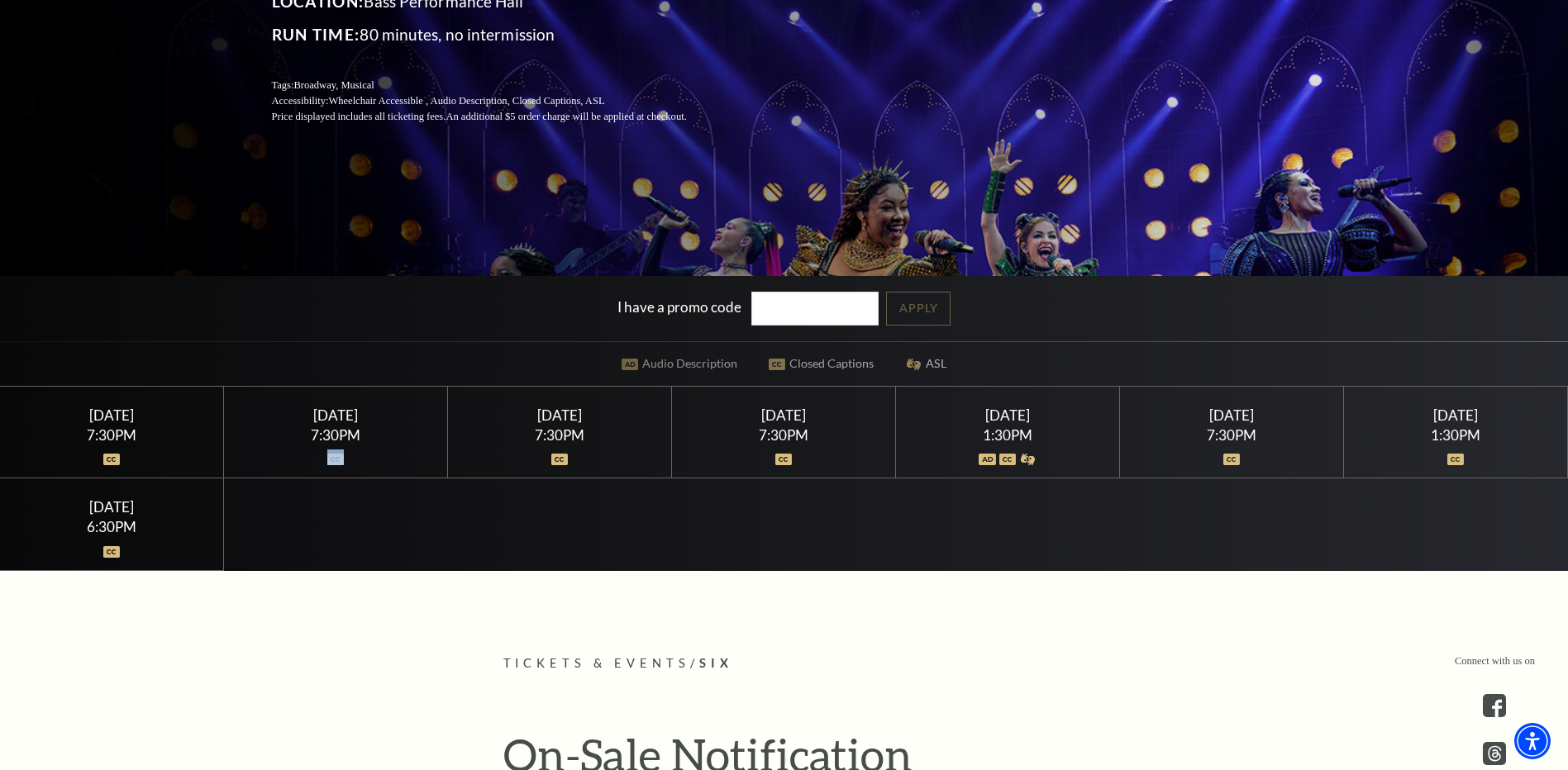
click at [337, 454] on img at bounding box center [336, 459] width 17 height 11
click at [339, 446] on div at bounding box center [336, 449] width 184 height 17
drag, startPoint x: 339, startPoint y: 446, endPoint x: 387, endPoint y: 404, distance: 63.8
click at [356, 438] on div "[DATE] 7:30PM" at bounding box center [336, 432] width 224 height 91
